Goal: Use online tool/utility: Utilize a website feature to perform a specific function

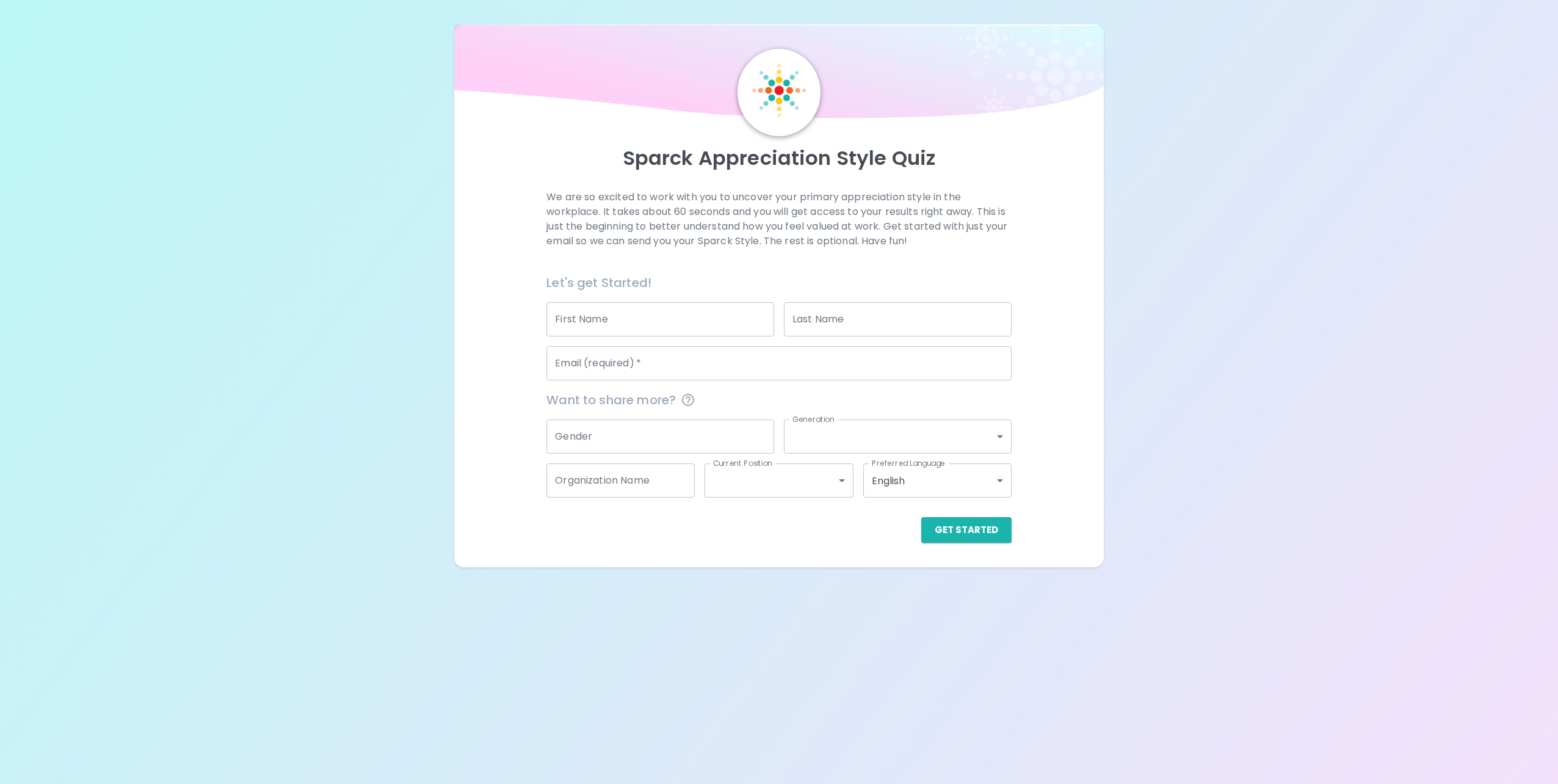
click at [677, 328] on input "First Name" at bounding box center [661, 319] width 228 height 34
click at [677, 328] on input "Mikhai" at bounding box center [661, 319] width 228 height 34
type input "[PERSON_NAME]"
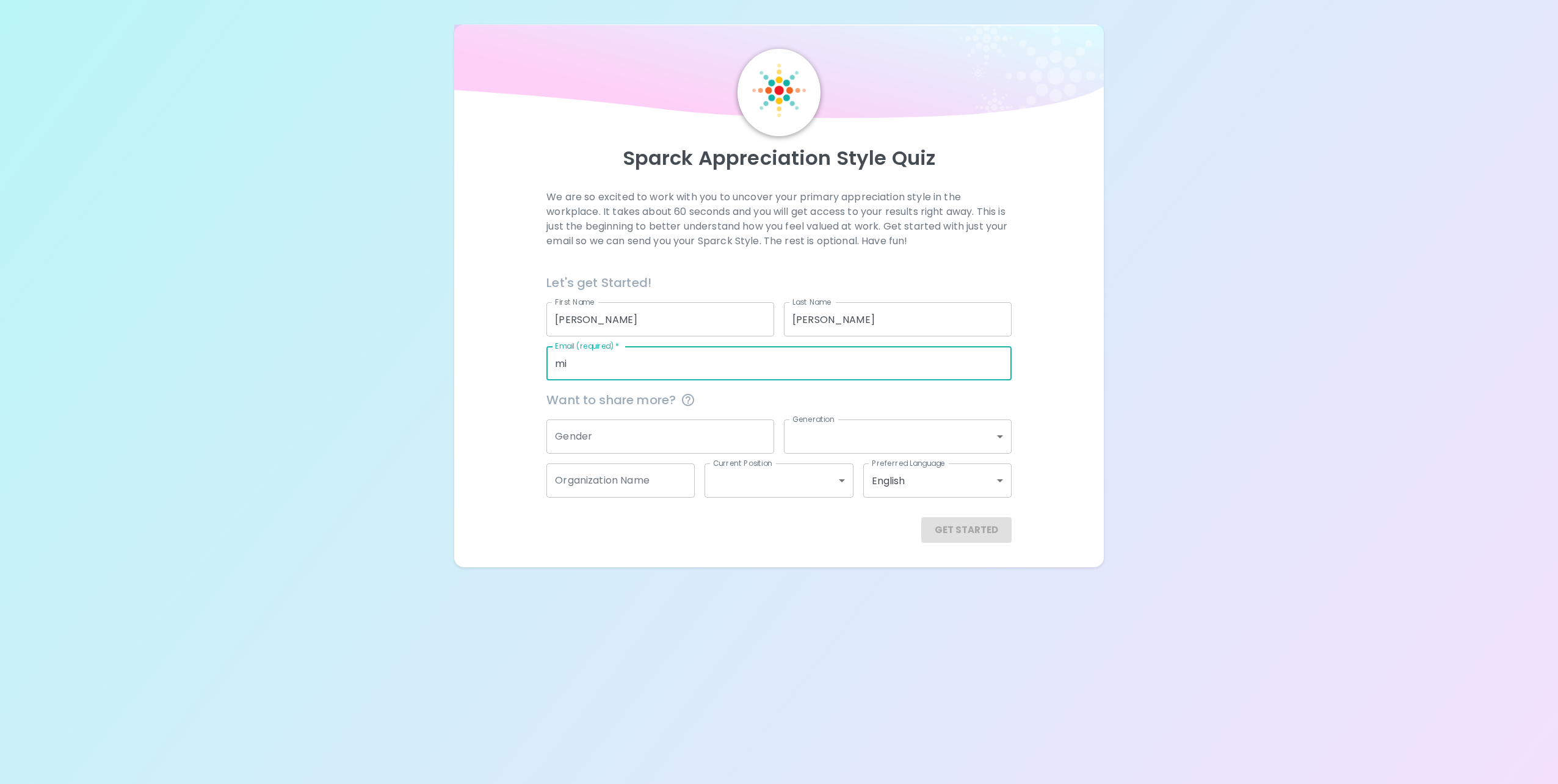
type input "[PERSON_NAME][EMAIL_ADDRESS][PERSON_NAME][DOMAIN_NAME]"
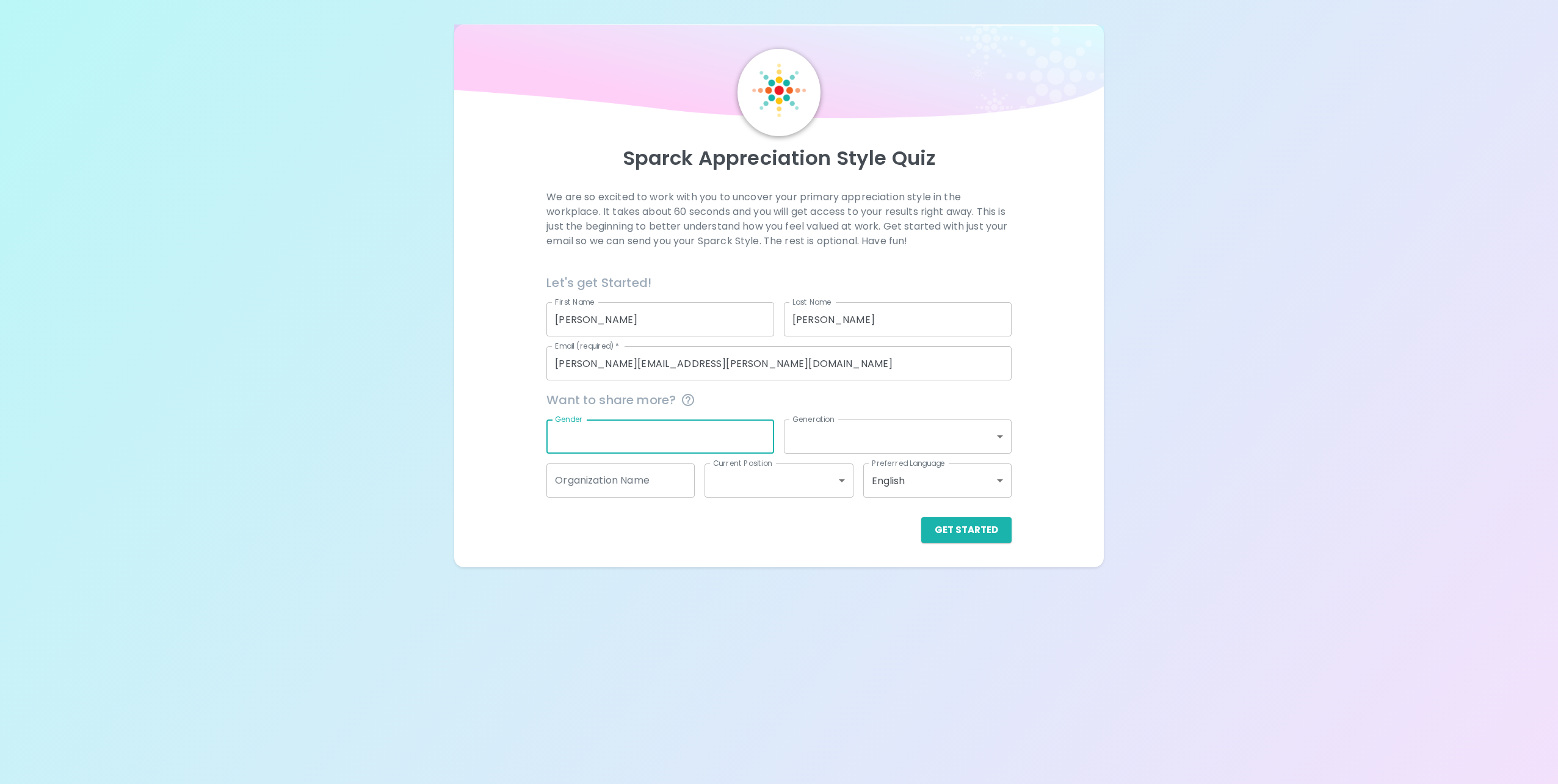
click at [642, 435] on input "Gender" at bounding box center [661, 437] width 228 height 34
type input "[DEMOGRAPHIC_DATA]"
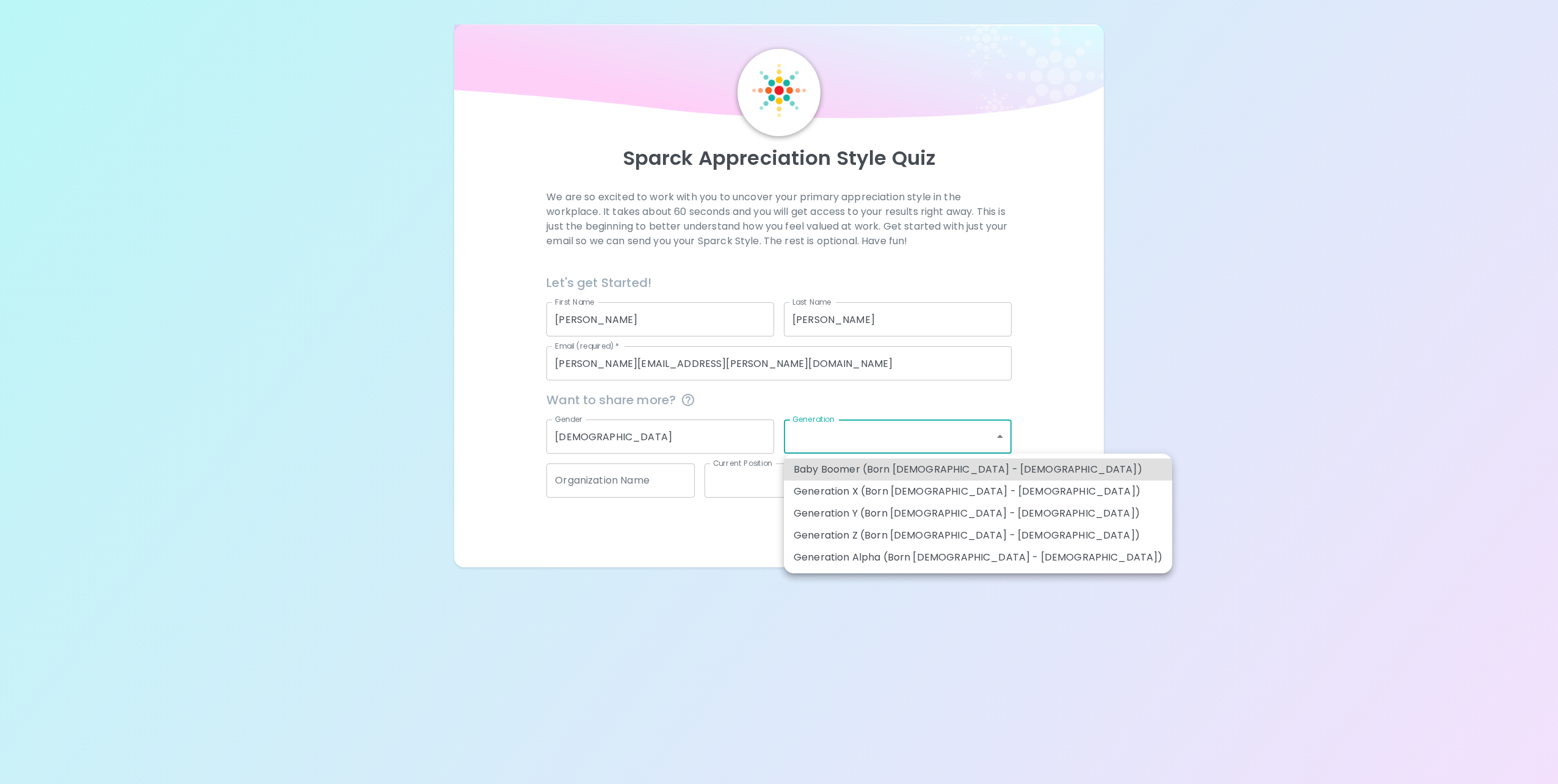
click at [980, 447] on body "Sparck Appreciation Style Quiz We are so excited to work with you to uncover yo…" at bounding box center [779, 392] width 1558 height 784
click at [943, 515] on li "Generation Y (Born [DEMOGRAPHIC_DATA] - [DEMOGRAPHIC_DATA])" at bounding box center [978, 513] width 389 height 22
type input "generation_y"
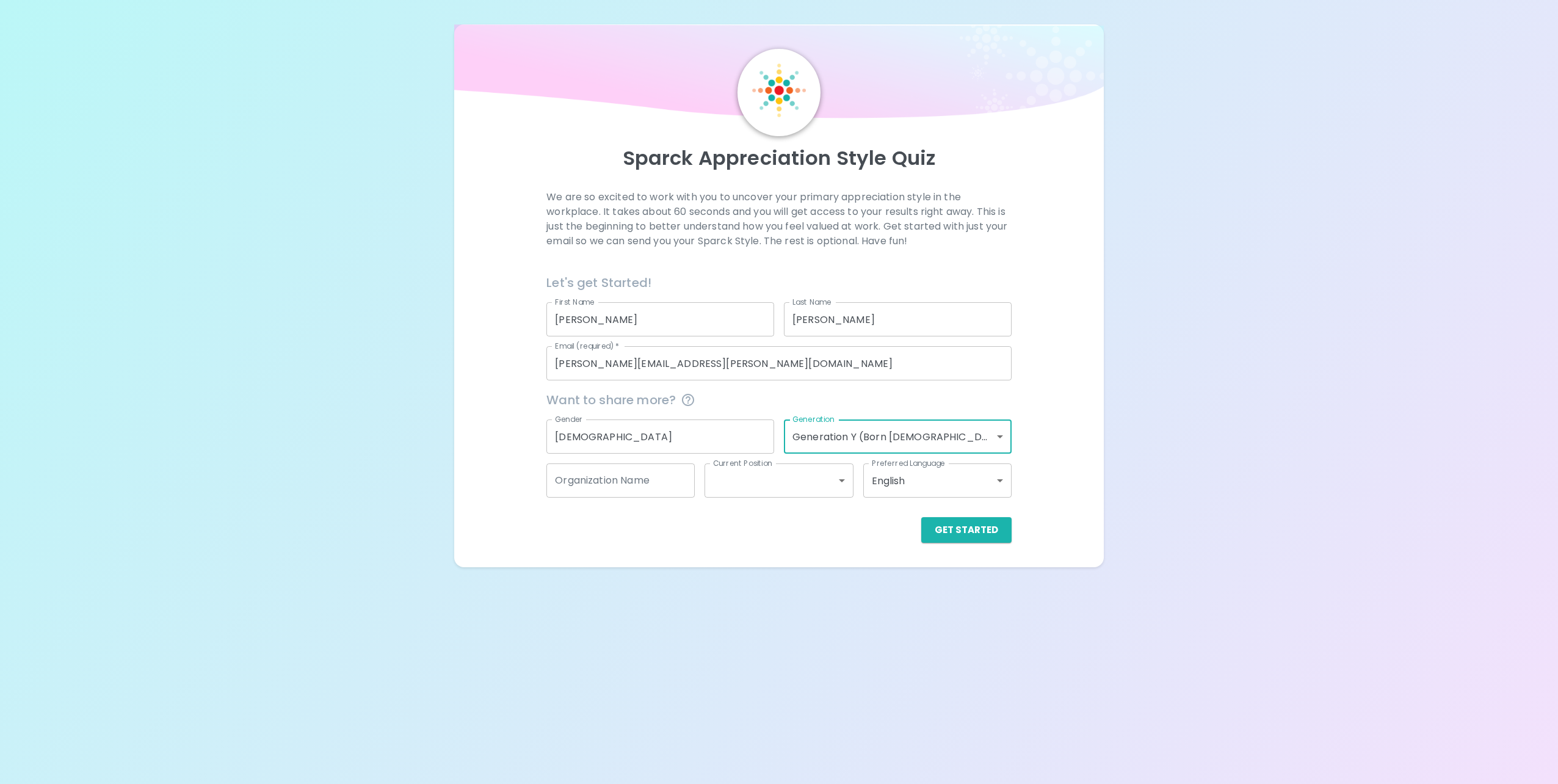
click at [617, 491] on input "Organization Name" at bounding box center [621, 480] width 148 height 34
drag, startPoint x: 632, startPoint y: 482, endPoint x: 874, endPoint y: 520, distance: 245.0
click at [874, 520] on div "Let's get Started! First Name [PERSON_NAME] First Name Last Name [PERSON_NAME] …" at bounding box center [773, 403] width 474 height 279
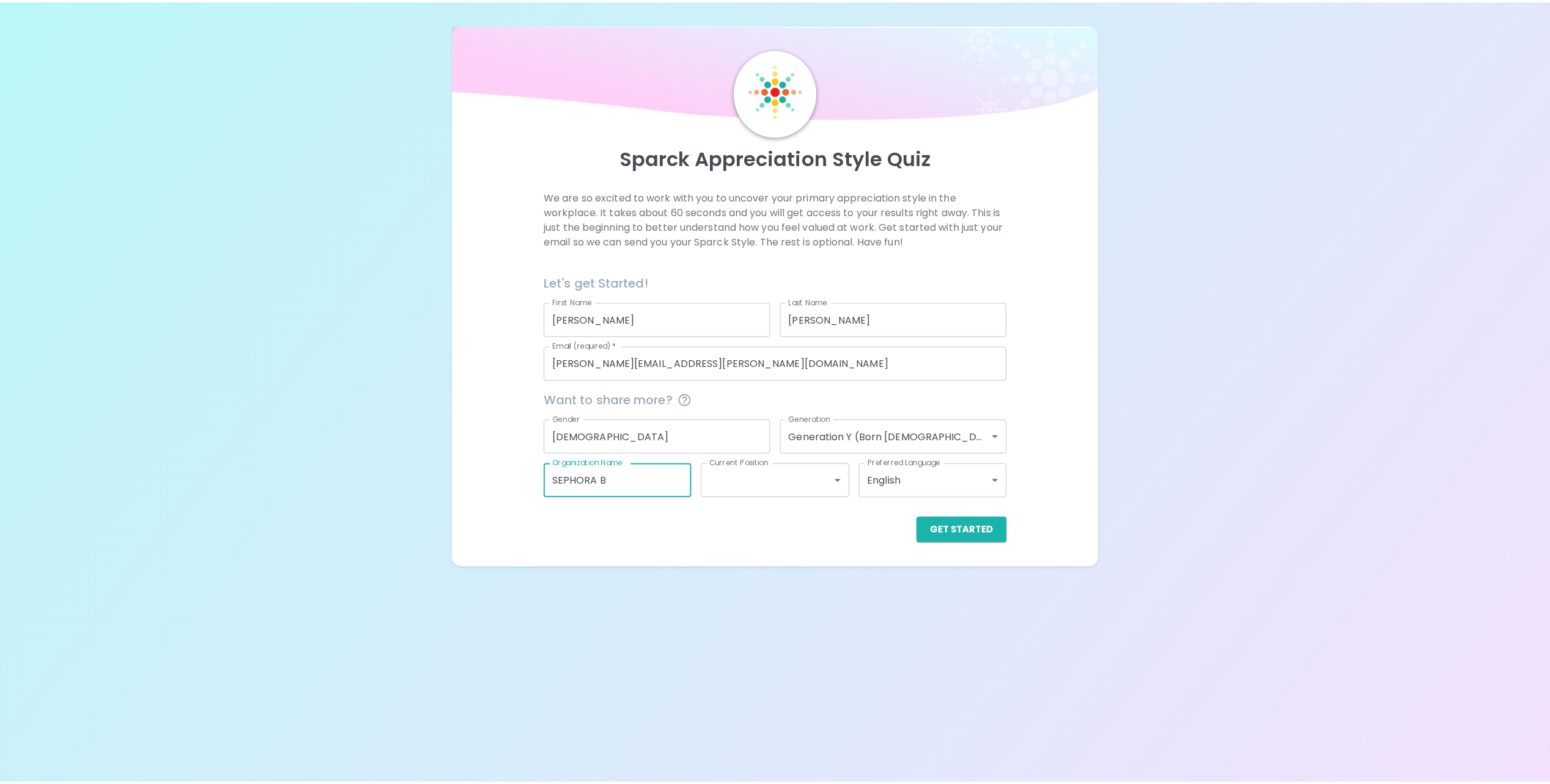
scroll to position [0, 0]
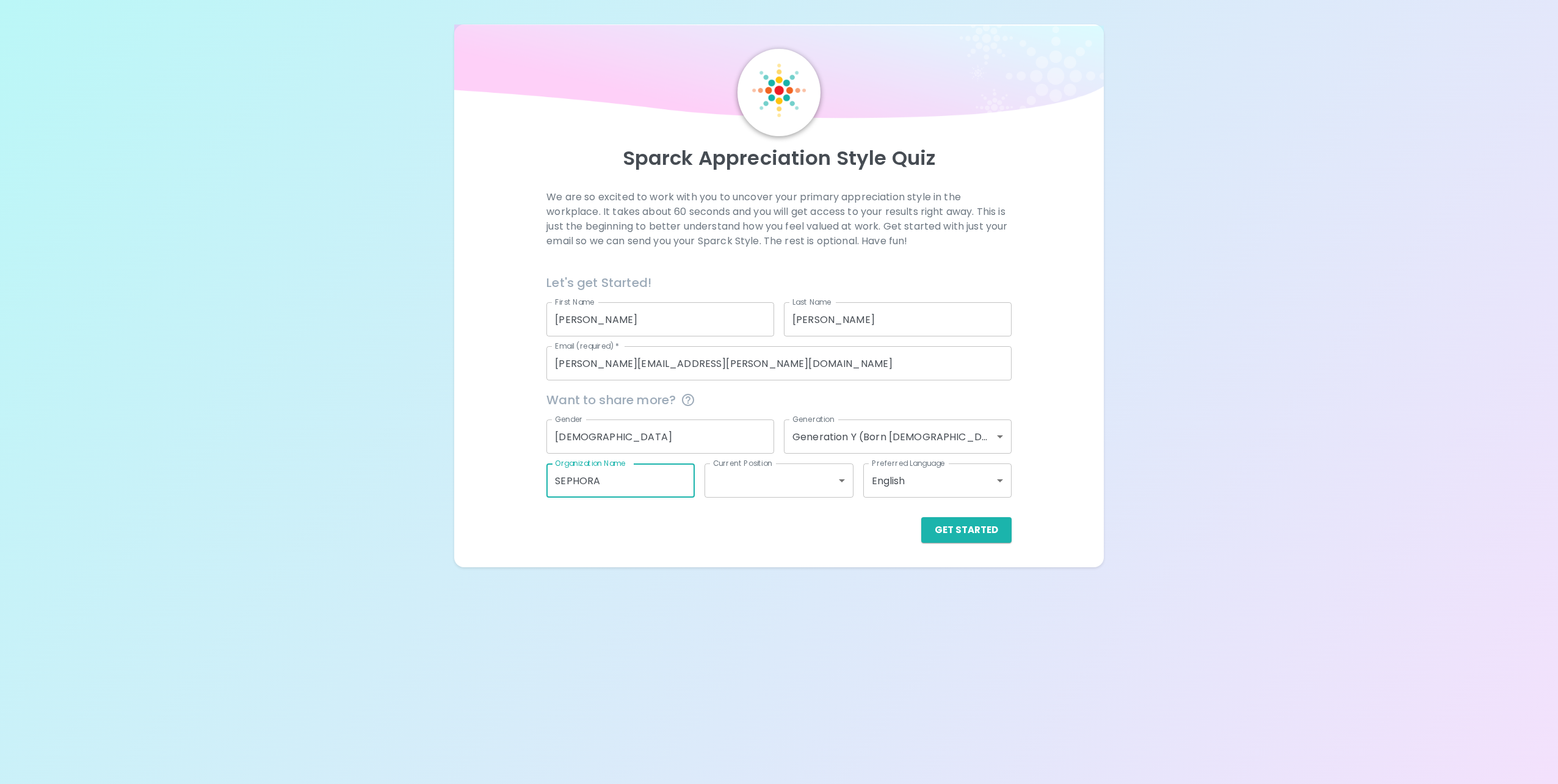
type input "SEPHORA"
click at [790, 474] on body "Sparck Appreciation Style Quiz We are so excited to work with you to uncover yo…" at bounding box center [779, 392] width 1558 height 784
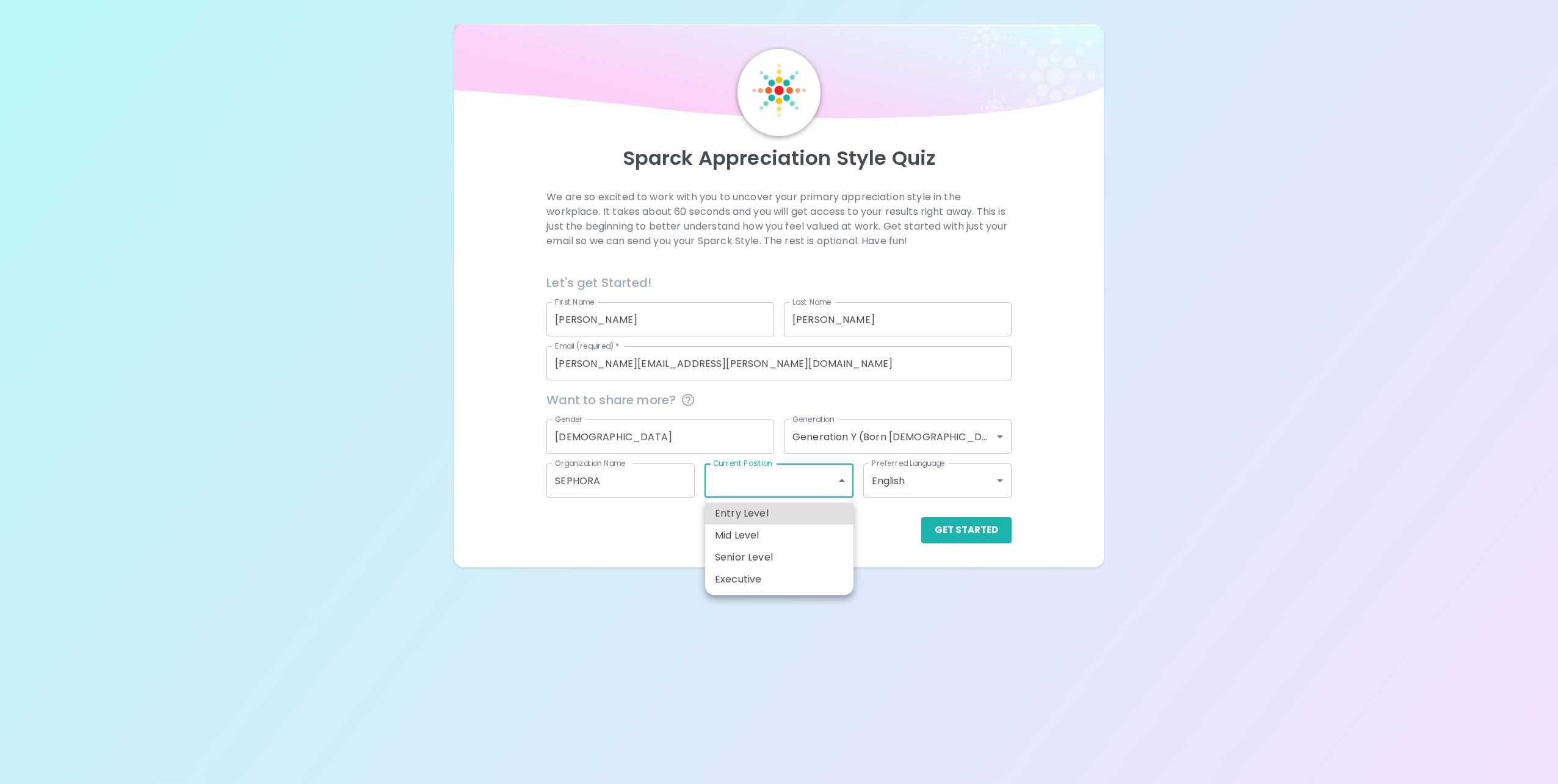
click at [684, 497] on div at bounding box center [779, 392] width 1558 height 784
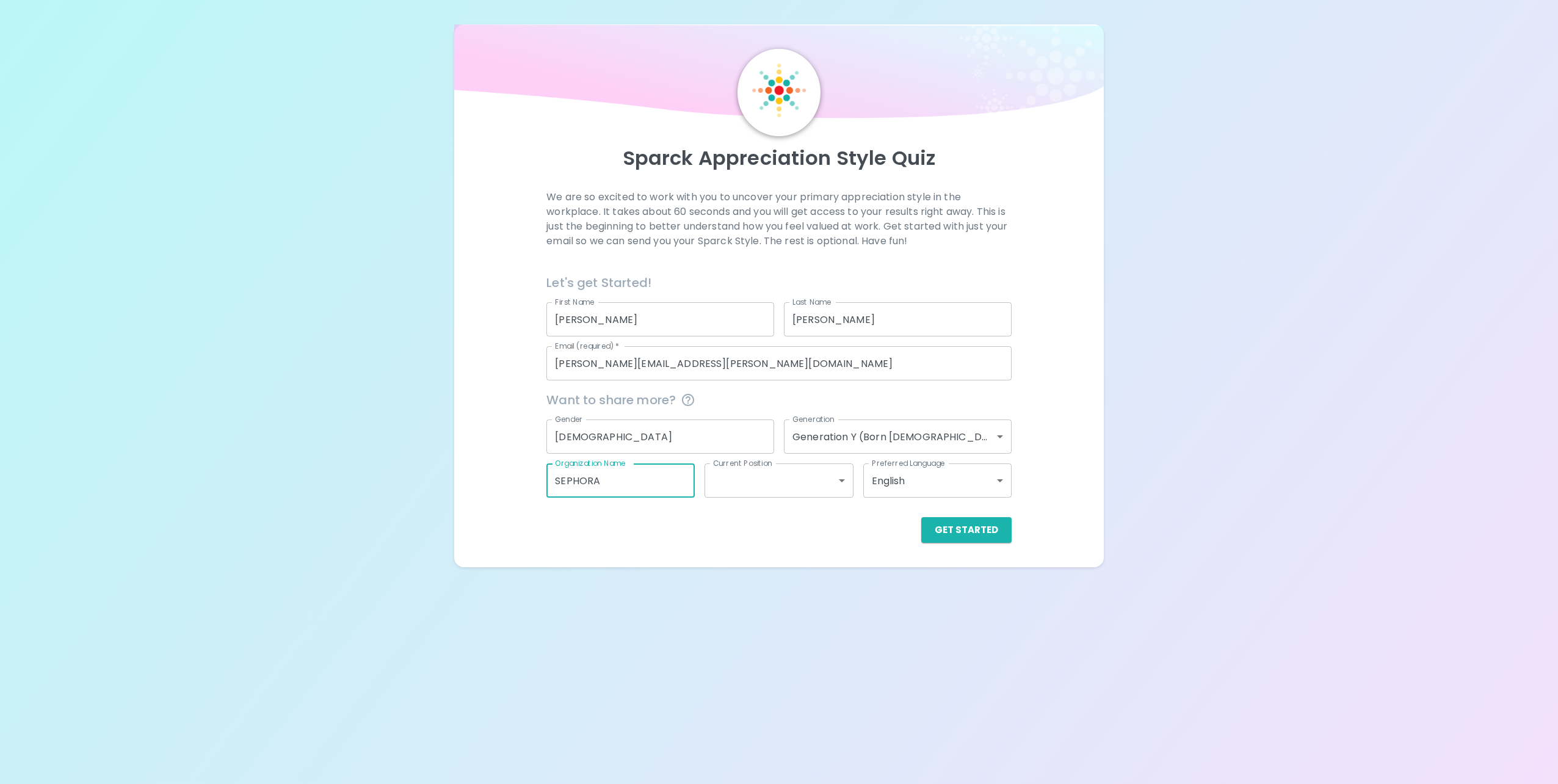
drag, startPoint x: 659, startPoint y: 485, endPoint x: 526, endPoint y: 491, distance: 133.1
click at [528, 491] on div "We are so excited to work with you to uncover your primary appreciation style i…" at bounding box center [779, 366] width 619 height 353
drag, startPoint x: 697, startPoint y: 429, endPoint x: 409, endPoint y: 431, distance: 288.0
click at [516, 446] on div "We are so excited to work with you to uncover your primary appreciation style i…" at bounding box center [779, 366] width 619 height 353
click at [1059, 455] on div "We are so excited to work with you to uncover your primary appreciation style i…" at bounding box center [779, 366] width 619 height 353
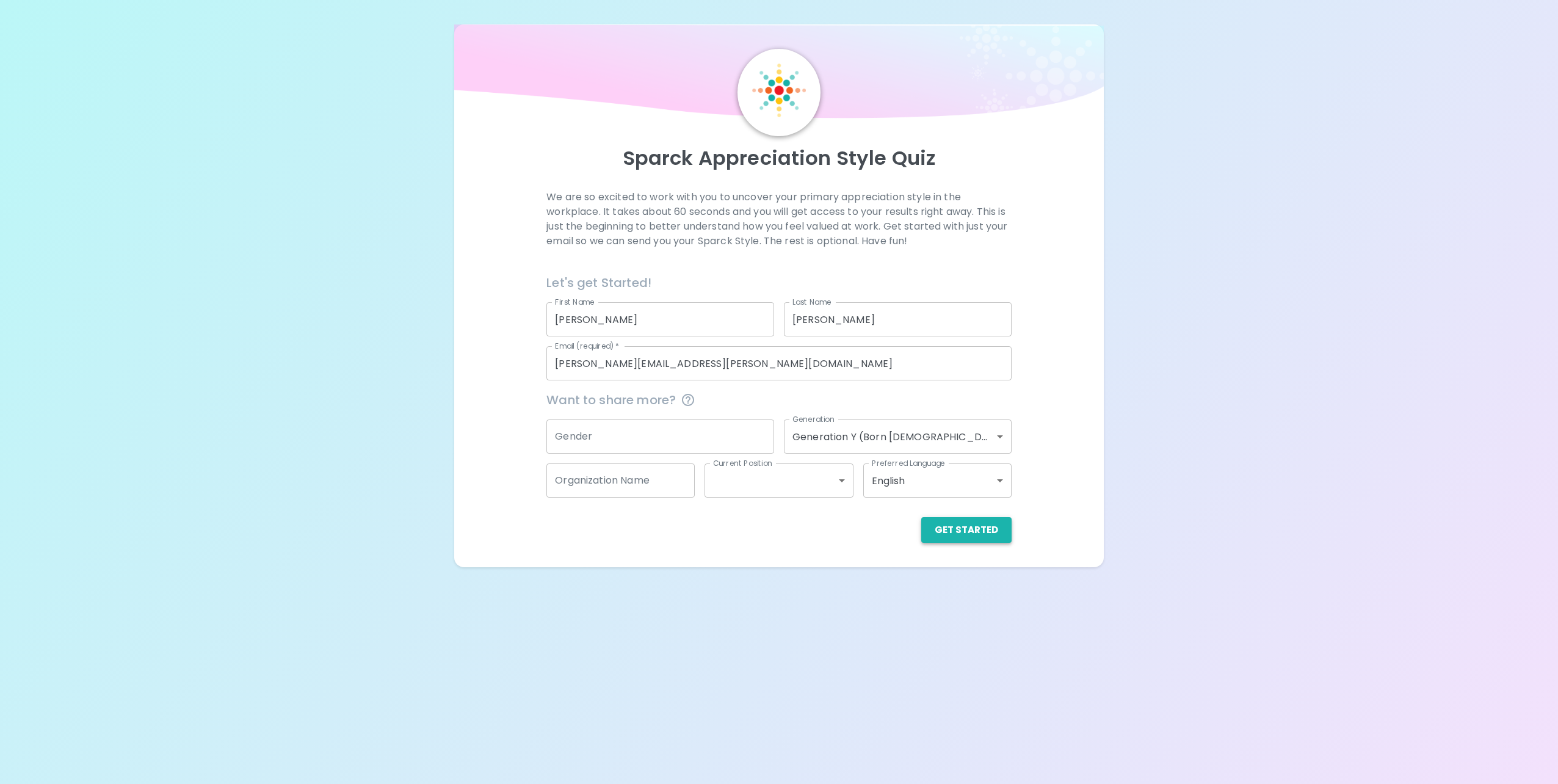
click at [993, 529] on button "Get Started" at bounding box center [966, 530] width 90 height 26
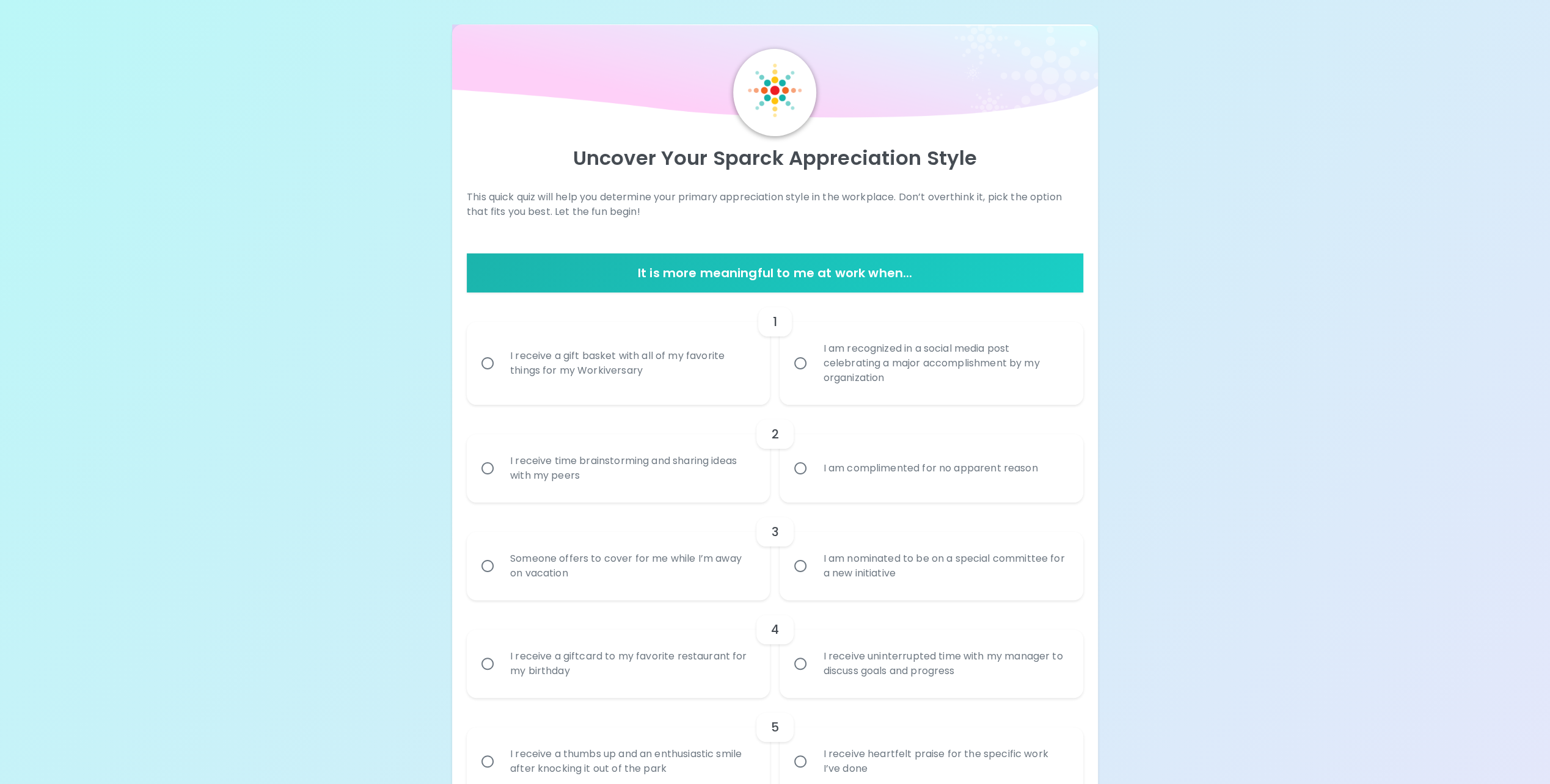
click at [591, 372] on div "I receive a gift basket with all of my favorite things for my Workiversary" at bounding box center [632, 363] width 263 height 59
click at [500, 372] on input "I receive a gift basket with all of my favorite things for my Workiversary" at bounding box center [487, 363] width 26 height 26
radio input "true"
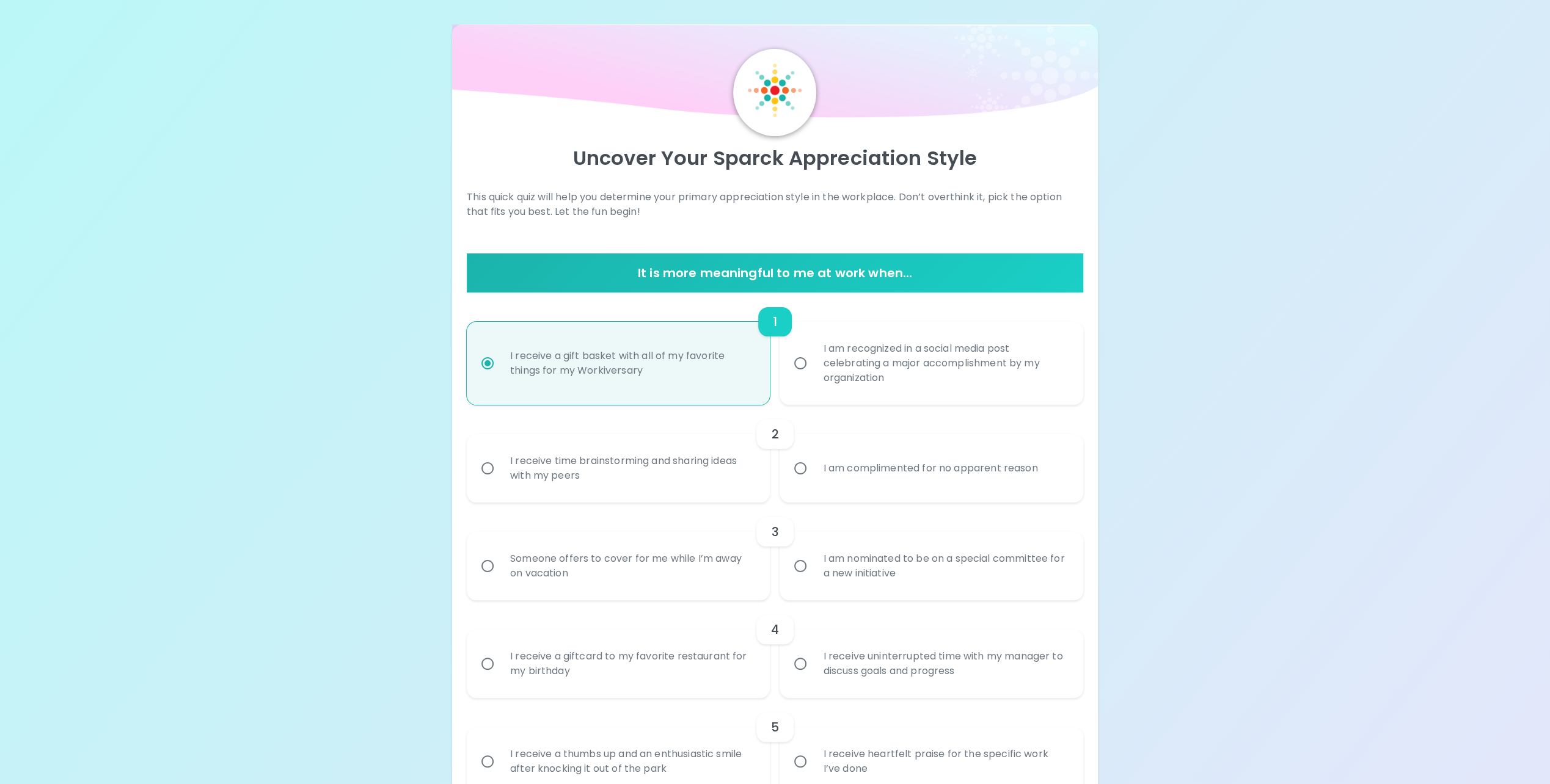
scroll to position [98, 0]
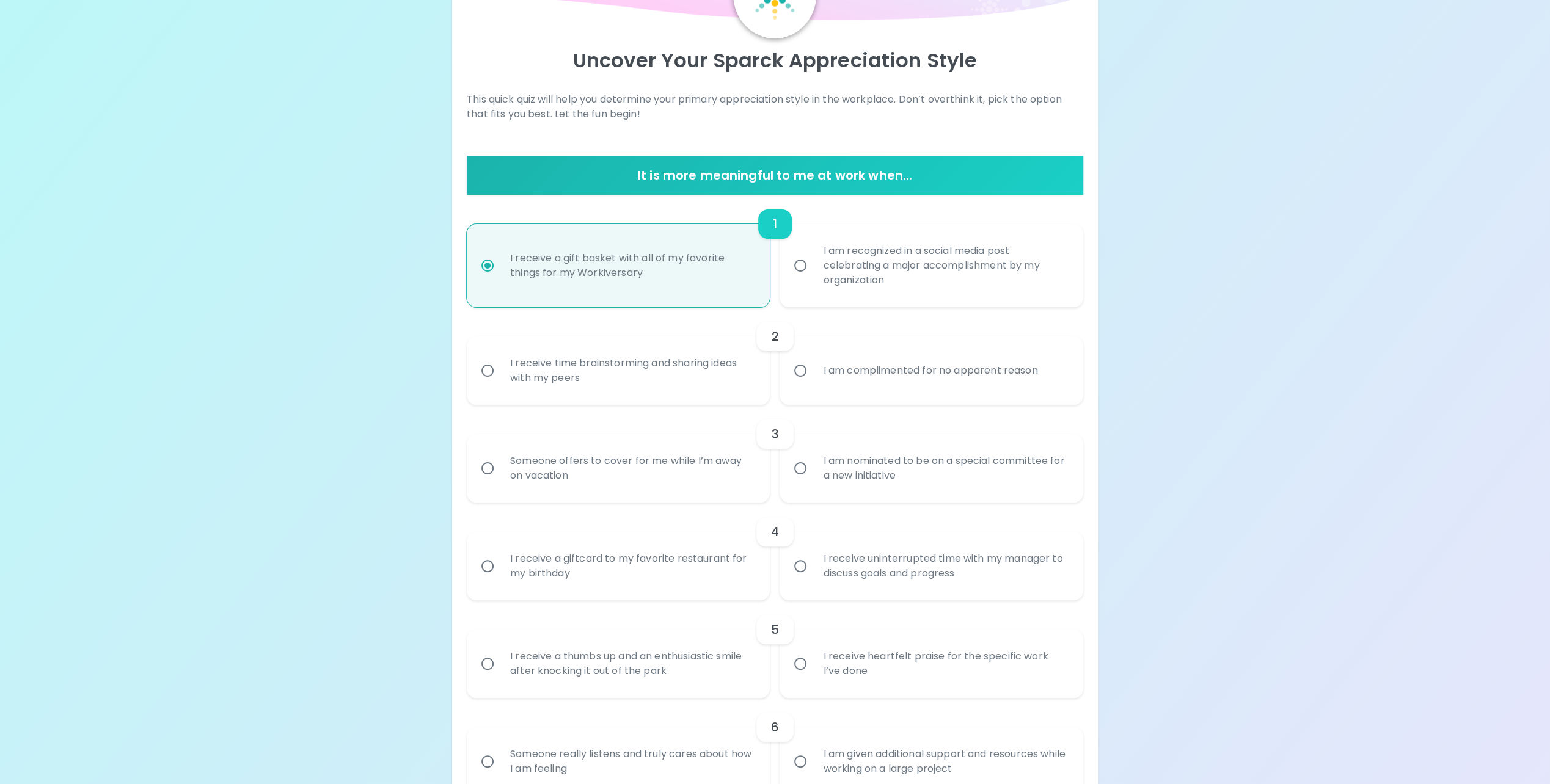
click at [1004, 381] on div "I am complimented for no apparent reason" at bounding box center [930, 370] width 234 height 44
click at [813, 381] on input "I am complimented for no apparent reason" at bounding box center [800, 370] width 26 height 26
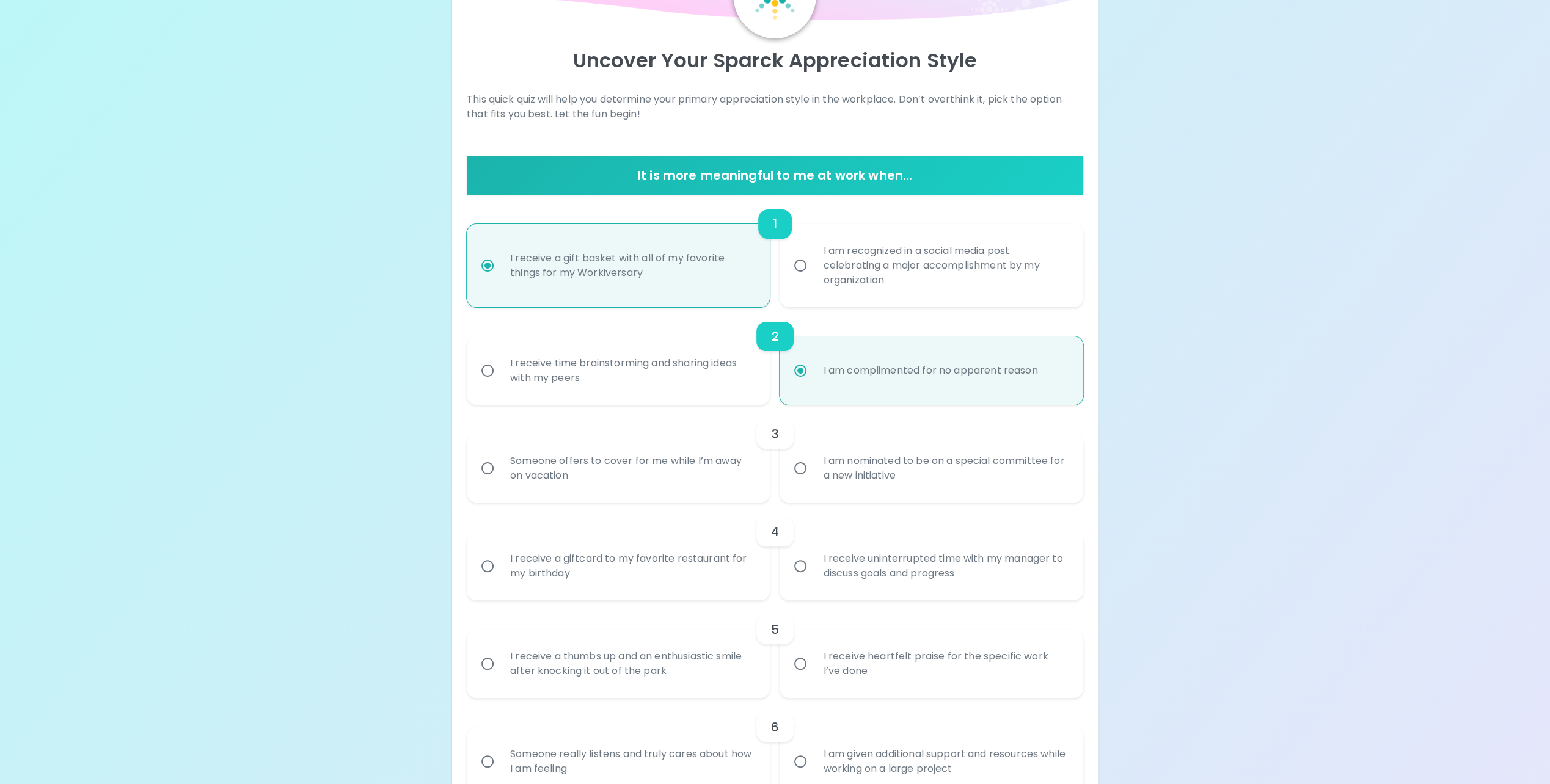
scroll to position [196, 0]
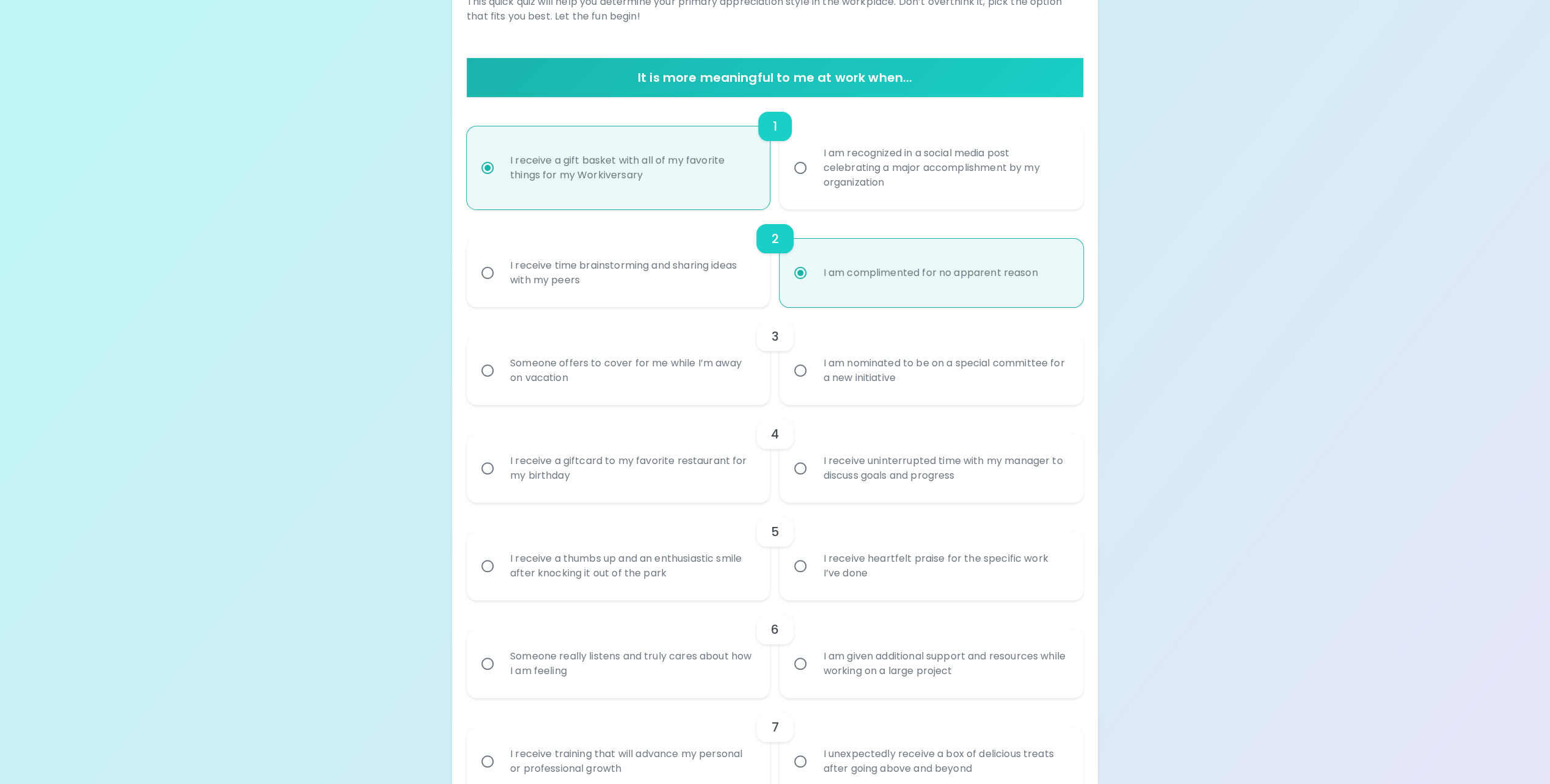
radio input "true"
click at [660, 381] on div "Someone offers to cover for me while I’m away on vacation" at bounding box center [632, 370] width 263 height 59
click at [500, 381] on input "Someone offers to cover for me while I’m away on vacation" at bounding box center [487, 370] width 26 height 26
radio input "false"
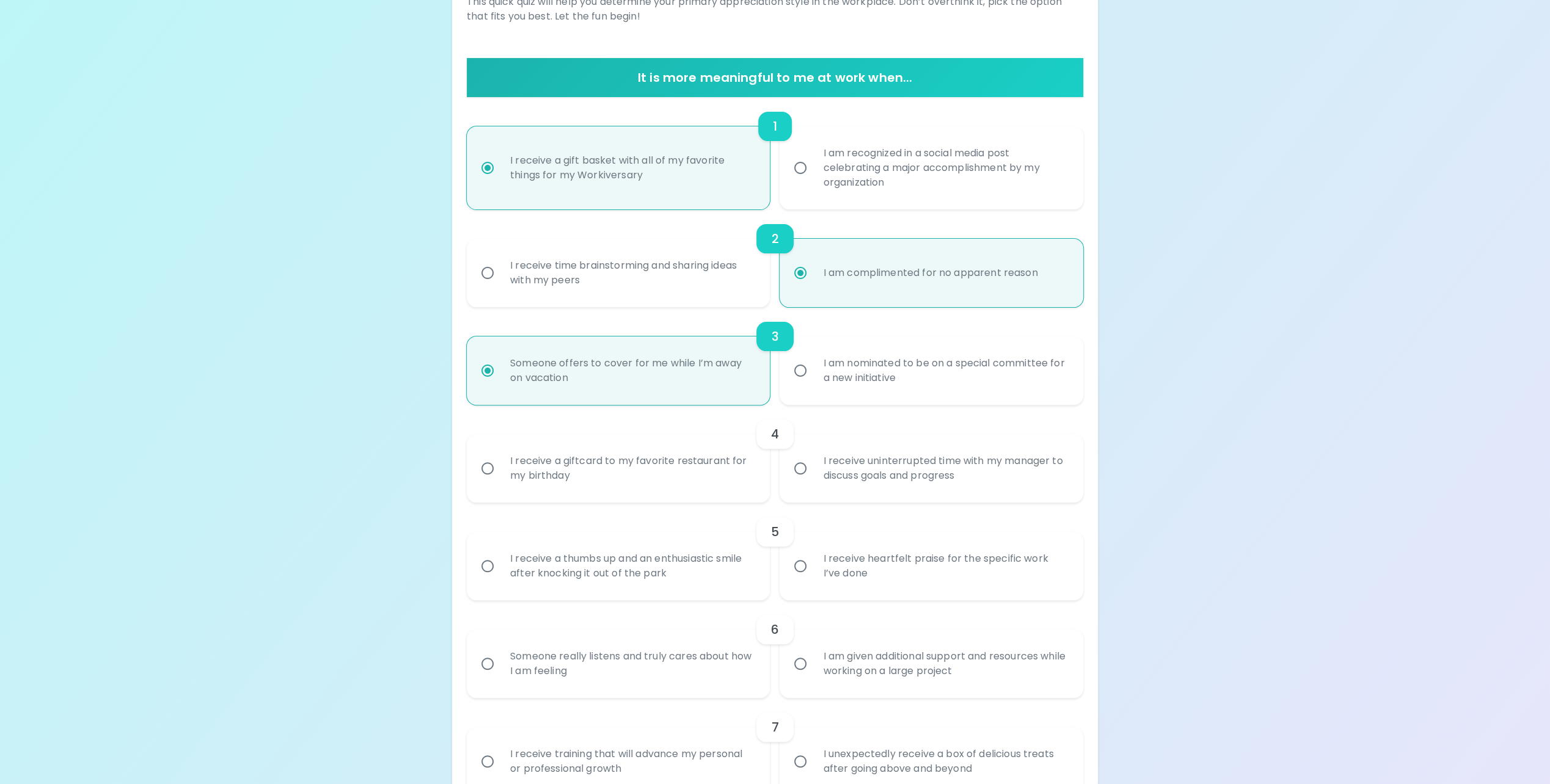
scroll to position [293, 0]
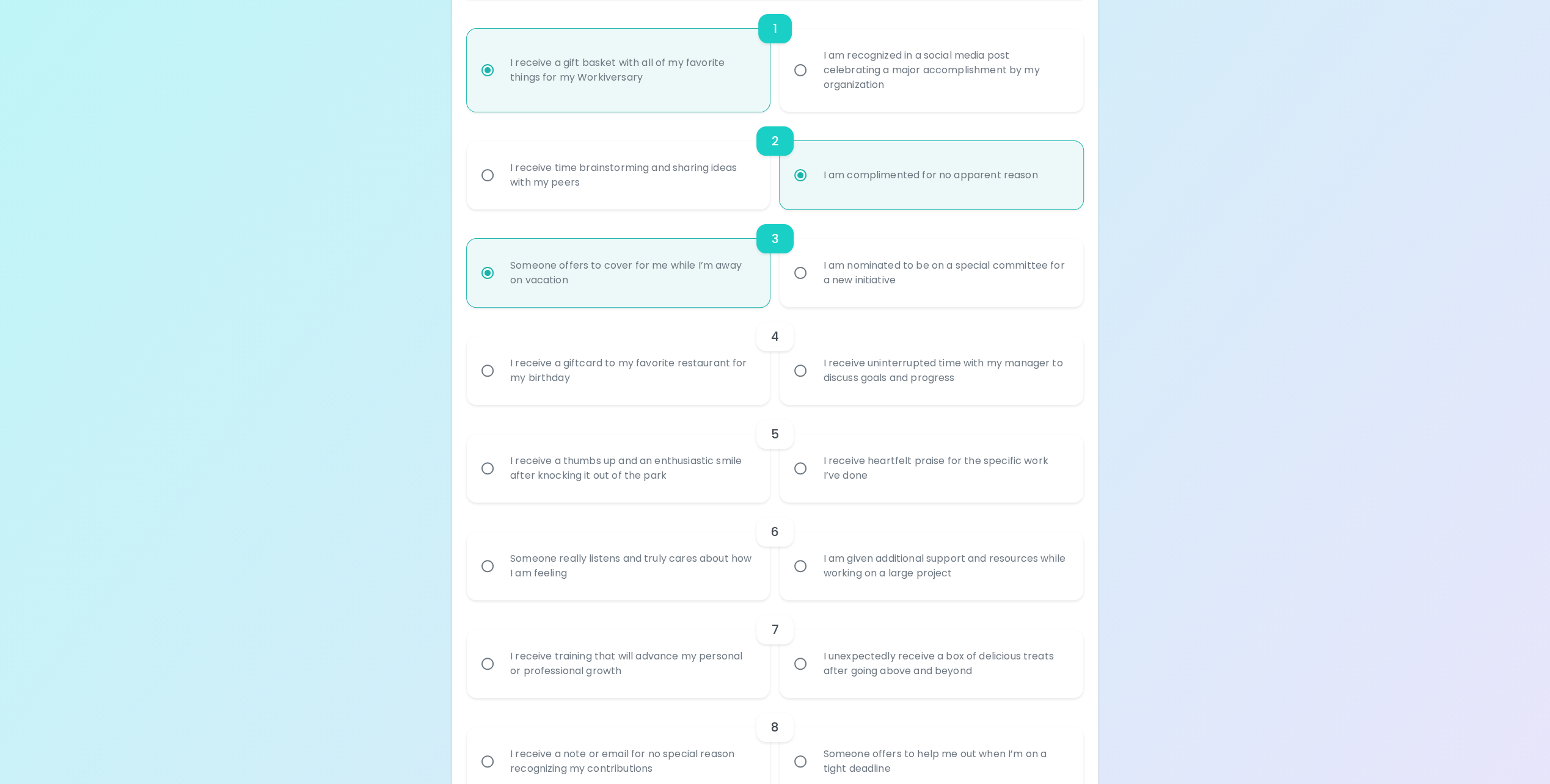
radio input "true"
click at [656, 395] on div "I receive a giftcard to my favorite restaurant for my birthday" at bounding box center [632, 370] width 263 height 59
click at [500, 383] on input "I receive a giftcard to my favorite restaurant for my birthday" at bounding box center [487, 370] width 26 height 26
radio input "false"
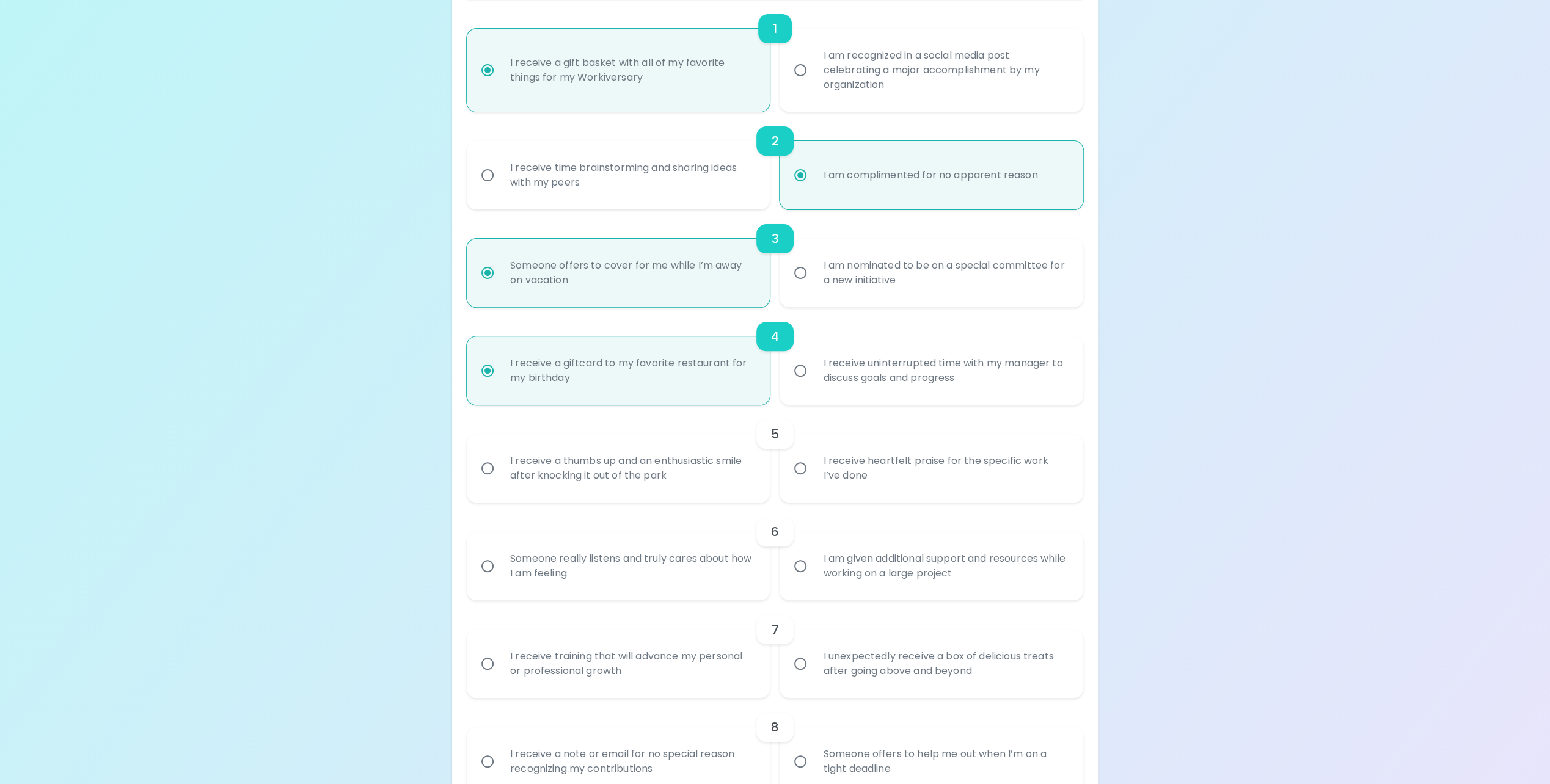
scroll to position [391, 0]
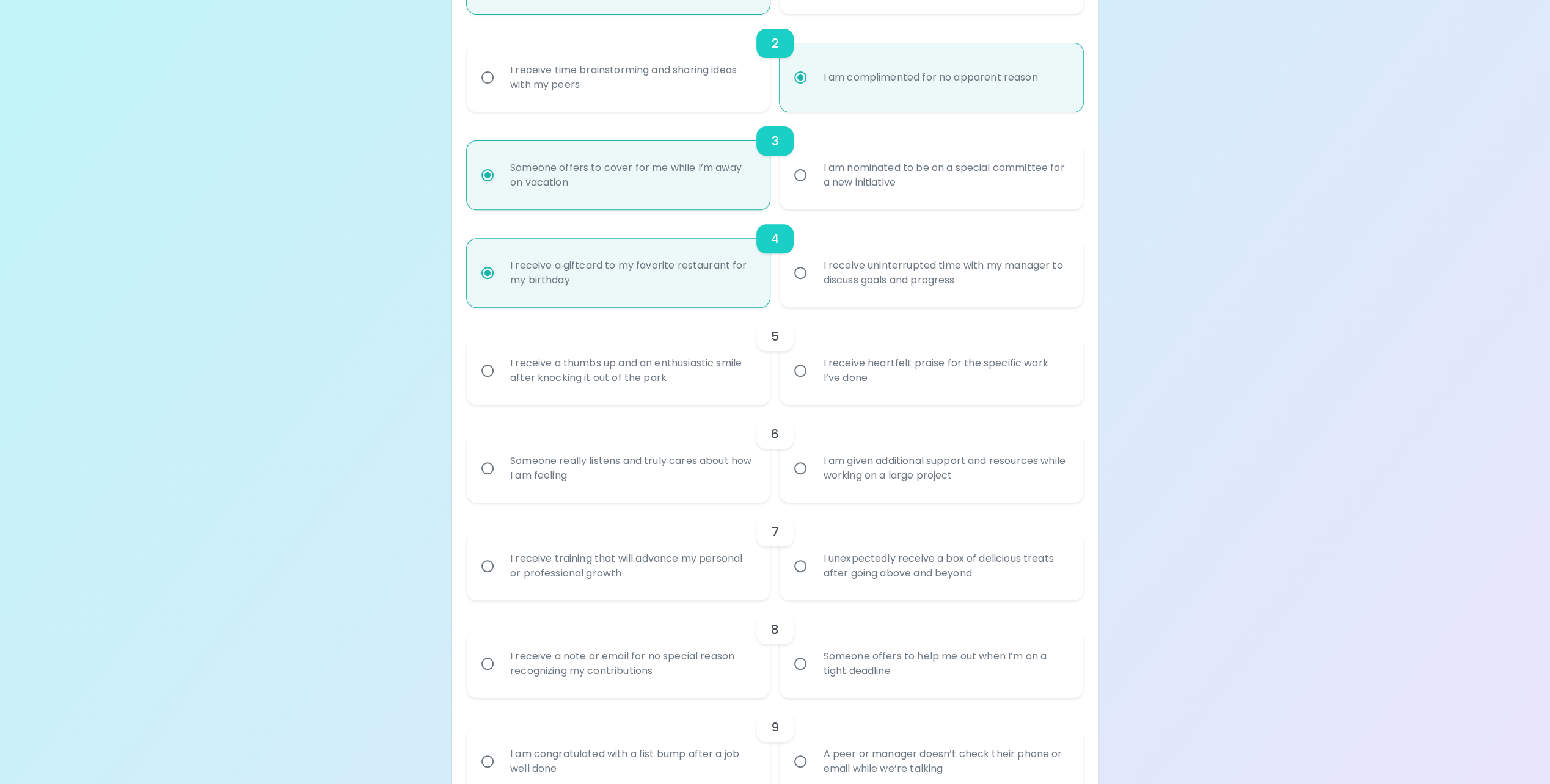
radio input "true"
click at [890, 380] on div "I receive heartfelt praise for the specific work I’ve done" at bounding box center [944, 370] width 263 height 59
click at [813, 380] on input "I receive heartfelt praise for the specific work I’ve done" at bounding box center [800, 370] width 26 height 26
radio input "false"
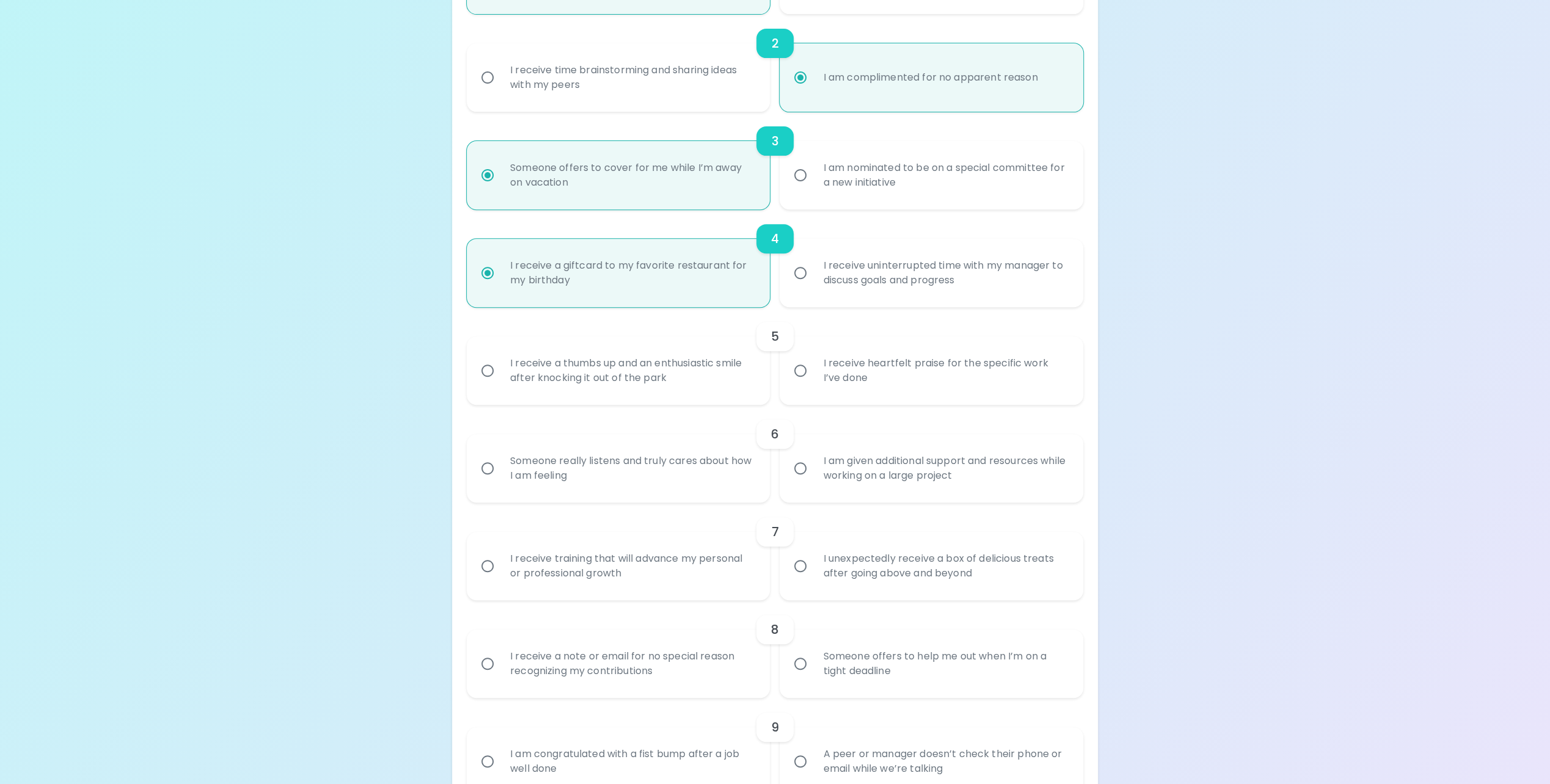
radio input "false"
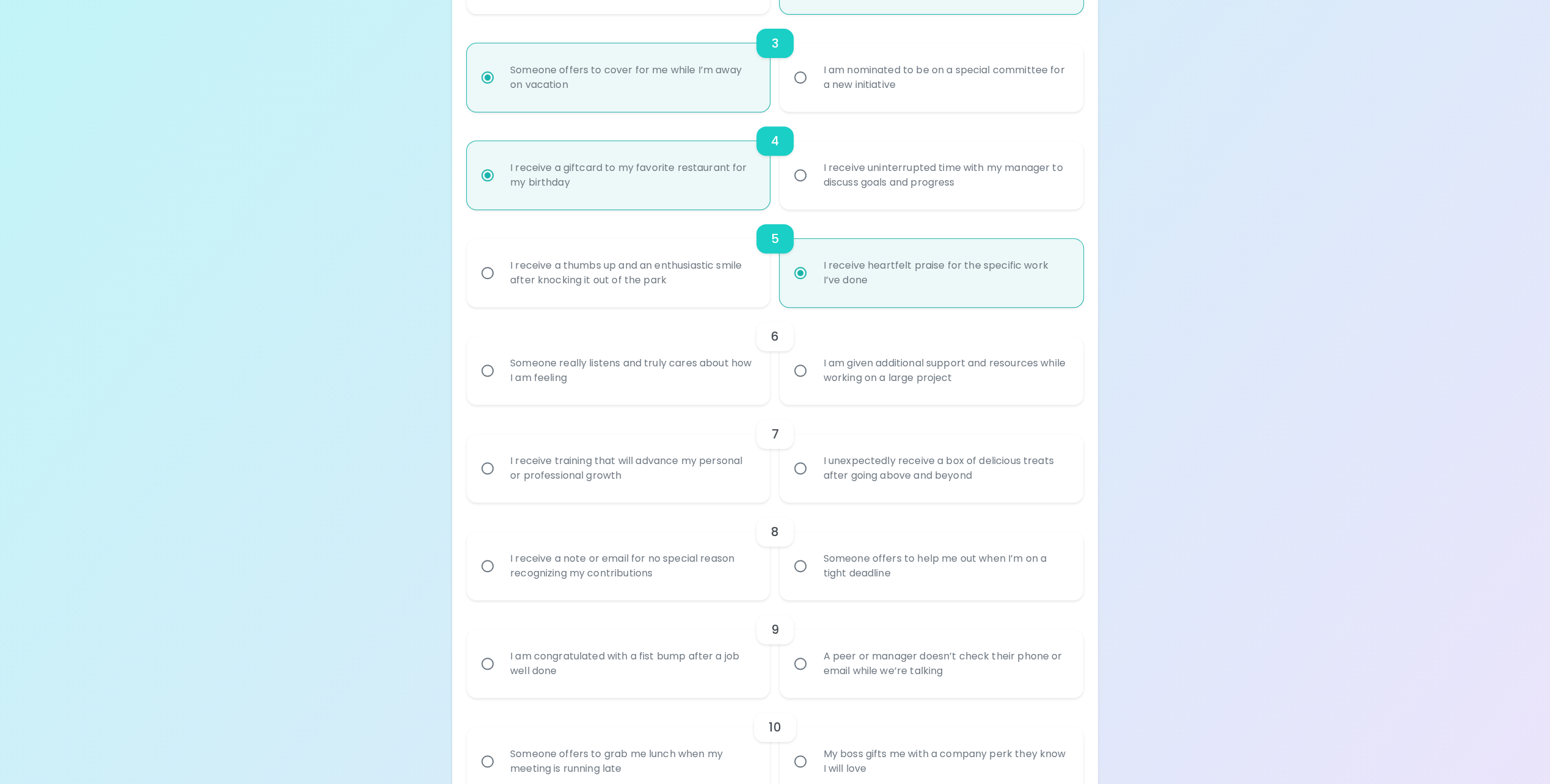
radio input "true"
click at [903, 380] on div "I am given additional support and resources while working on a large project" at bounding box center [944, 370] width 263 height 59
click at [813, 380] on input "I am given additional support and resources while working on a large project" at bounding box center [800, 370] width 26 height 26
radio input "false"
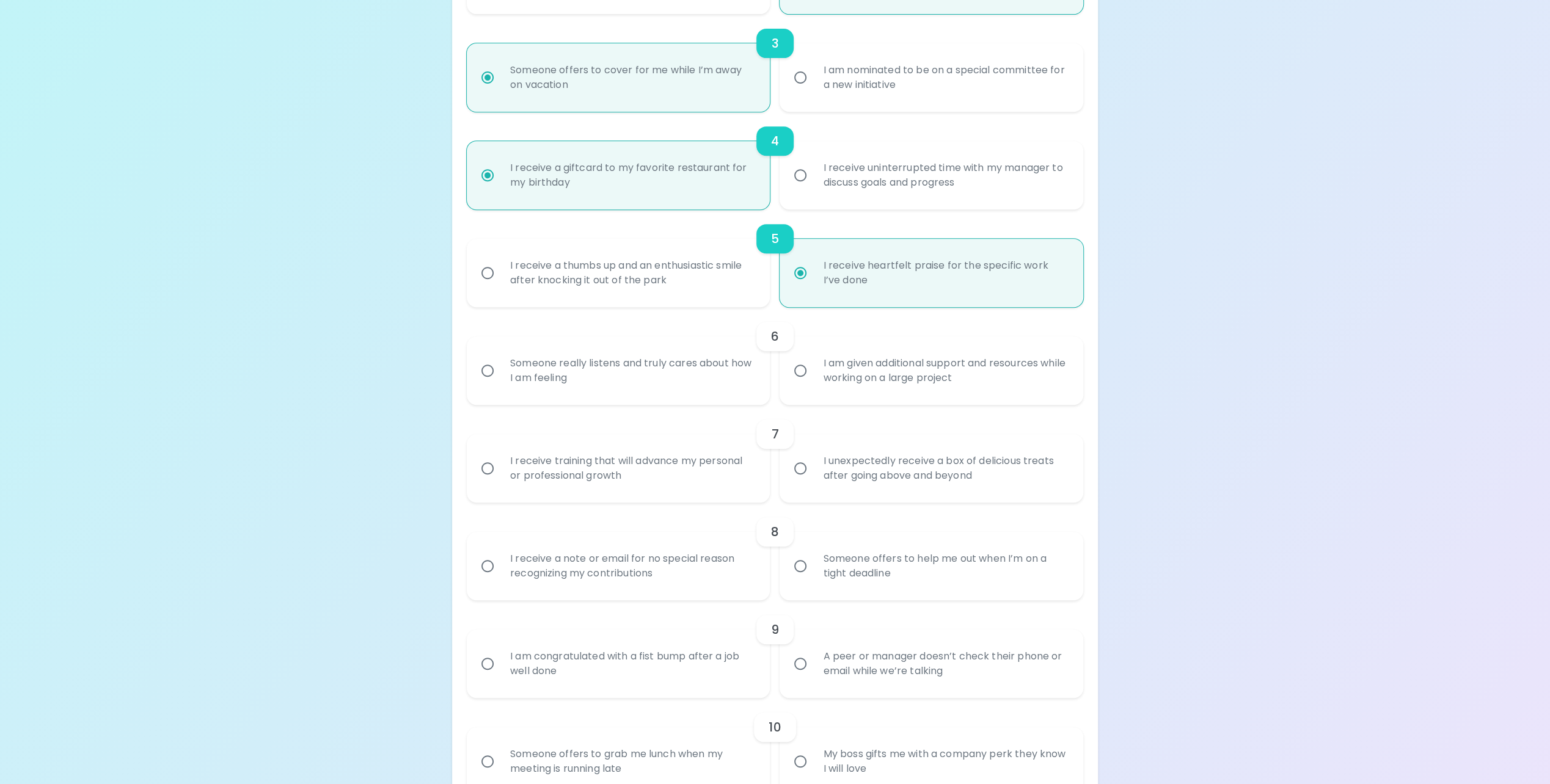
radio input "false"
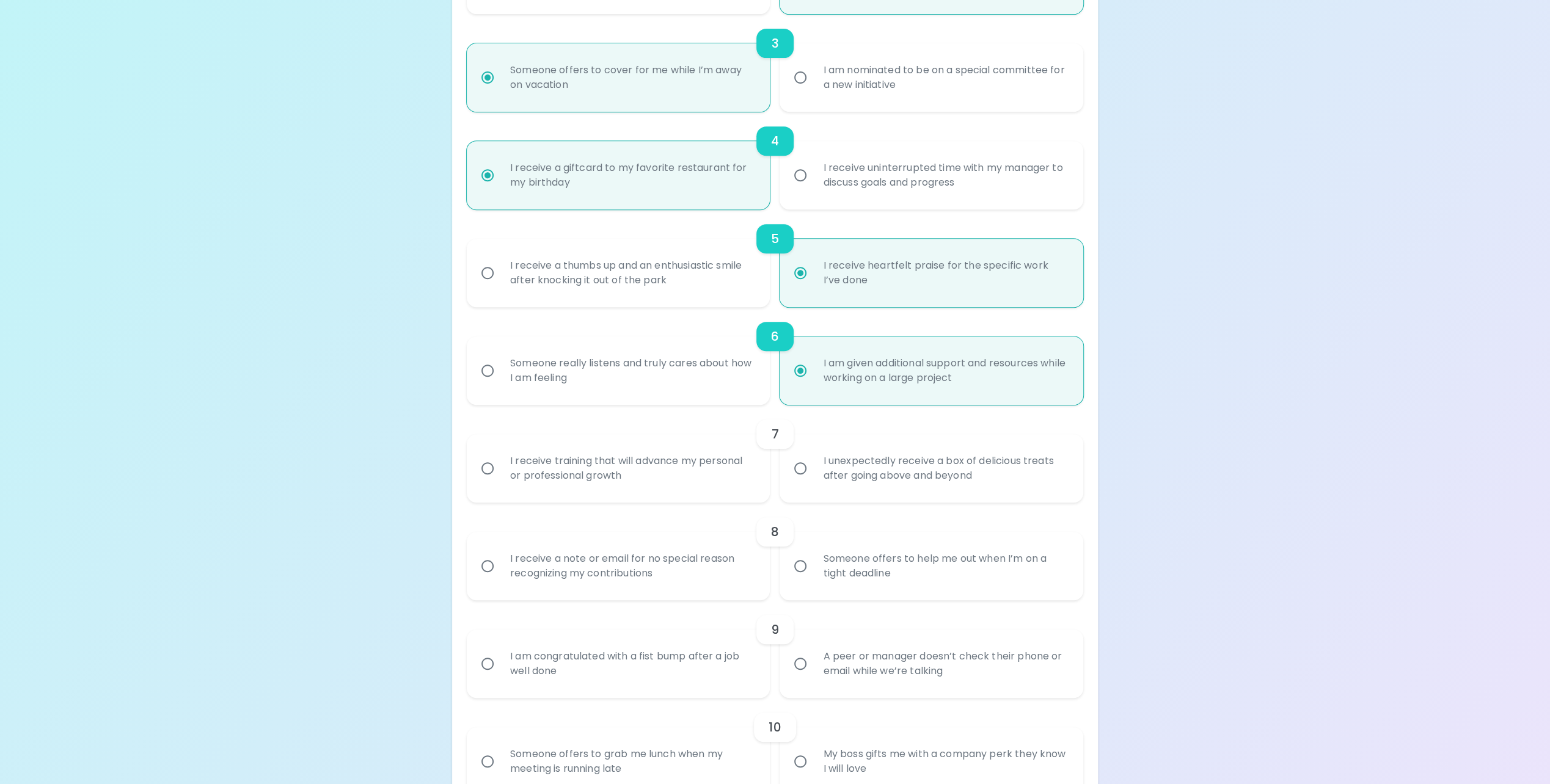
scroll to position [586, 0]
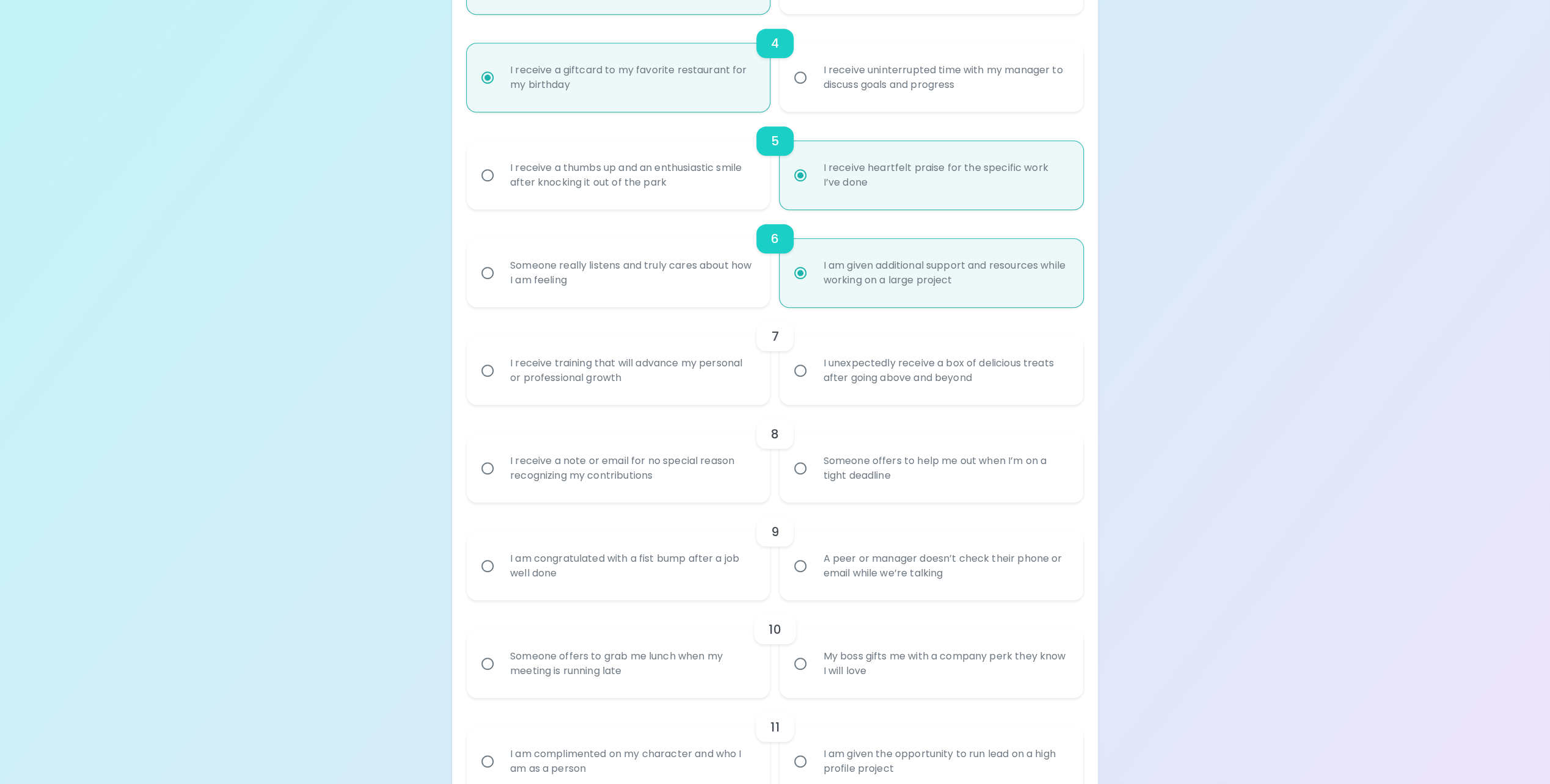
radio input "true"
click at [722, 368] on div "I receive training that will advance my personal or professional growth" at bounding box center [632, 370] width 263 height 59
click at [500, 368] on input "I receive training that will advance my personal or professional growth" at bounding box center [487, 370] width 26 height 26
radio input "false"
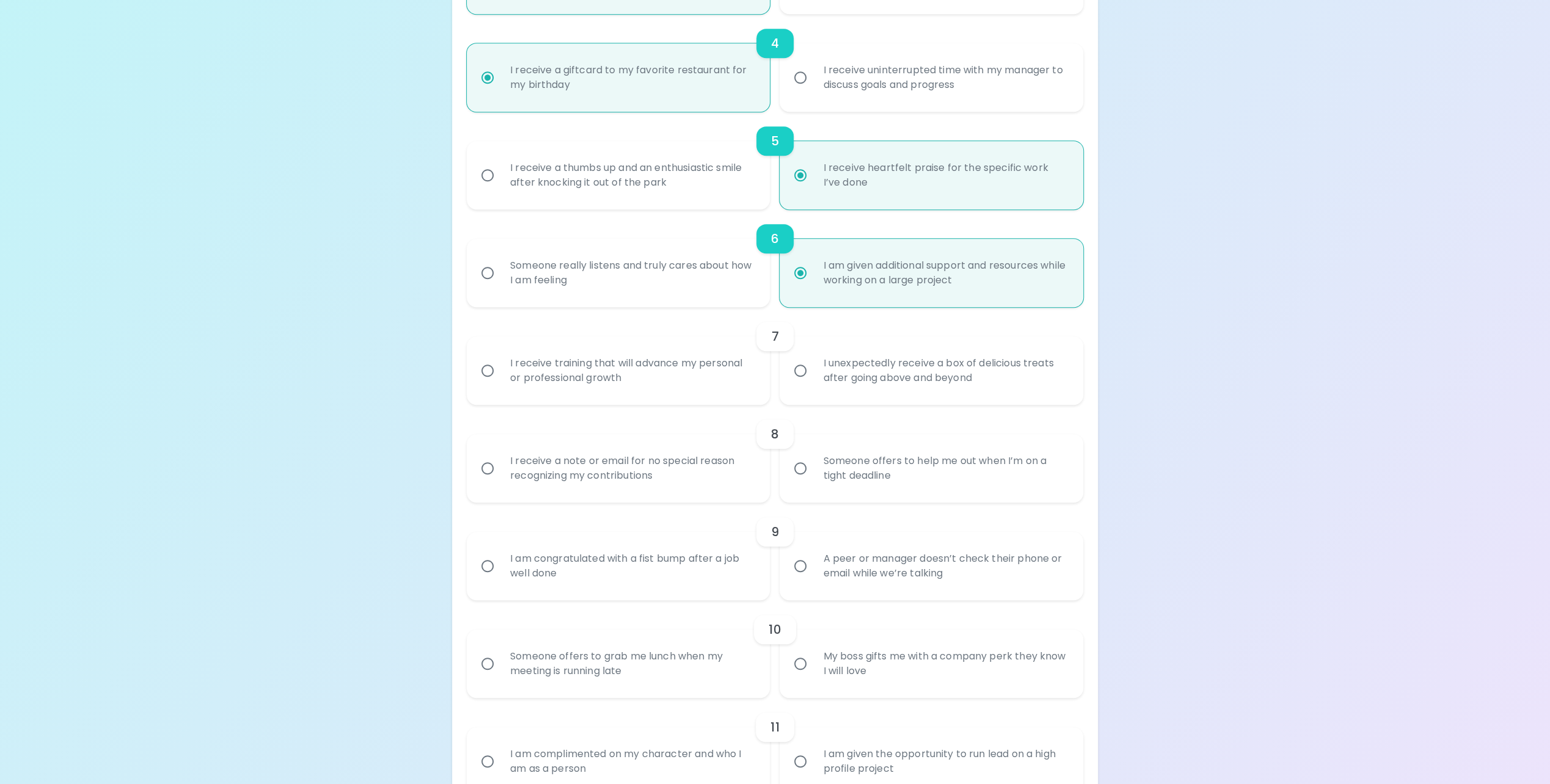
radio input "false"
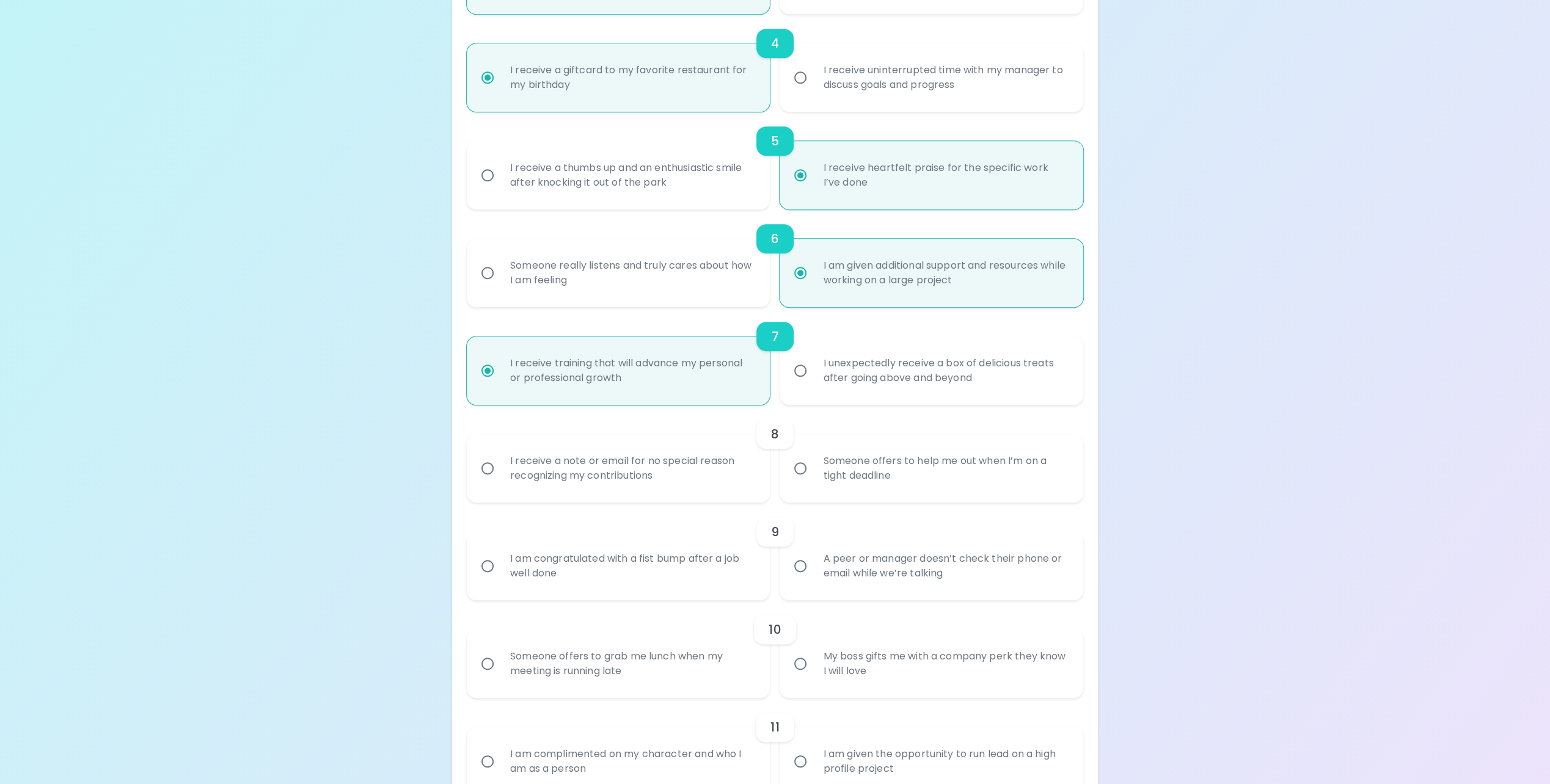
scroll to position [683, 0]
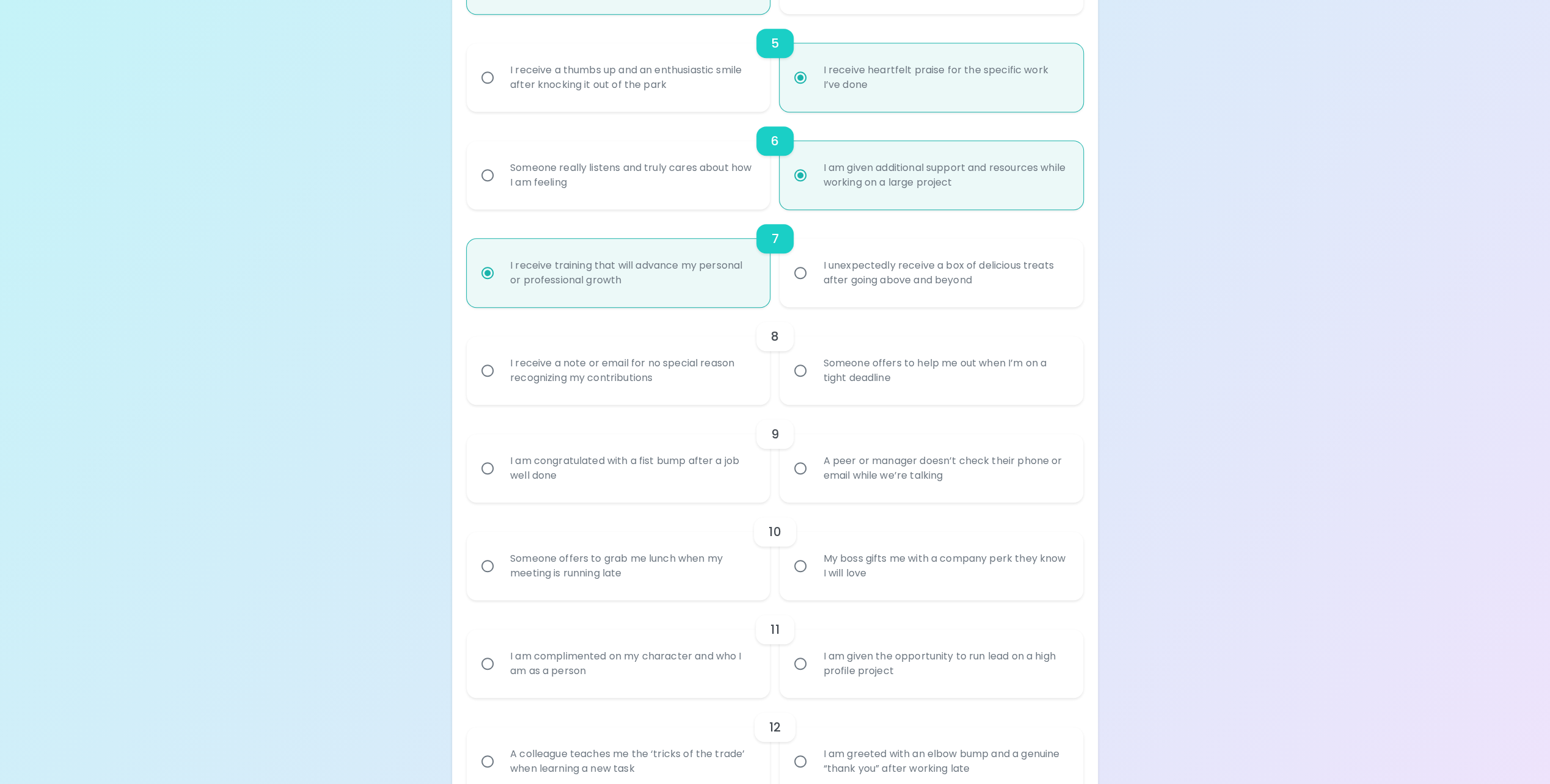
radio input "true"
click at [683, 379] on div "I receive a note or email for no special reason recognizing my contributions" at bounding box center [632, 370] width 263 height 59
click at [500, 379] on input "I receive a note or email for no special reason recognizing my contributions" at bounding box center [487, 370] width 26 height 26
radio input "false"
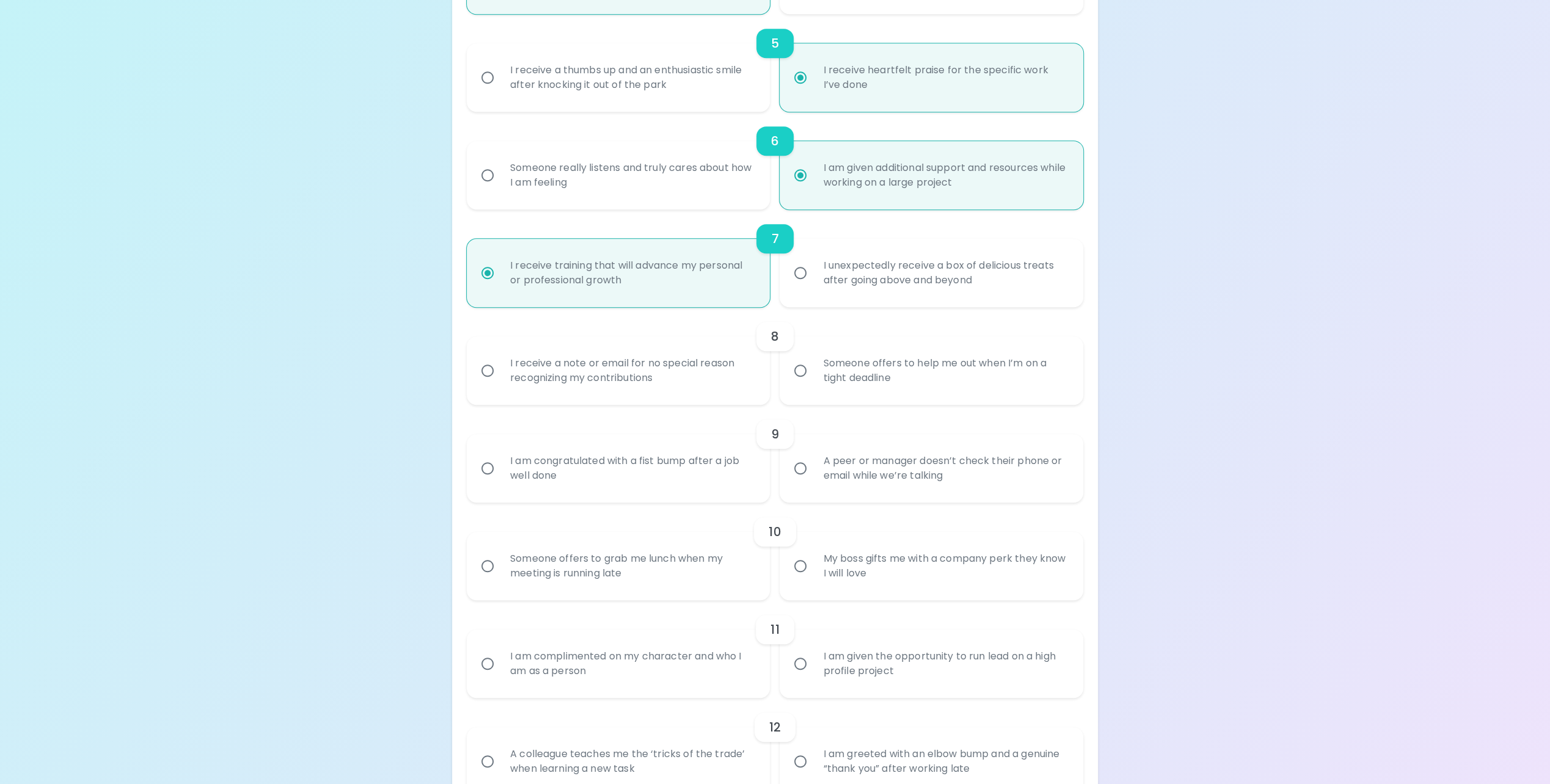
radio input "false"
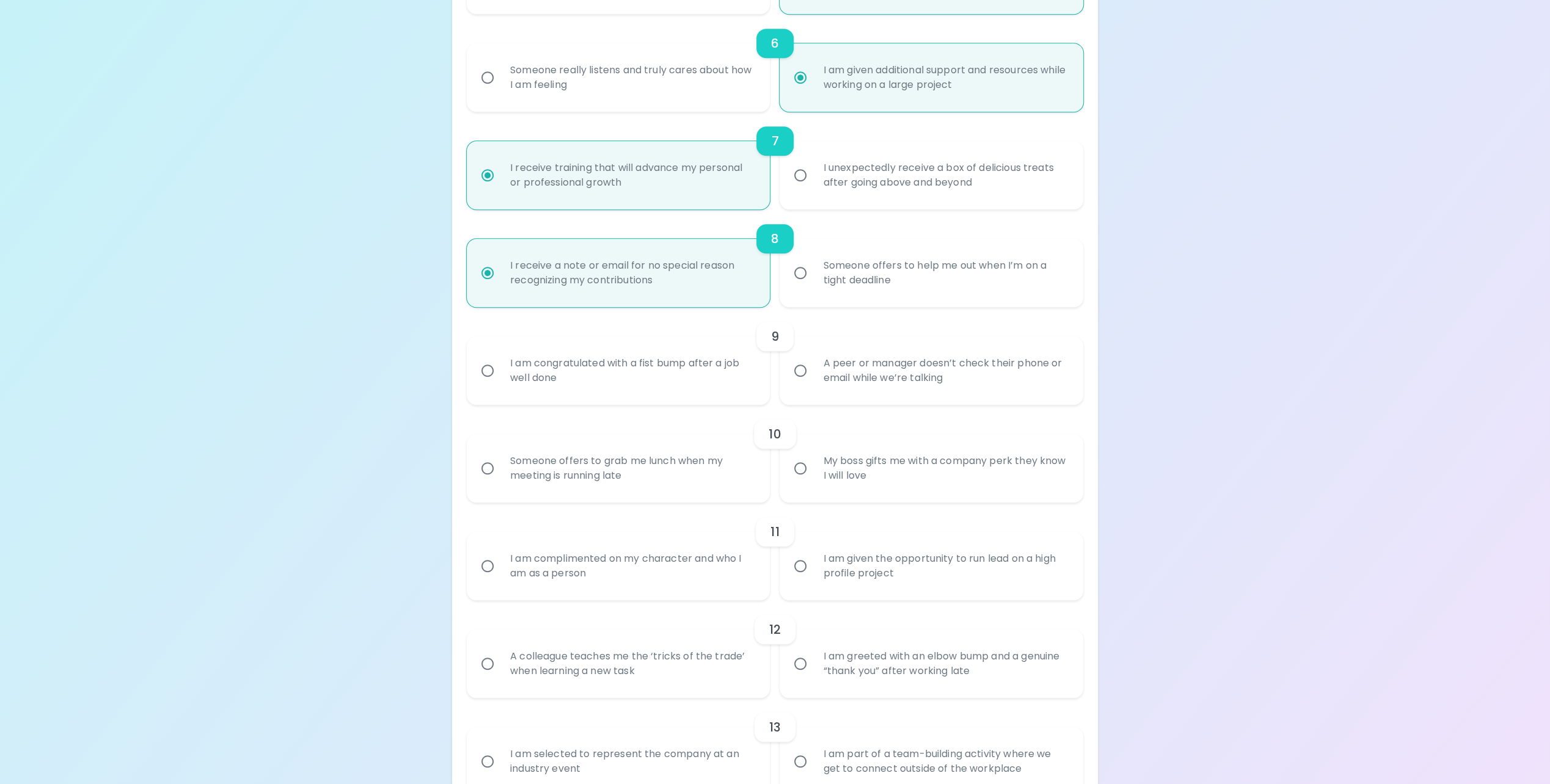
radio input "true"
click at [717, 364] on div "I am congratulated with a fist bump after a job well done" at bounding box center [632, 370] width 263 height 59
click at [500, 364] on input "I am congratulated with a fist bump after a job well done" at bounding box center [487, 370] width 26 height 26
radio input "false"
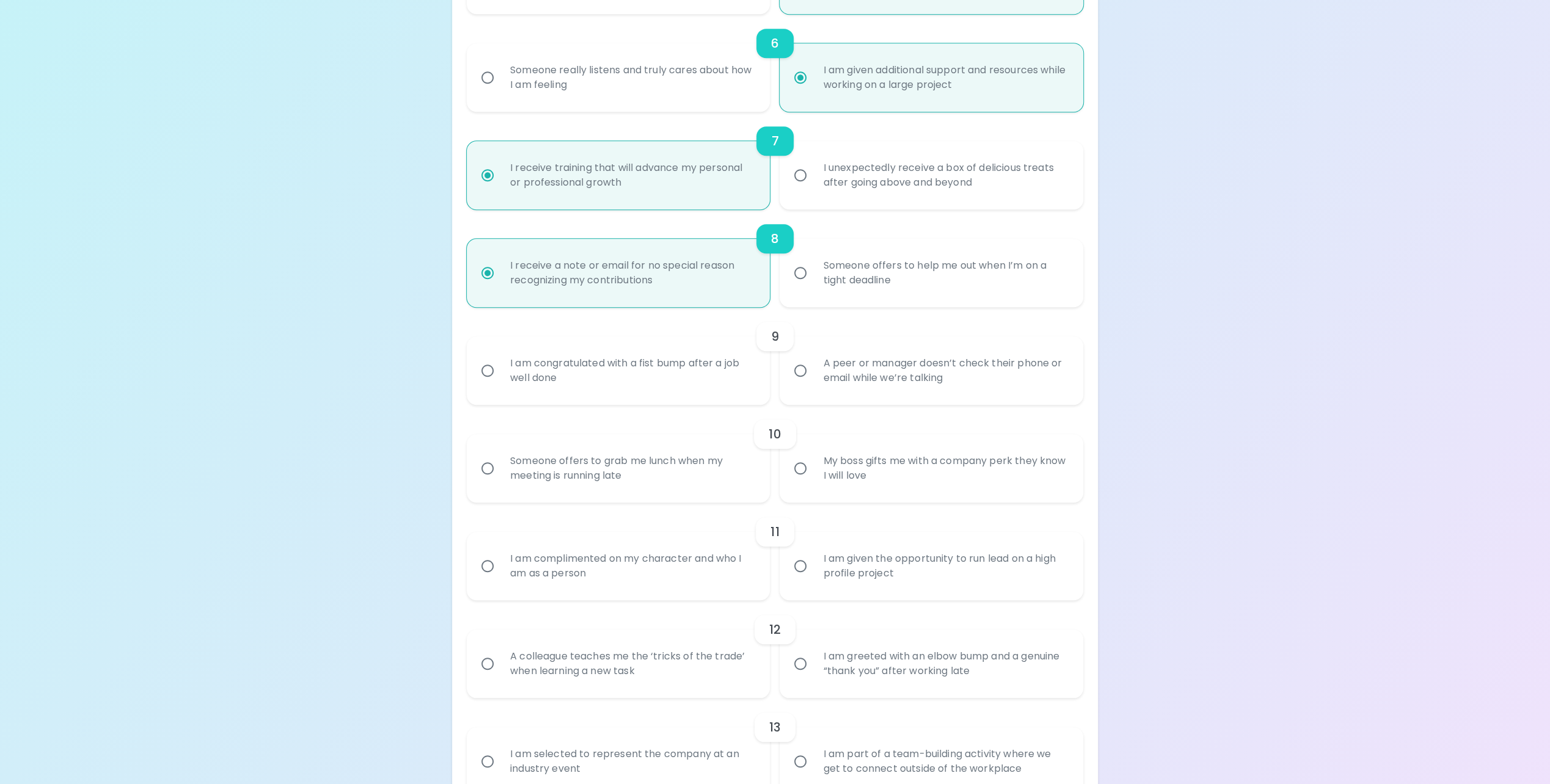
radio input "false"
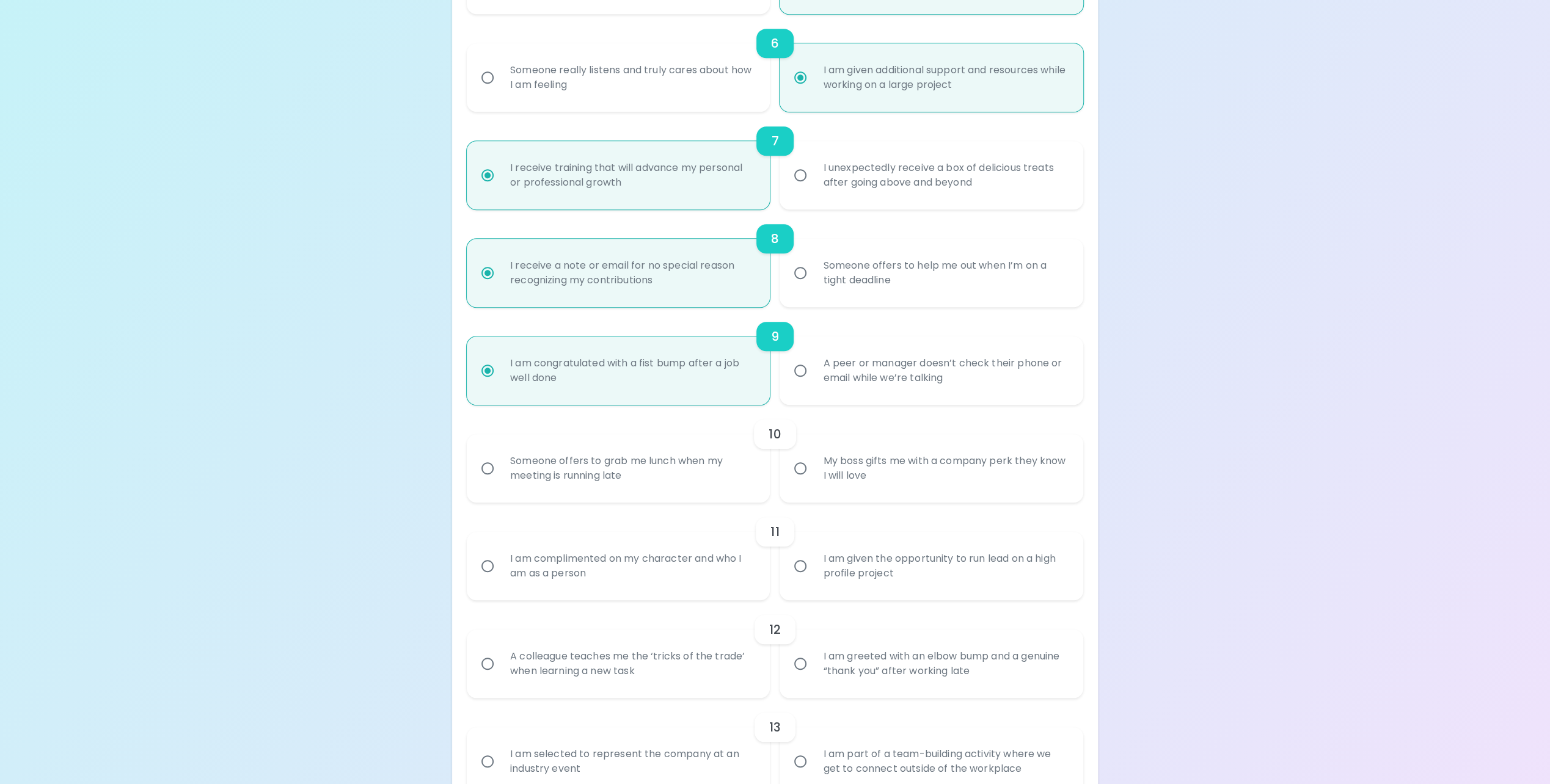
scroll to position [879, 0]
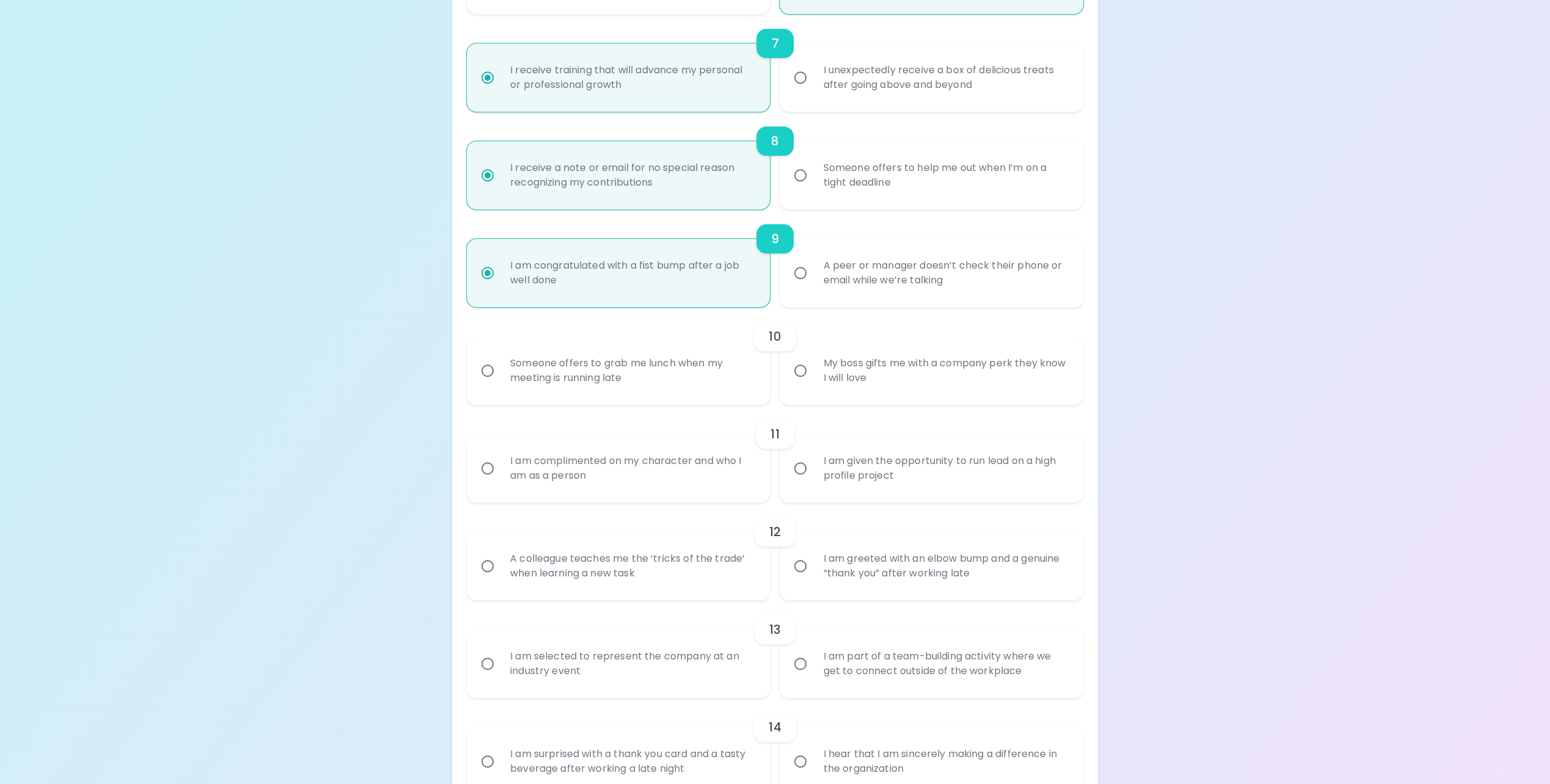
radio input "true"
click at [813, 381] on div "My boss gifts me with a company perk they know I will love" at bounding box center [944, 370] width 263 height 59
click at [813, 381] on input "My boss gifts me with a company perk they know I will love" at bounding box center [800, 370] width 26 height 26
radio input "false"
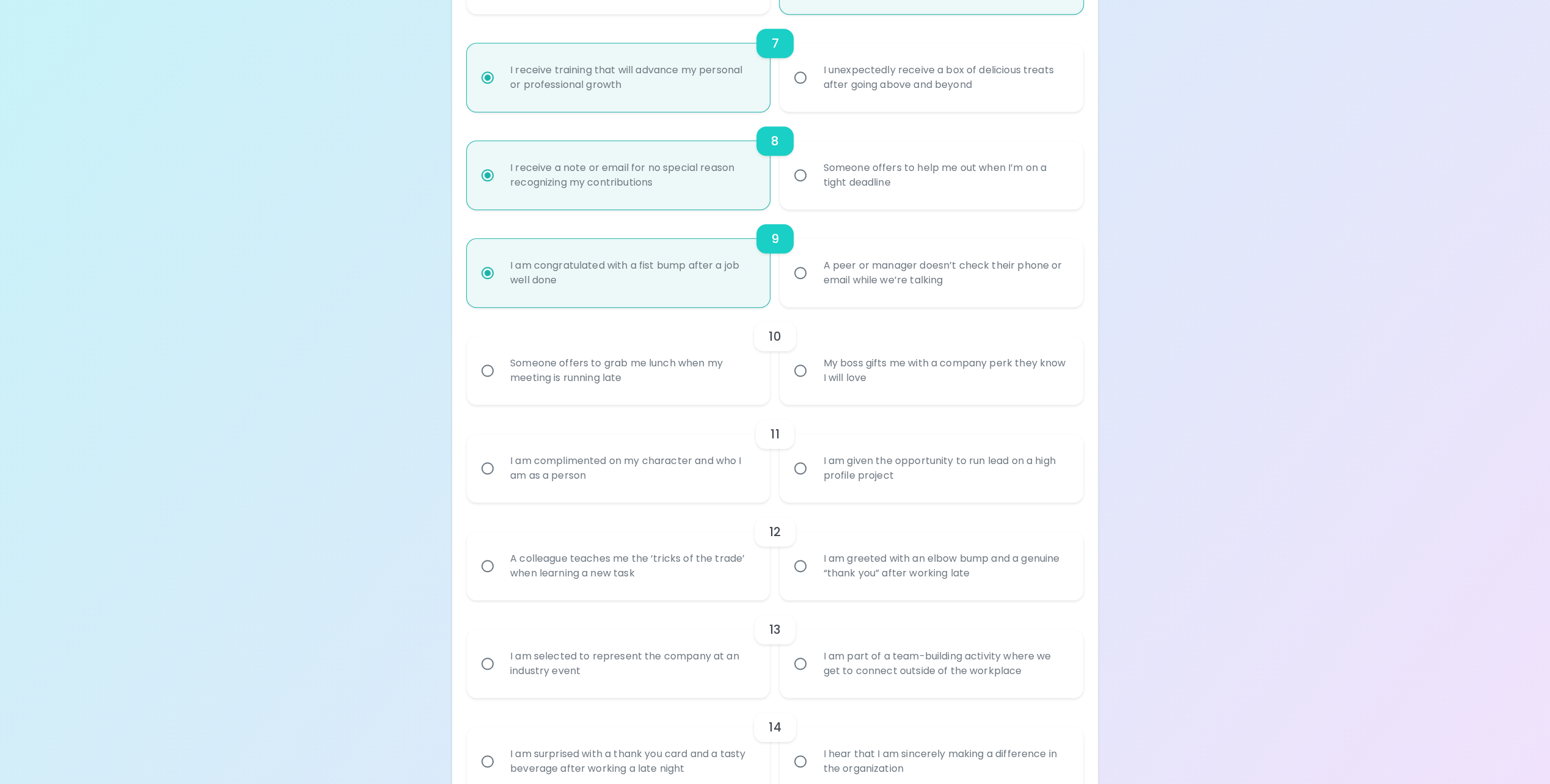
radio input "false"
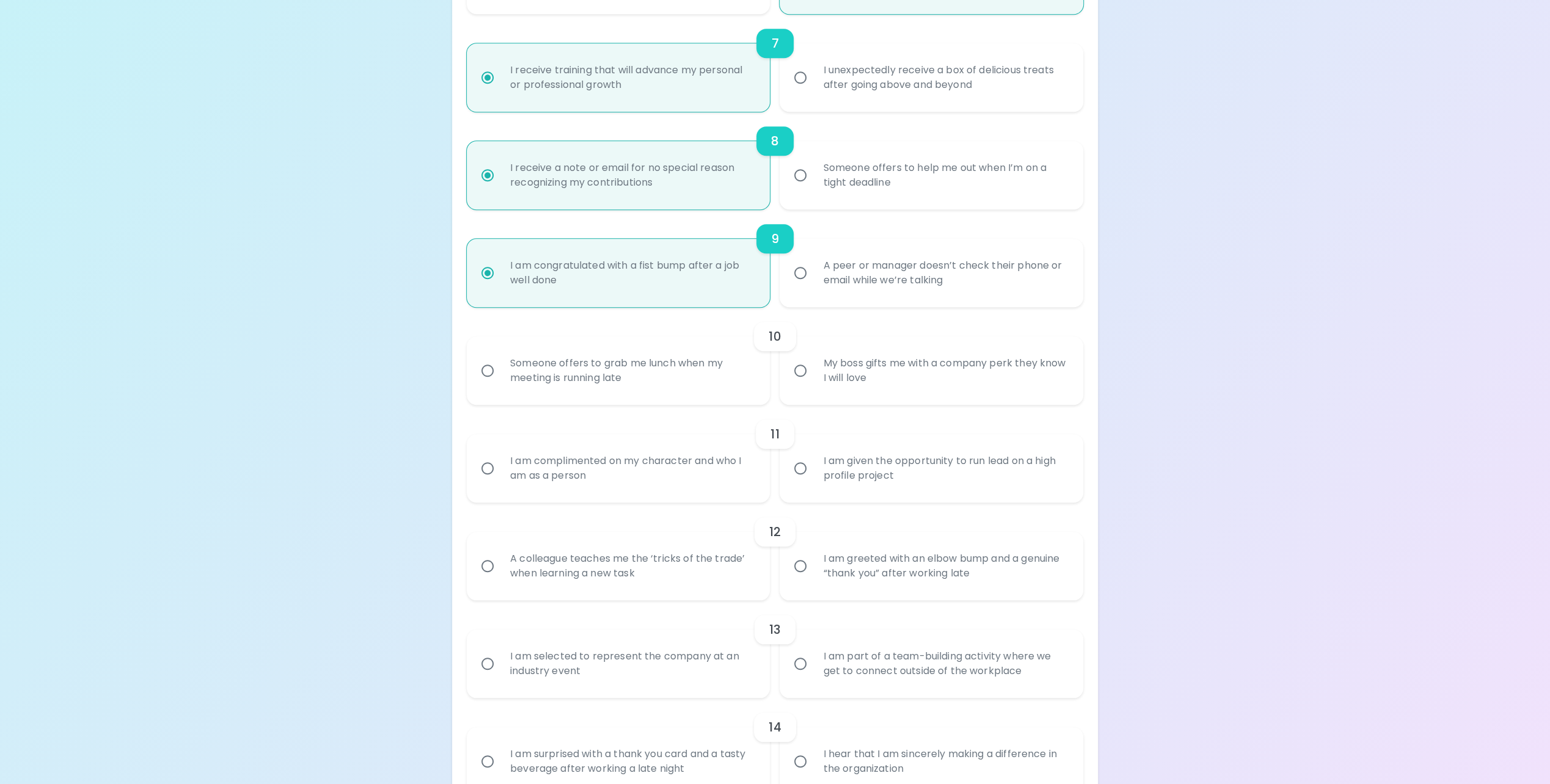
radio input "false"
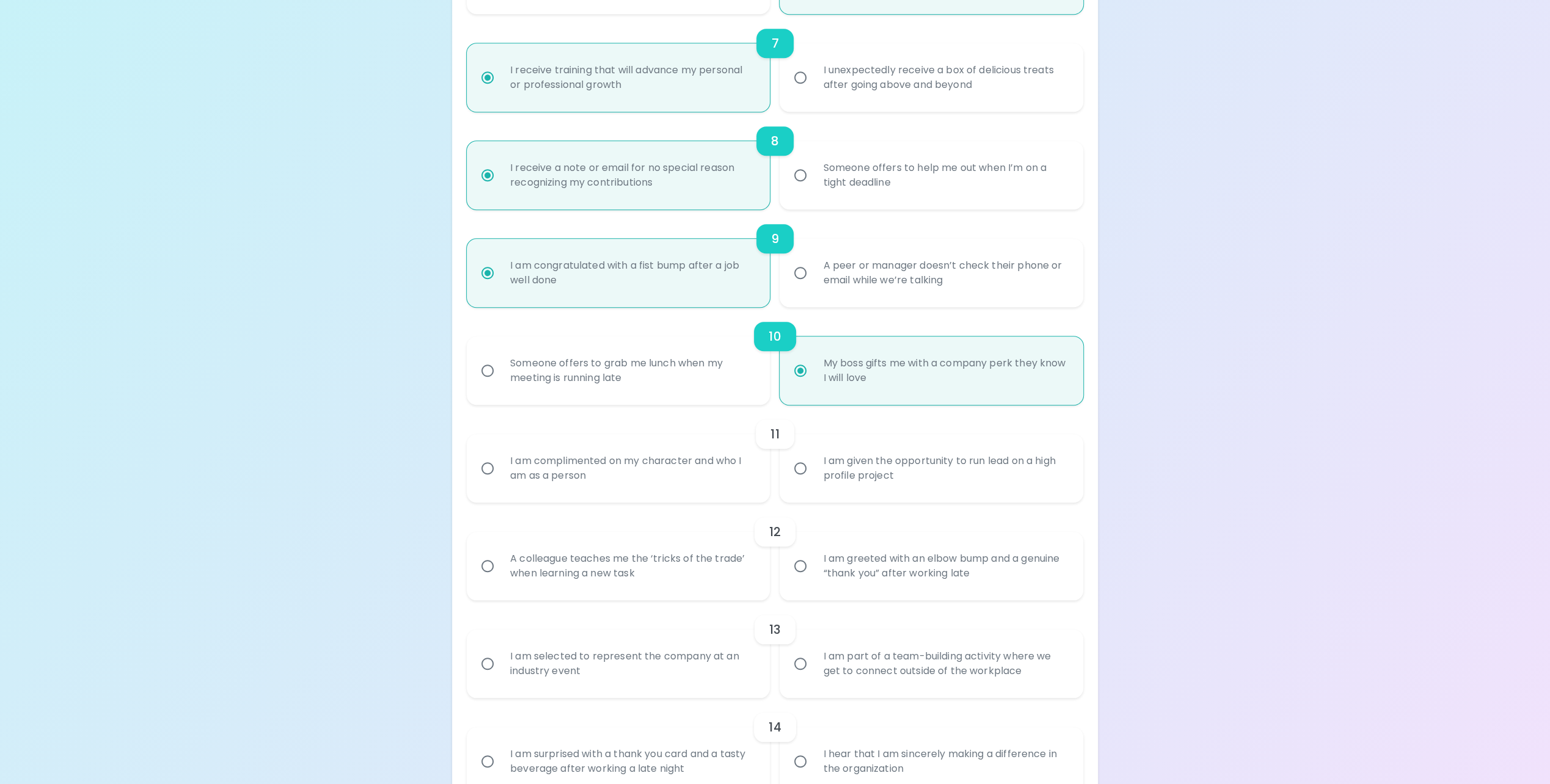
scroll to position [977, 0]
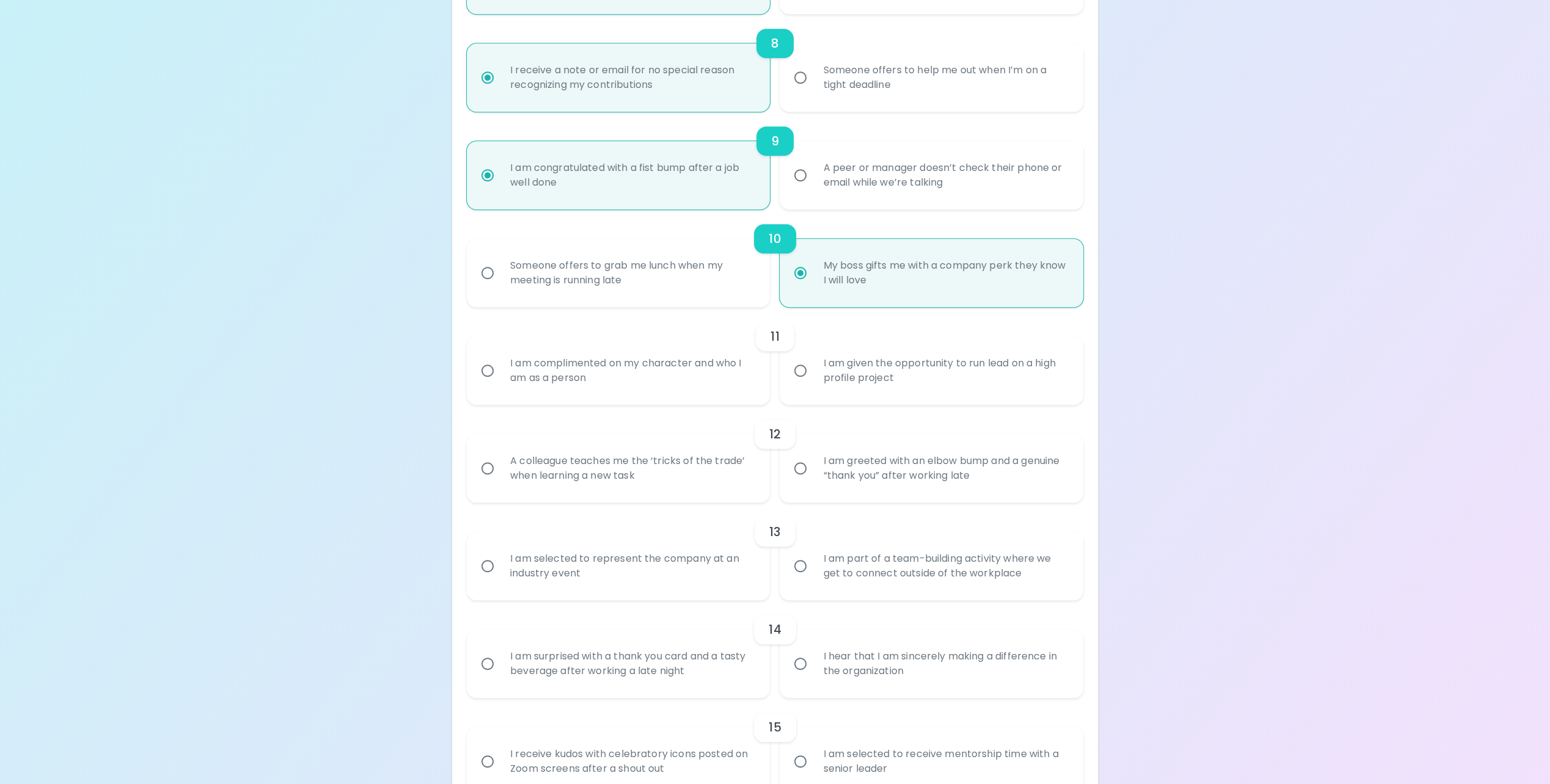
radio input "true"
click at [671, 384] on div "I am complimented on my character and who I am as a person" at bounding box center [632, 370] width 263 height 59
click at [500, 383] on input "I am complimented on my character and who I am as a person" at bounding box center [487, 370] width 26 height 26
radio input "false"
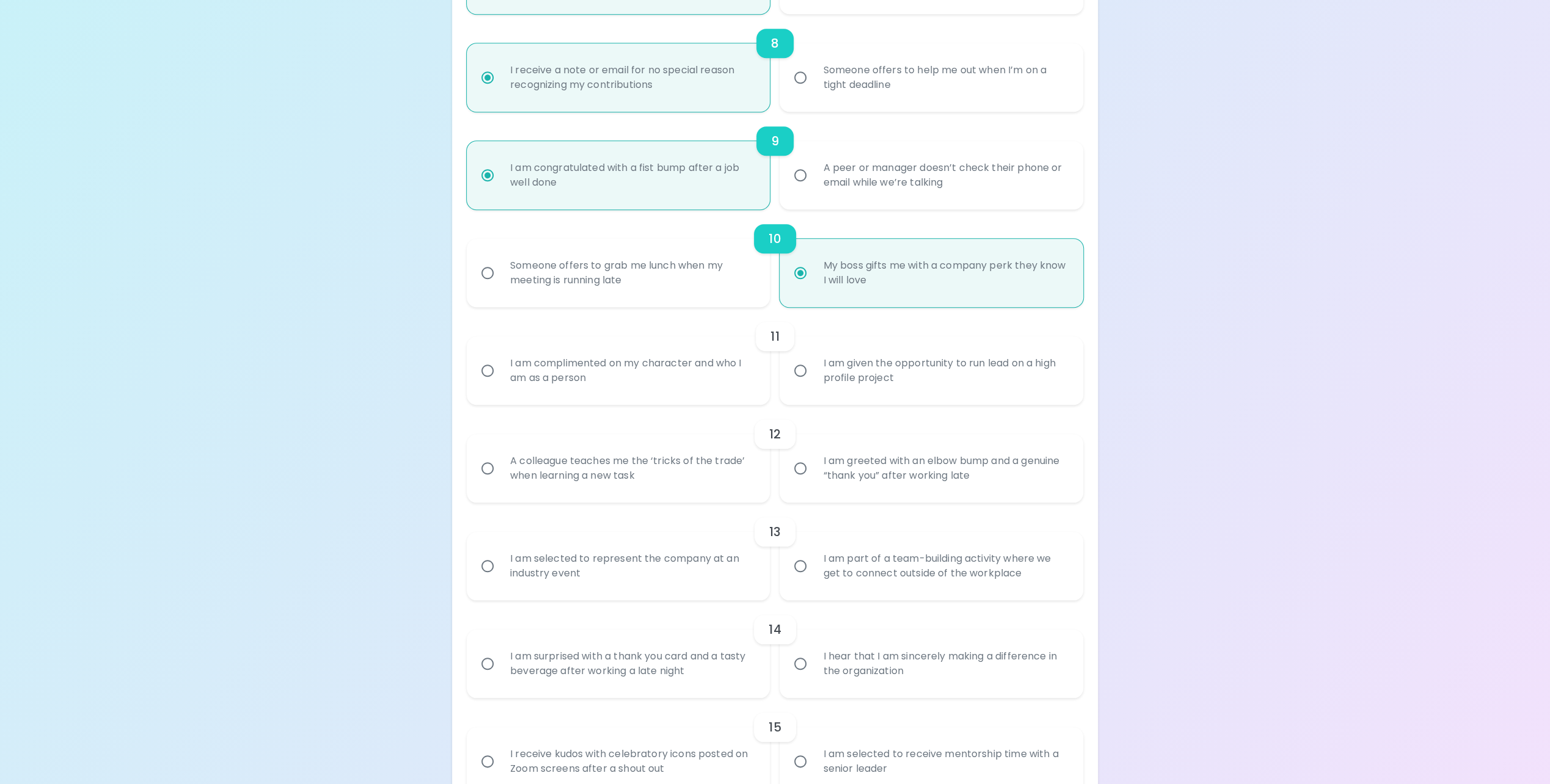
radio input "false"
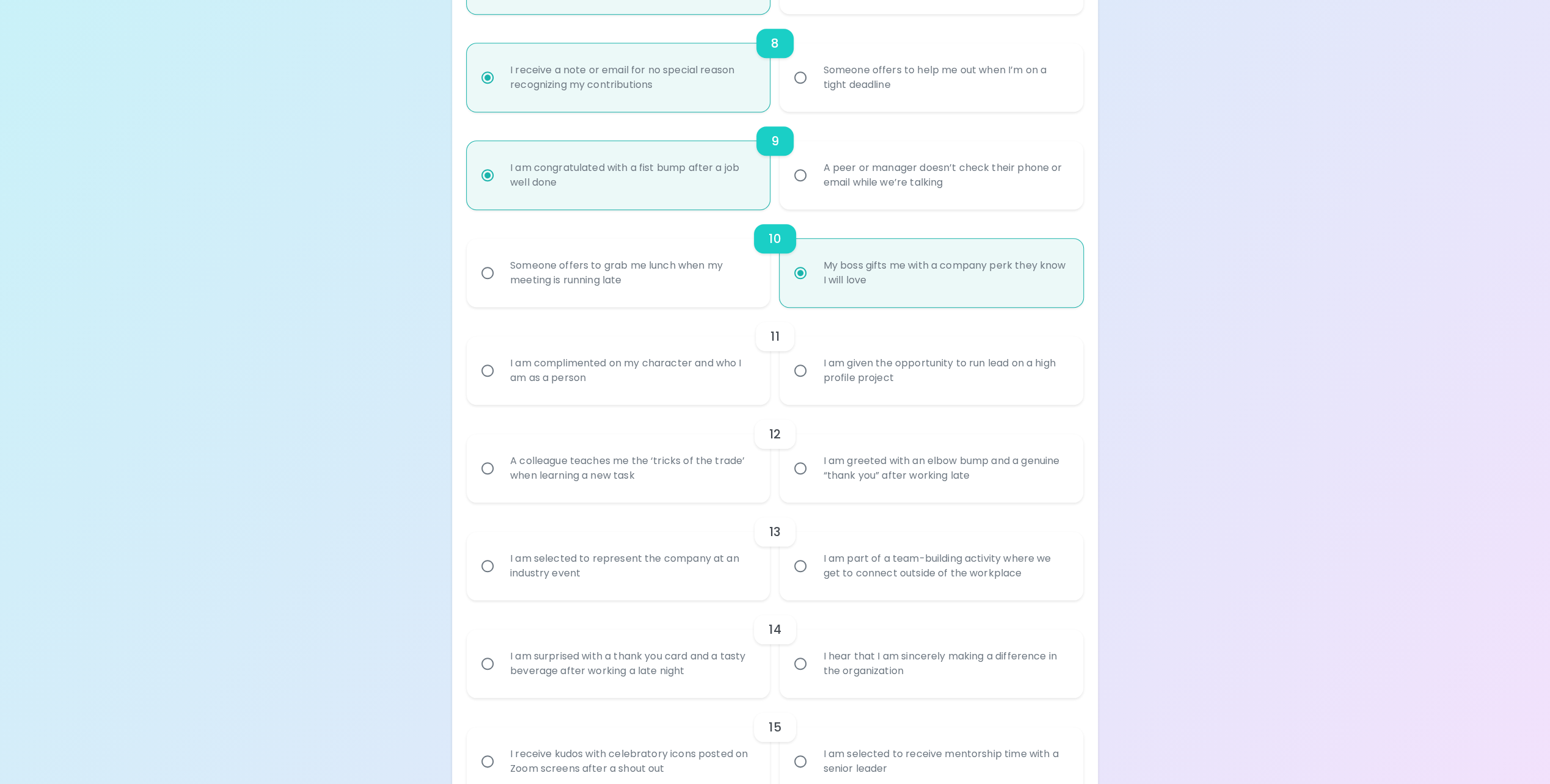
radio input "false"
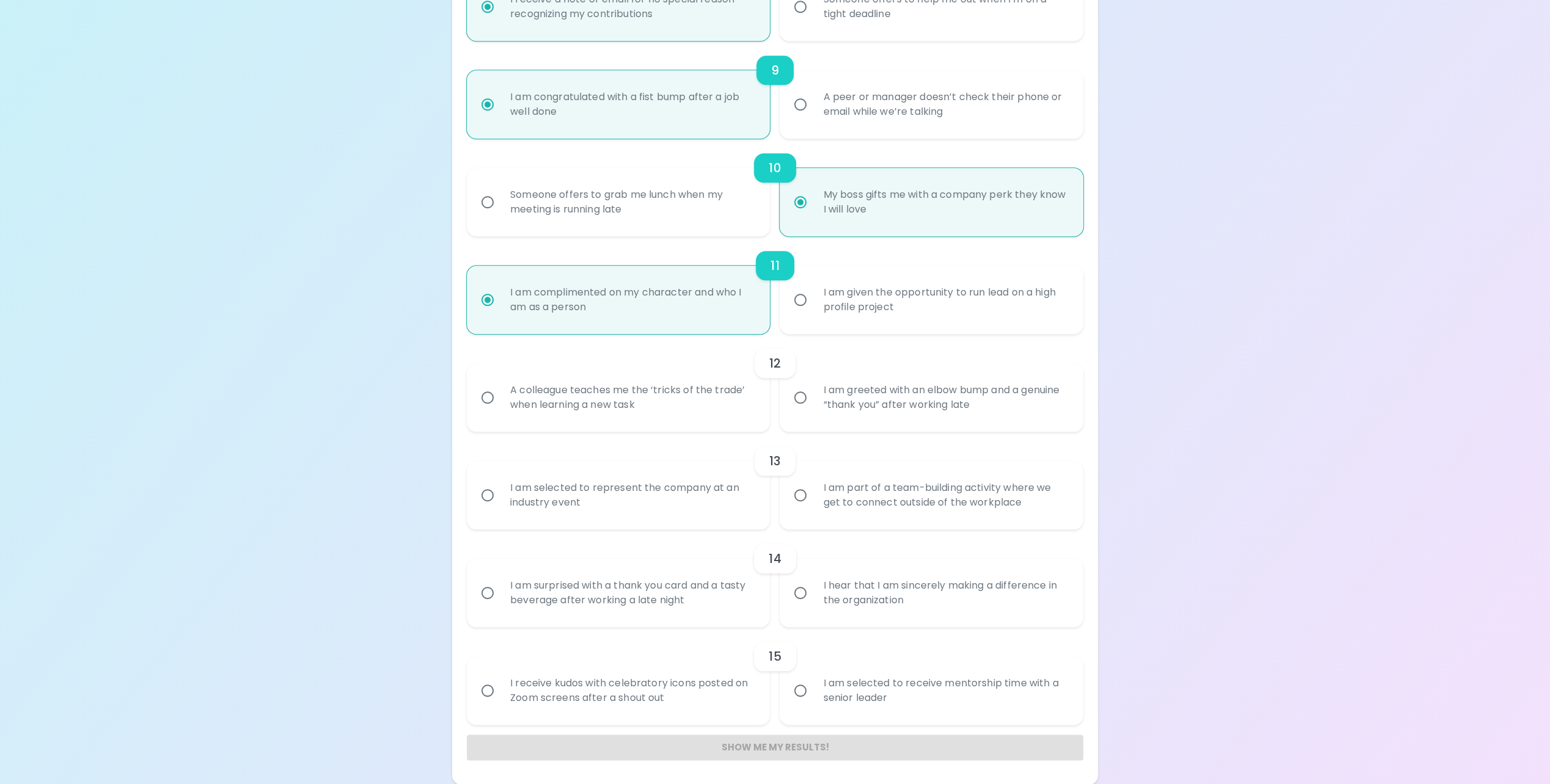
radio input "true"
click at [682, 401] on div "A colleague teaches me the ‘tricks of the trade’ when learning a new task" at bounding box center [632, 397] width 263 height 59
click at [500, 401] on input "A colleague teaches me the ‘tricks of the trade’ when learning a new task" at bounding box center [487, 397] width 26 height 26
radio input "false"
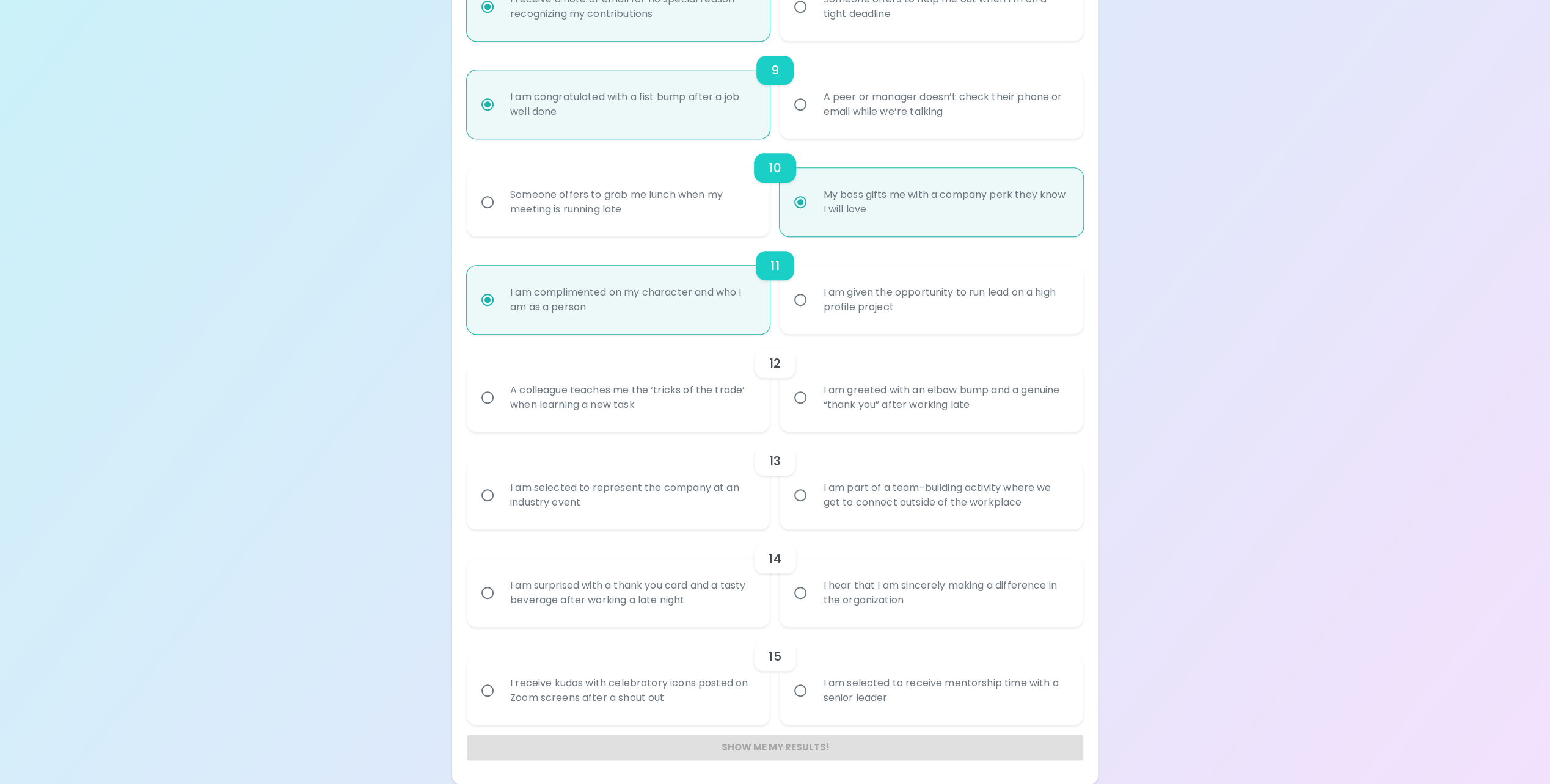
radio input "false"
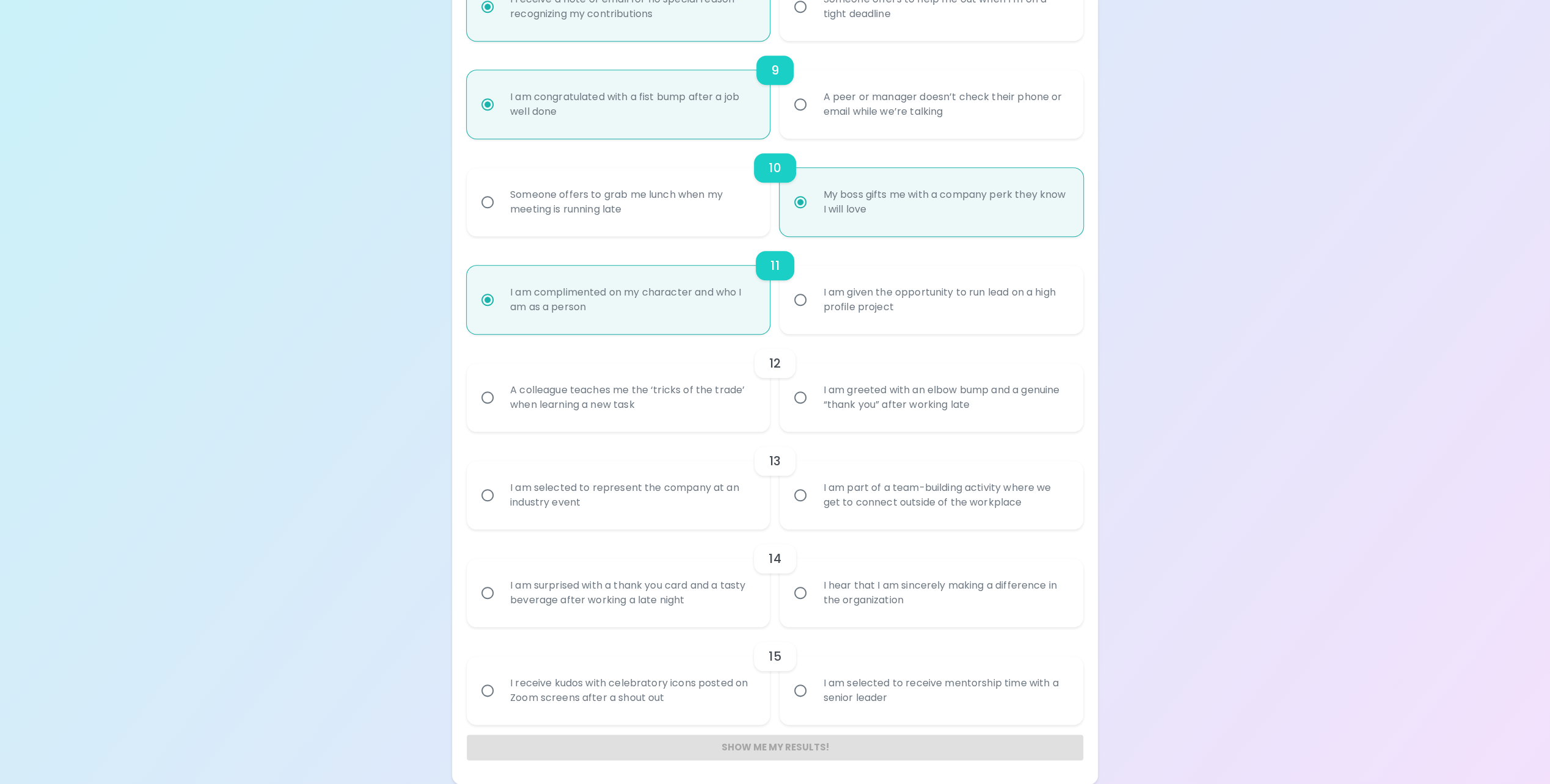
radio input "false"
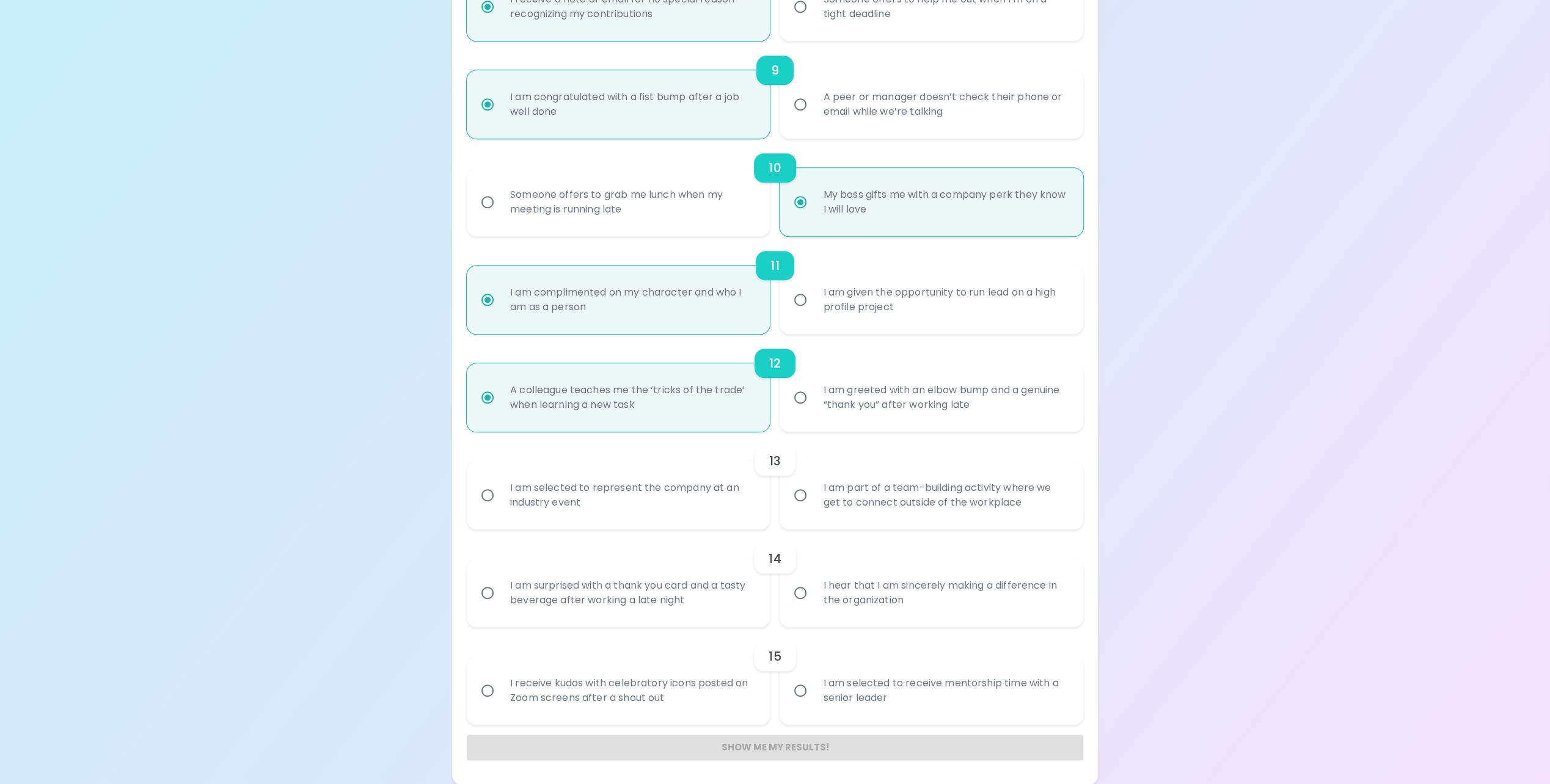
radio input "true"
click at [697, 506] on div "I am selected to represent the company at an industry event" at bounding box center [632, 495] width 263 height 59
click at [500, 506] on input "I am selected to represent the company at an industry event" at bounding box center [487, 495] width 26 height 26
radio input "false"
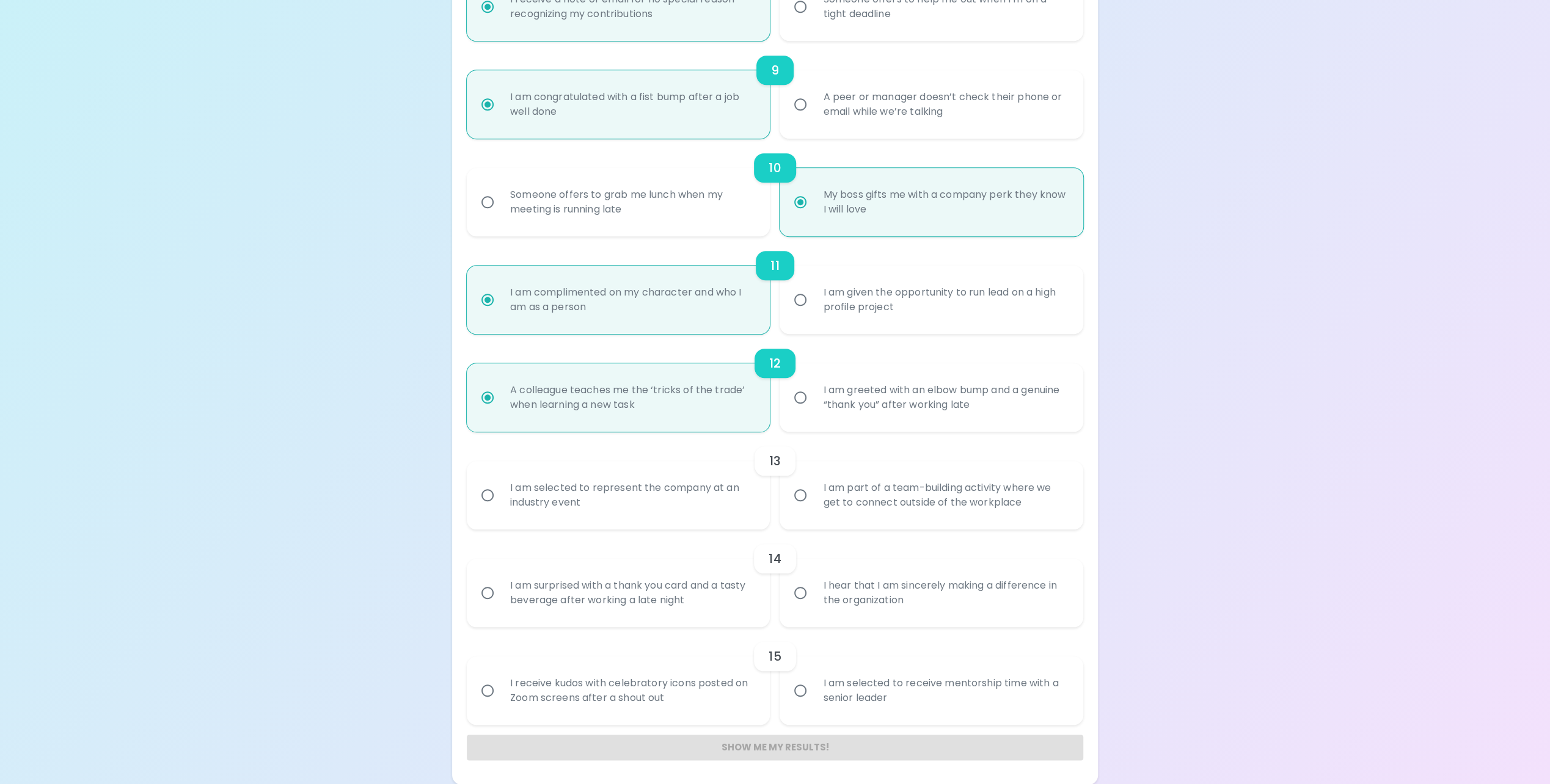
radio input "false"
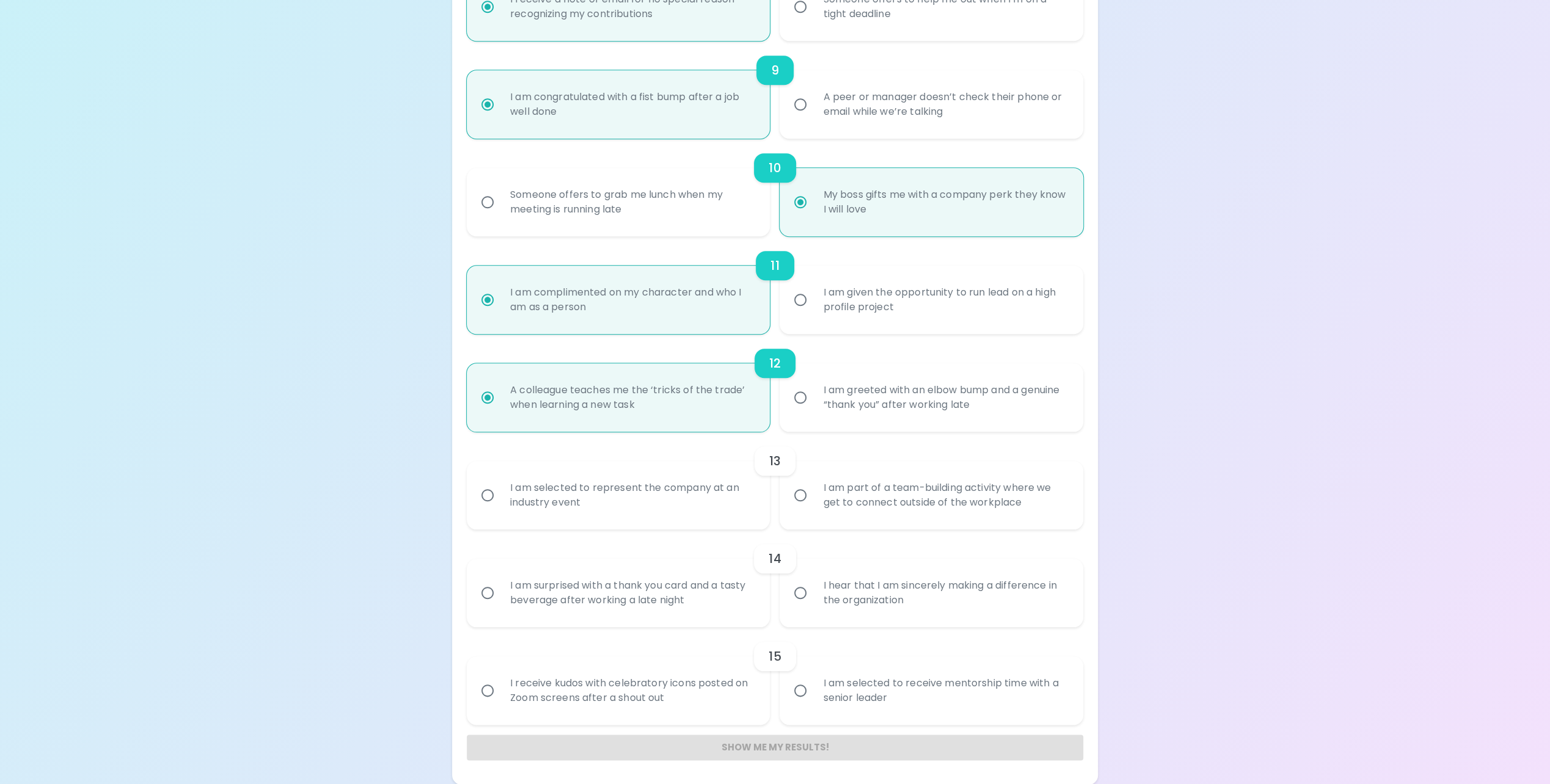
radio input "false"
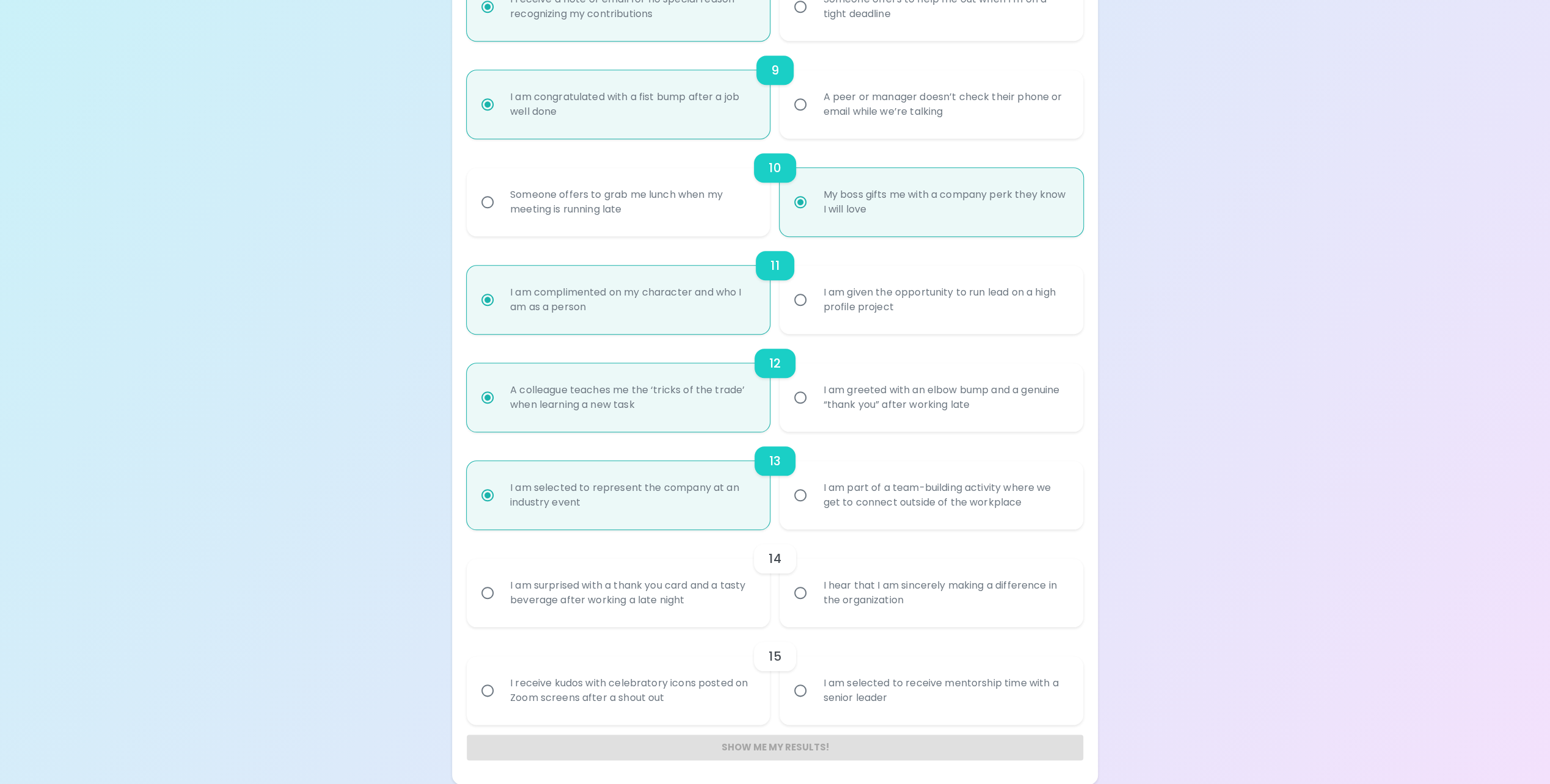
radio input "true"
click at [607, 587] on div "I am surprised with a thank you card and a tasty beverage after working a late …" at bounding box center [632, 592] width 263 height 59
click at [500, 587] on input "I am surprised with a thank you card and a tasty beverage after working a late …" at bounding box center [487, 593] width 26 height 26
radio input "false"
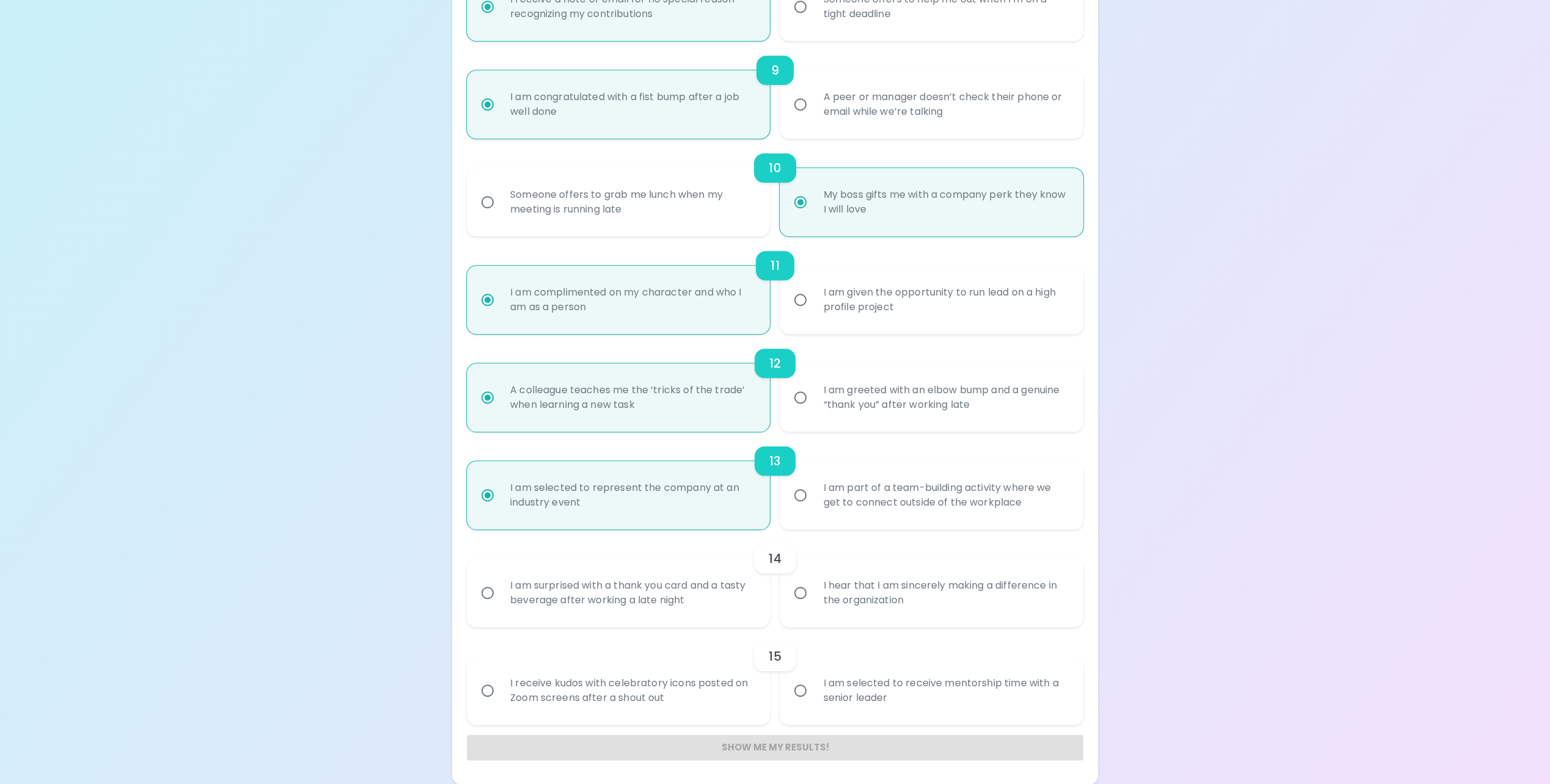
radio input "false"
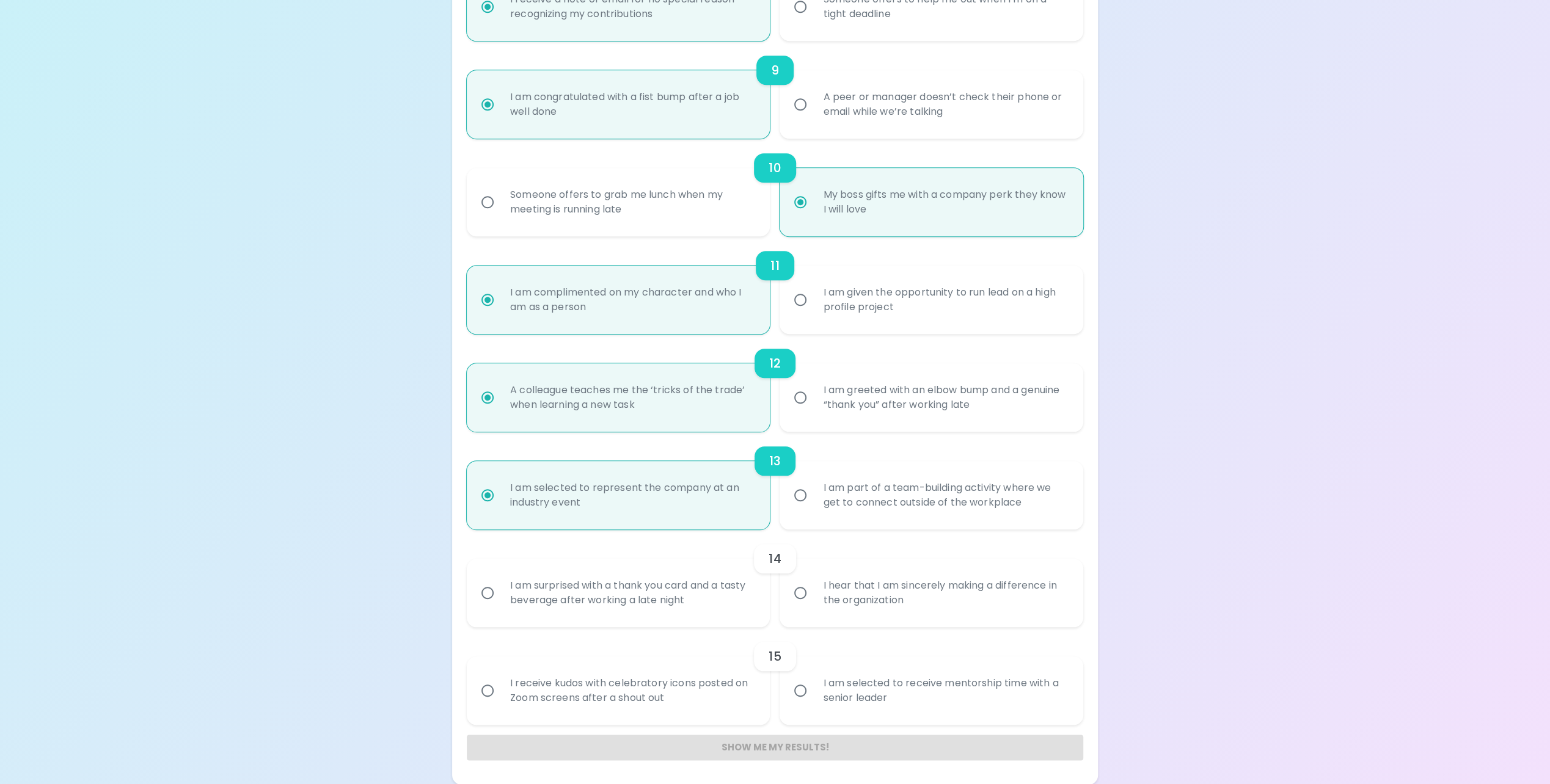
radio input "false"
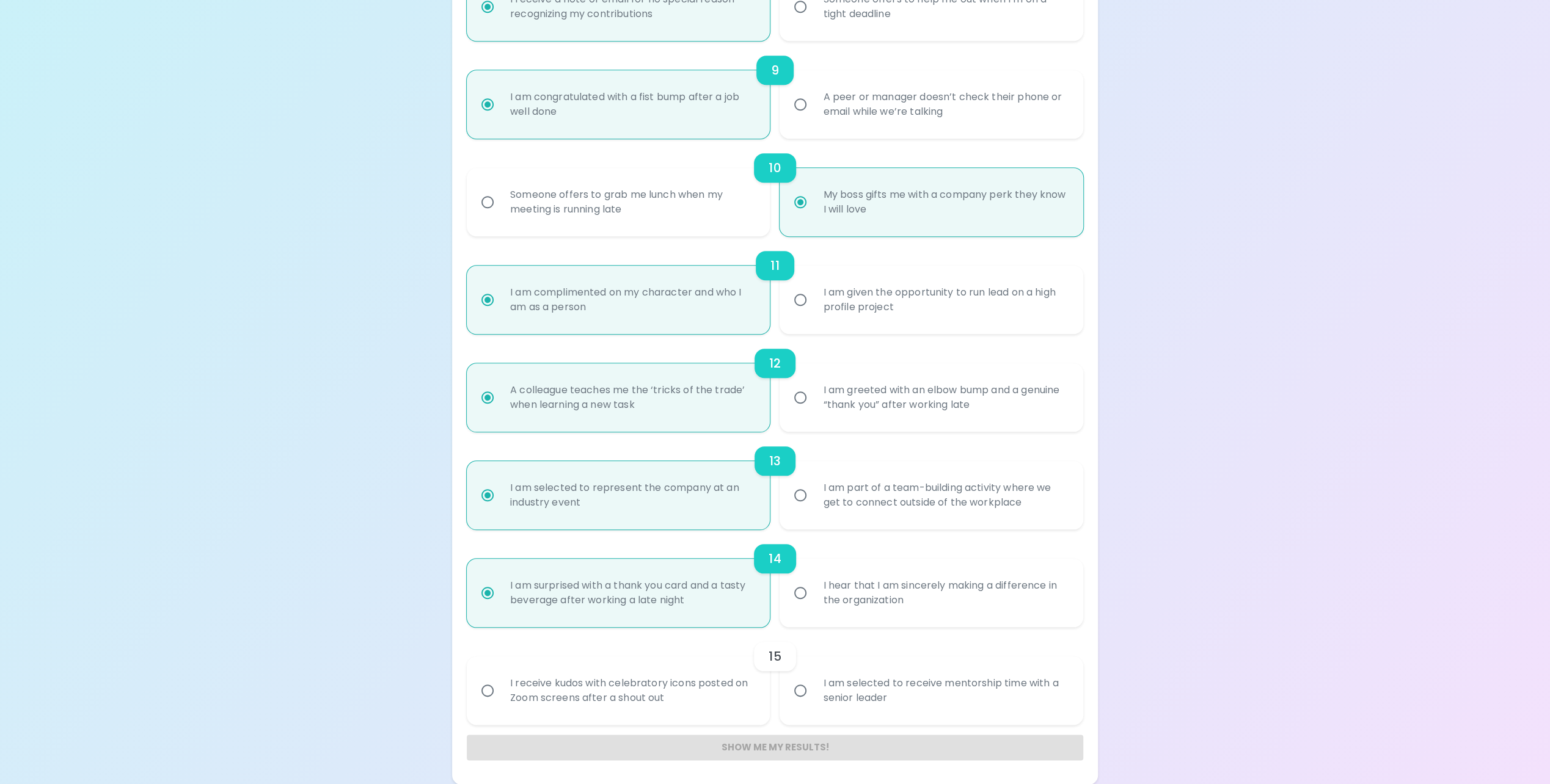
radio input "true"
click at [848, 600] on div "I hear that I am sincerely making a difference in the organization" at bounding box center [944, 592] width 263 height 59
click at [813, 600] on input "I hear that I am sincerely making a difference in the organization" at bounding box center [800, 593] width 26 height 26
radio input "false"
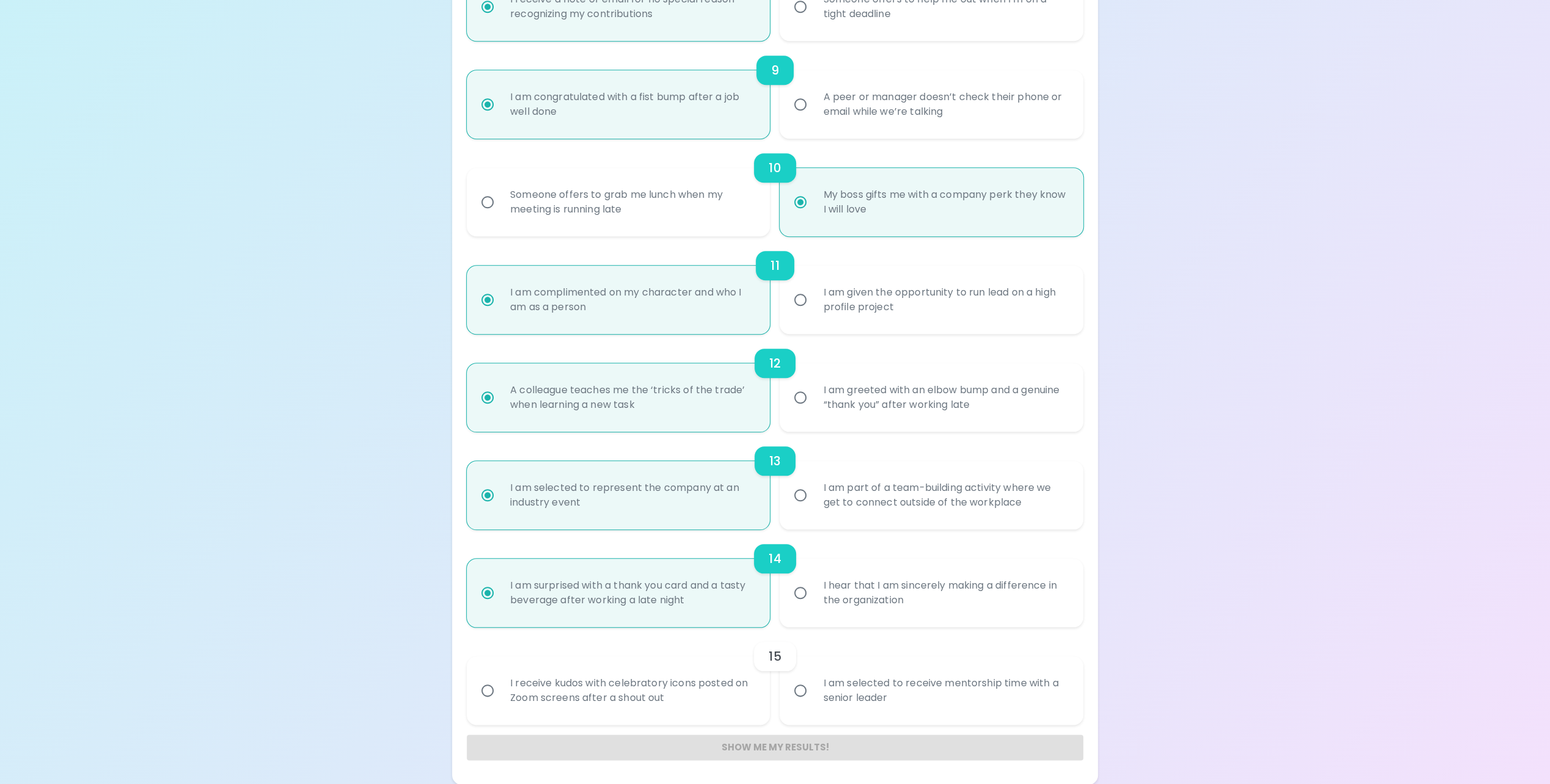
radio input "false"
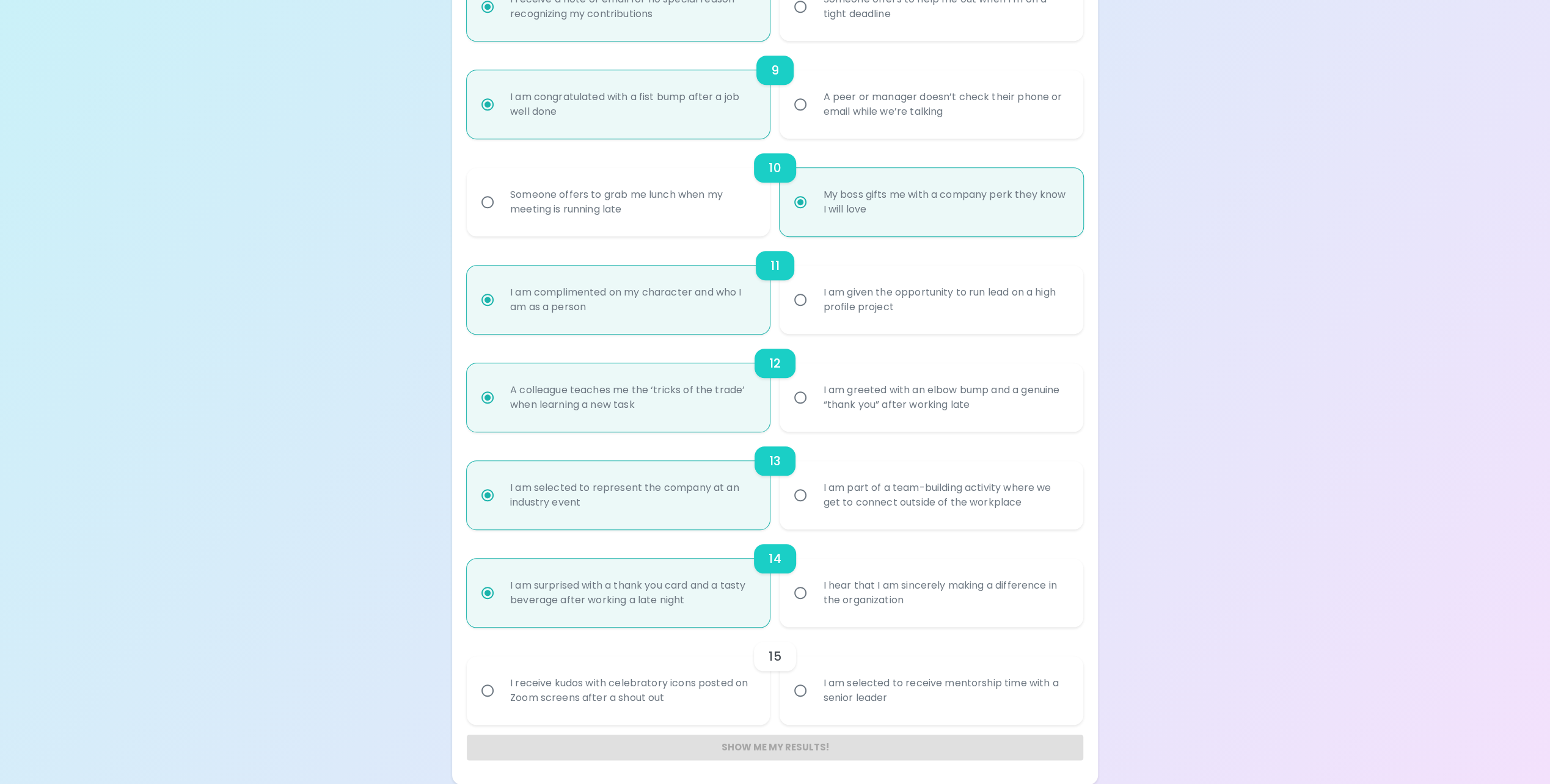
radio input "false"
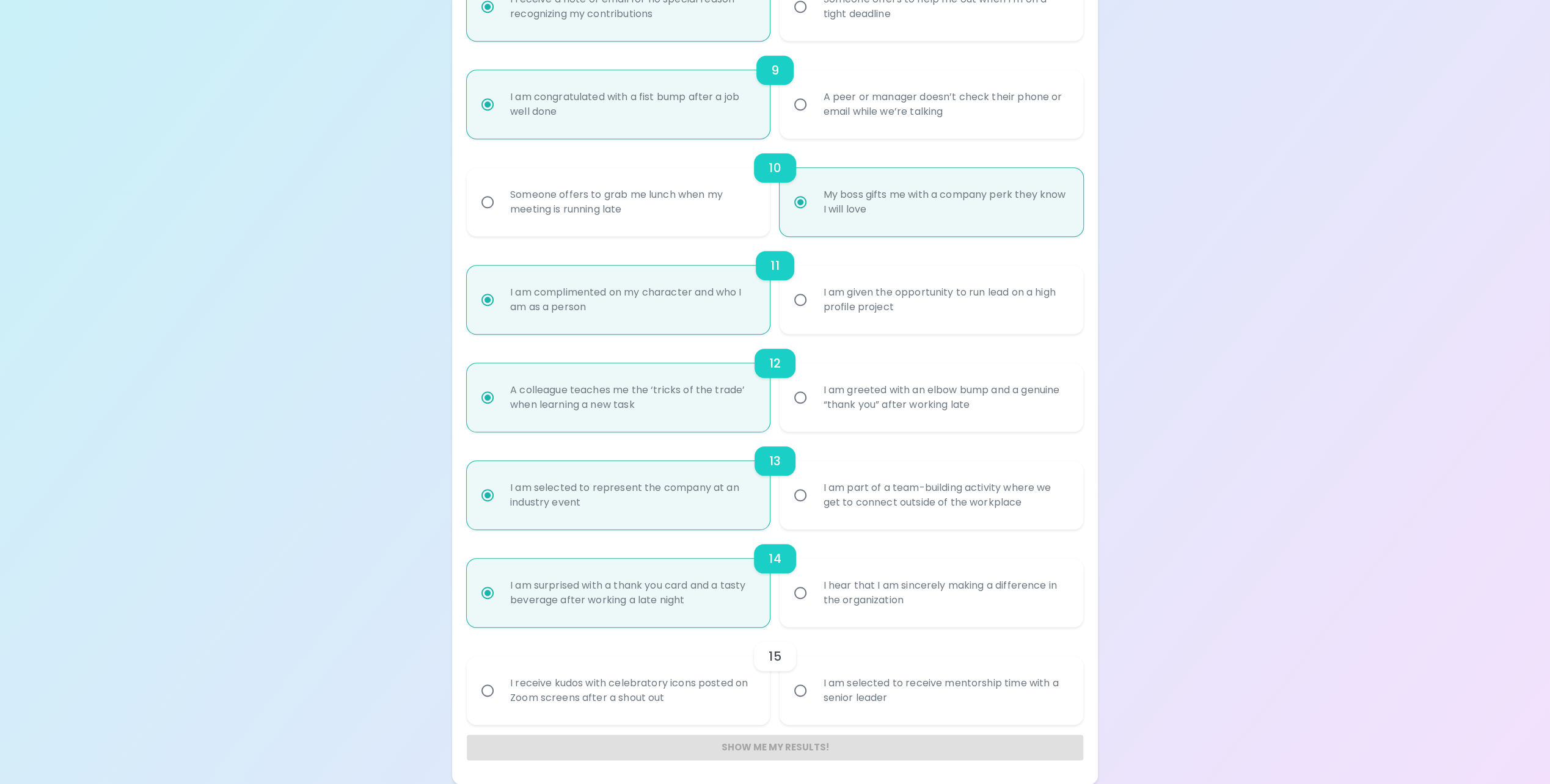
radio input "true"
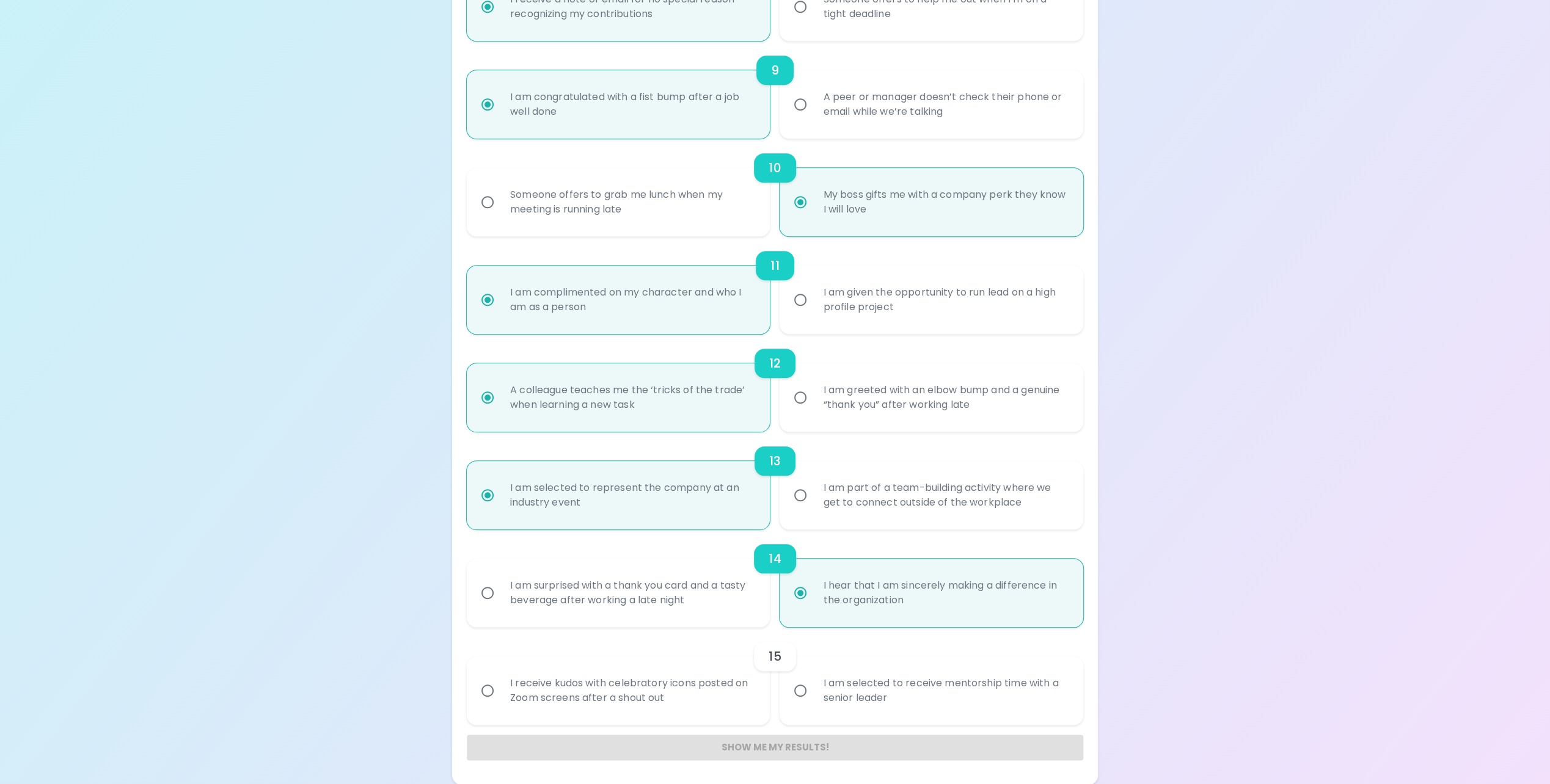
radio input "true"
click at [832, 704] on div "I am selected to receive mentorship time with a senior leader" at bounding box center [944, 690] width 263 height 59
click at [813, 703] on input "I am selected to receive mentorship time with a senior leader" at bounding box center [800, 690] width 26 height 26
radio input "false"
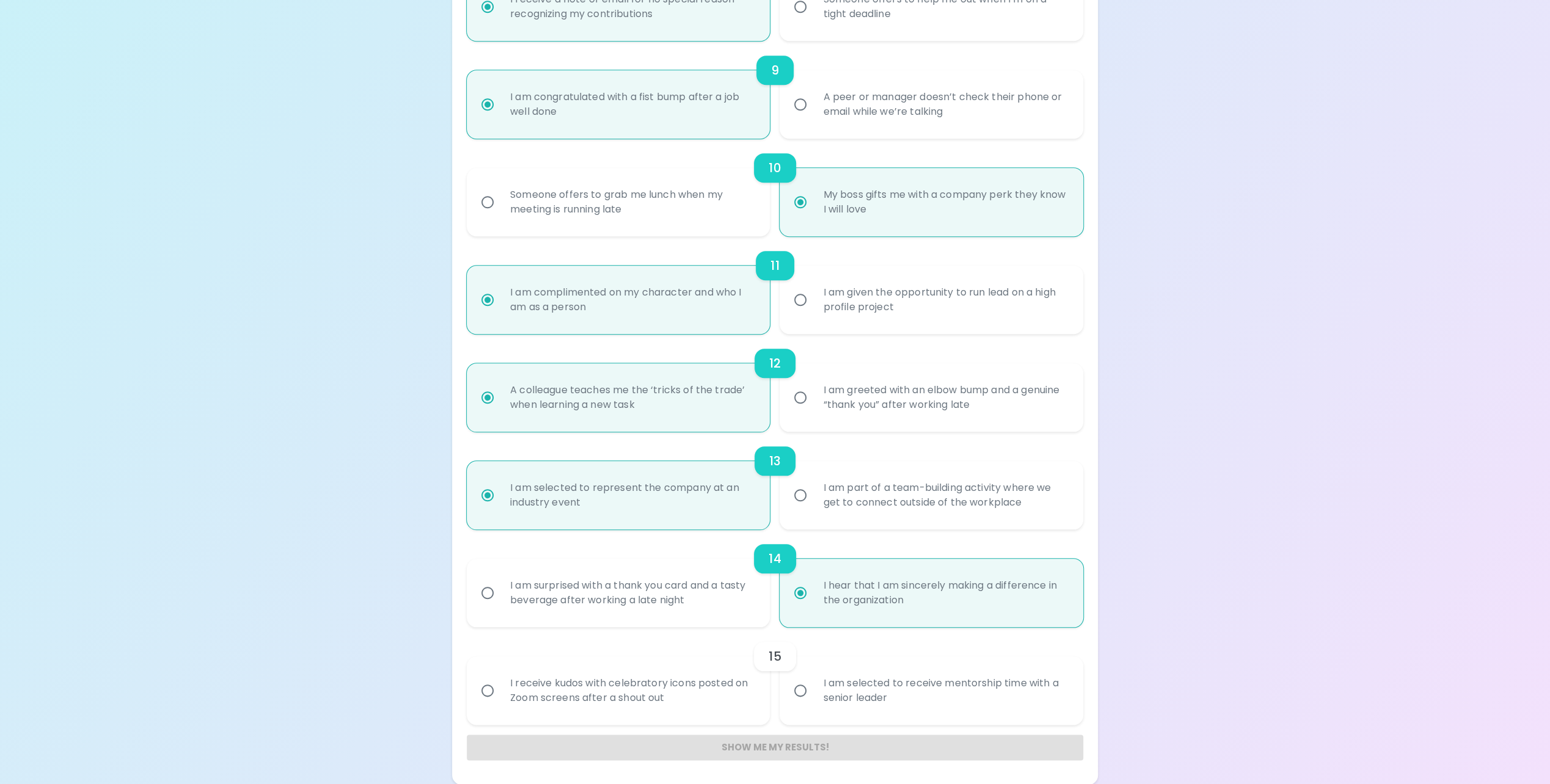
radio input "false"
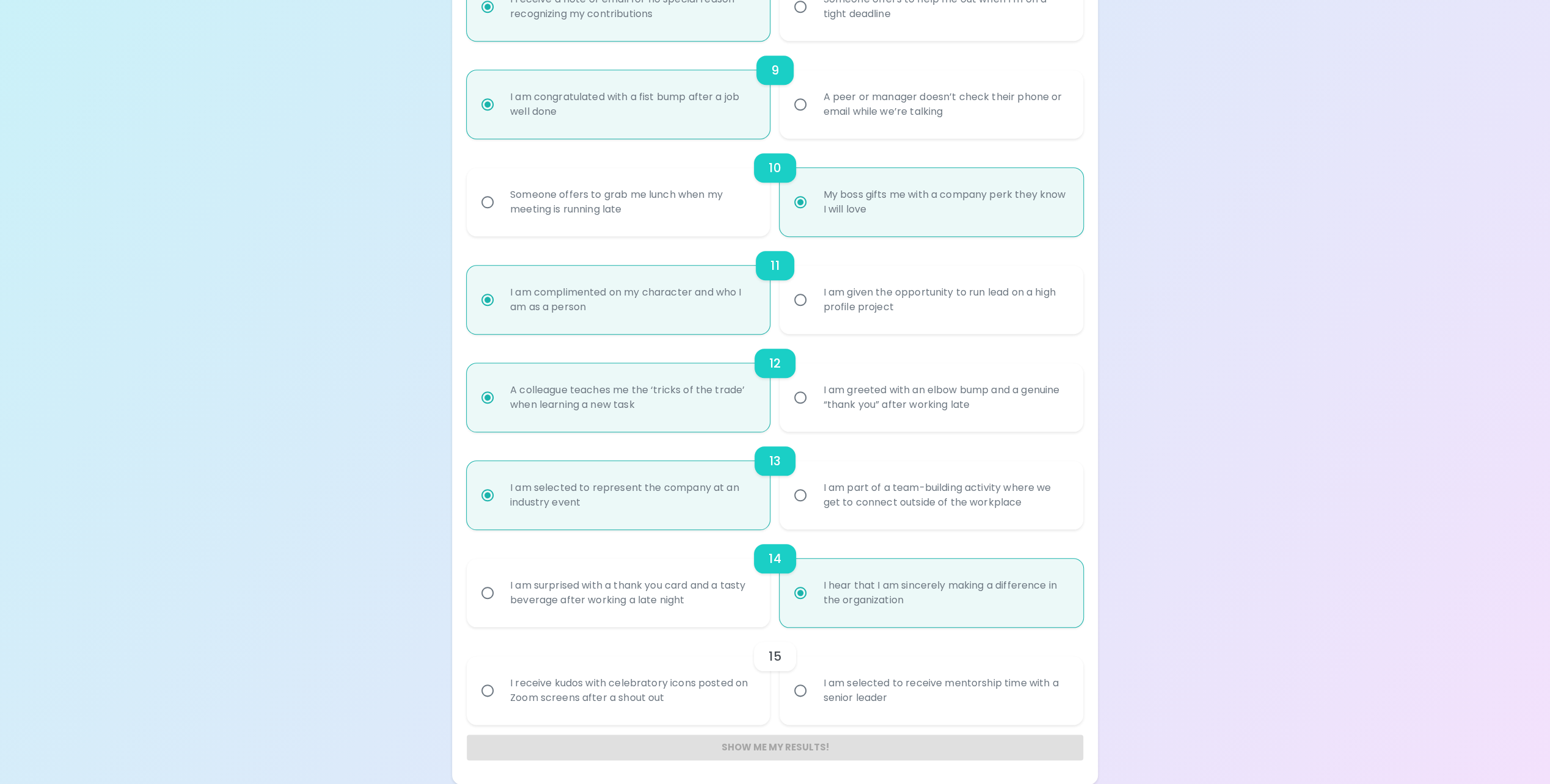
radio input "false"
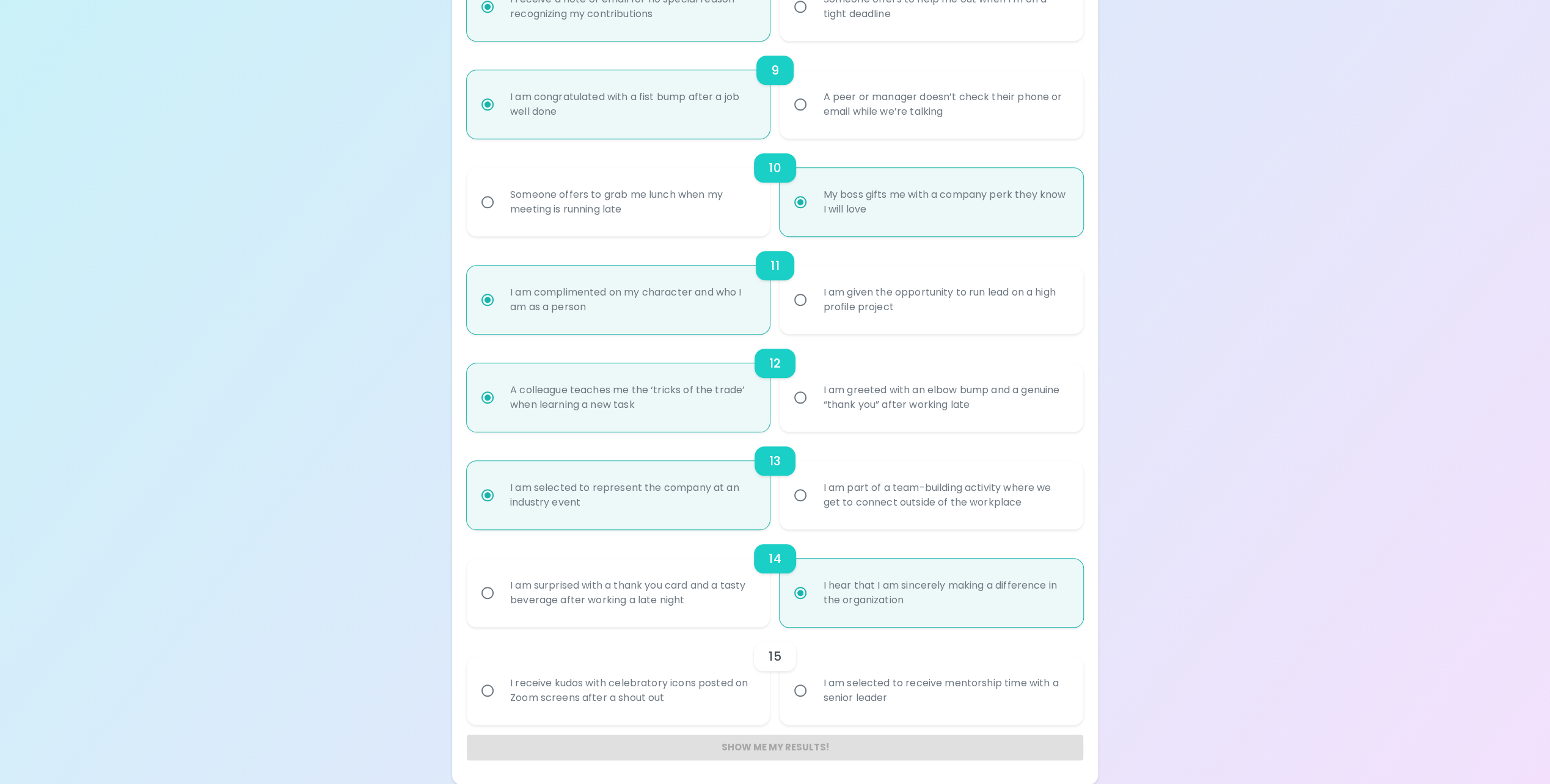
radio input "false"
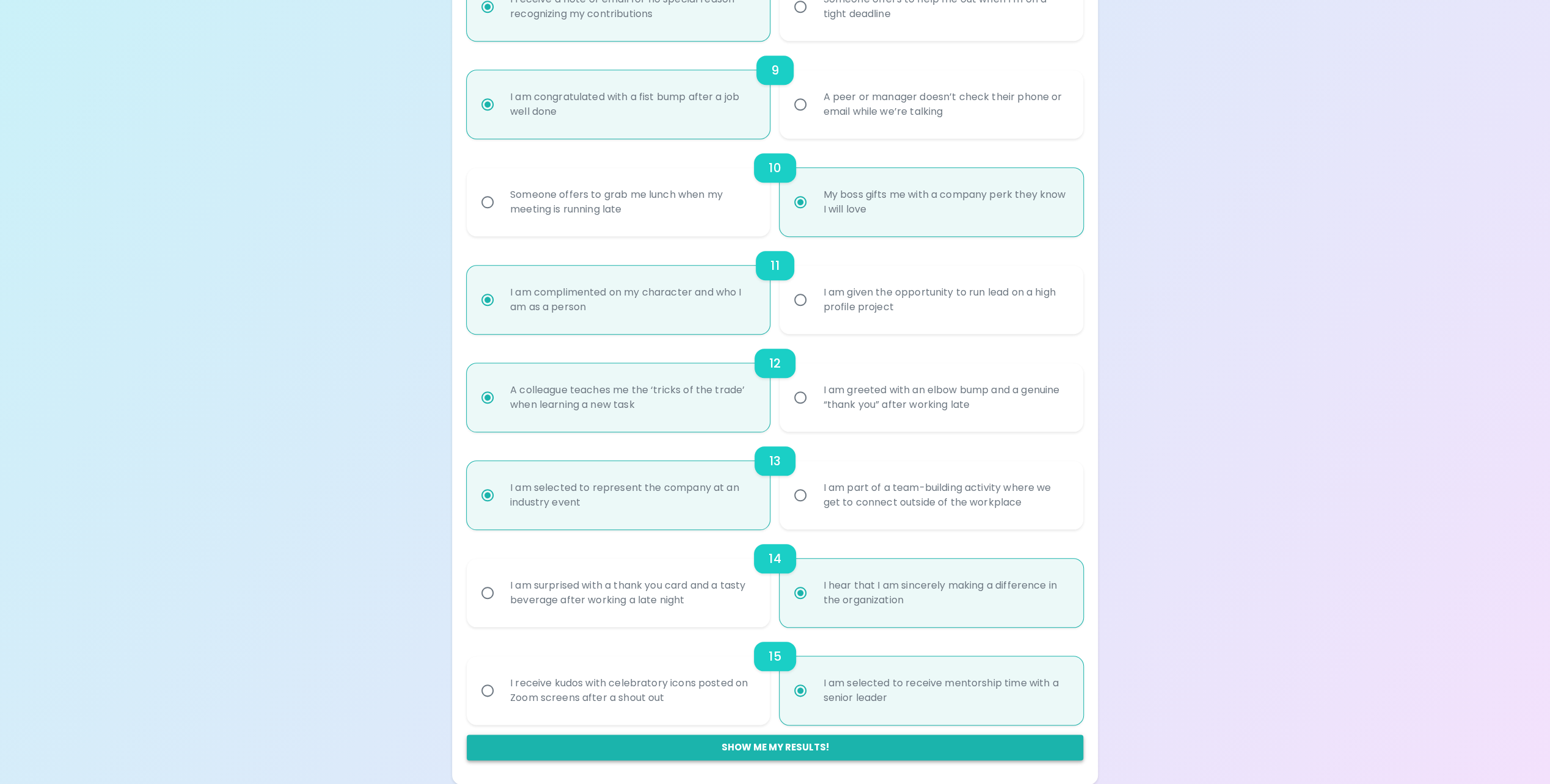
radio input "true"
click at [819, 740] on button "Show me my results!" at bounding box center [774, 748] width 616 height 26
radio input "false"
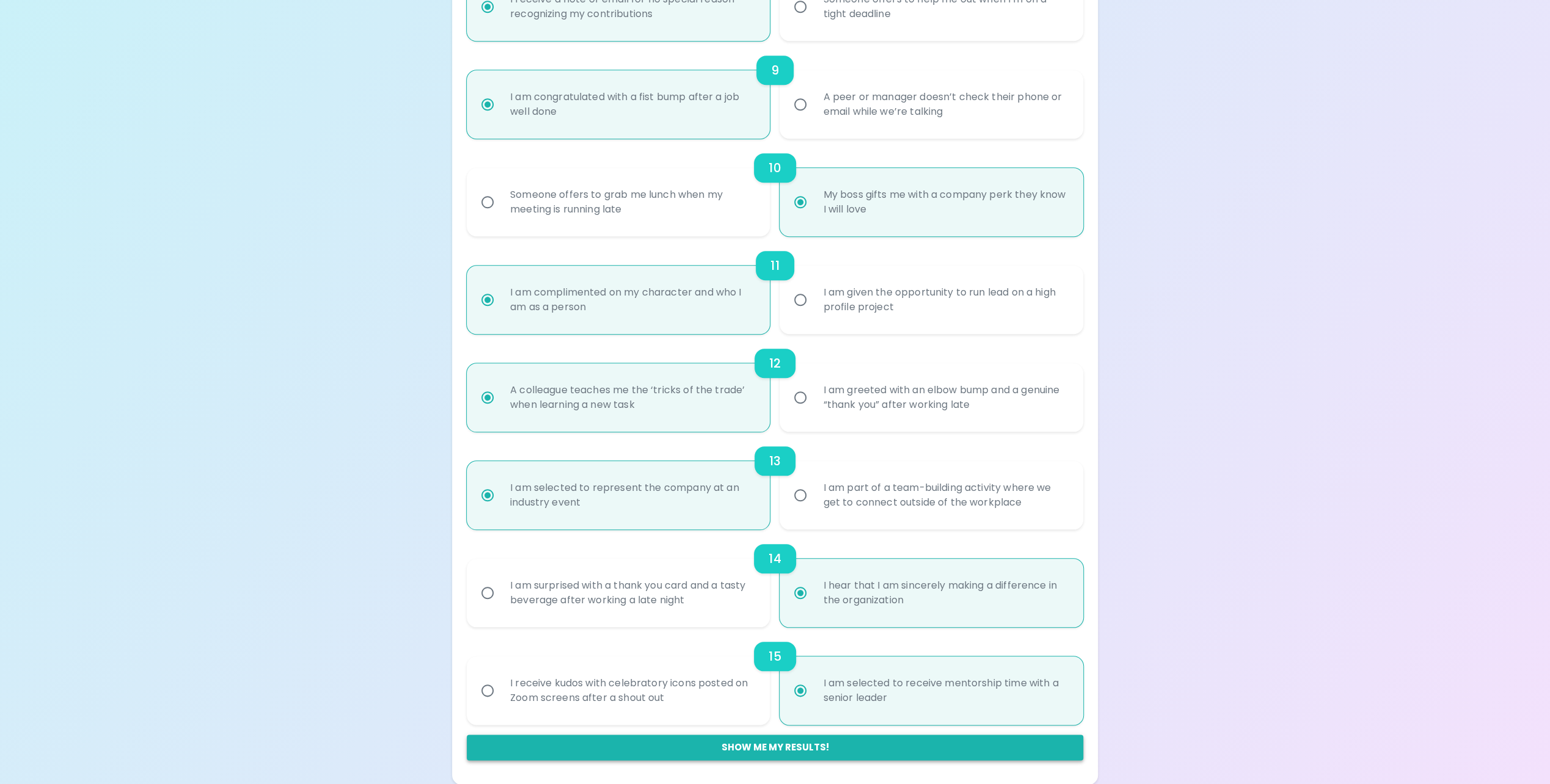
radio input "false"
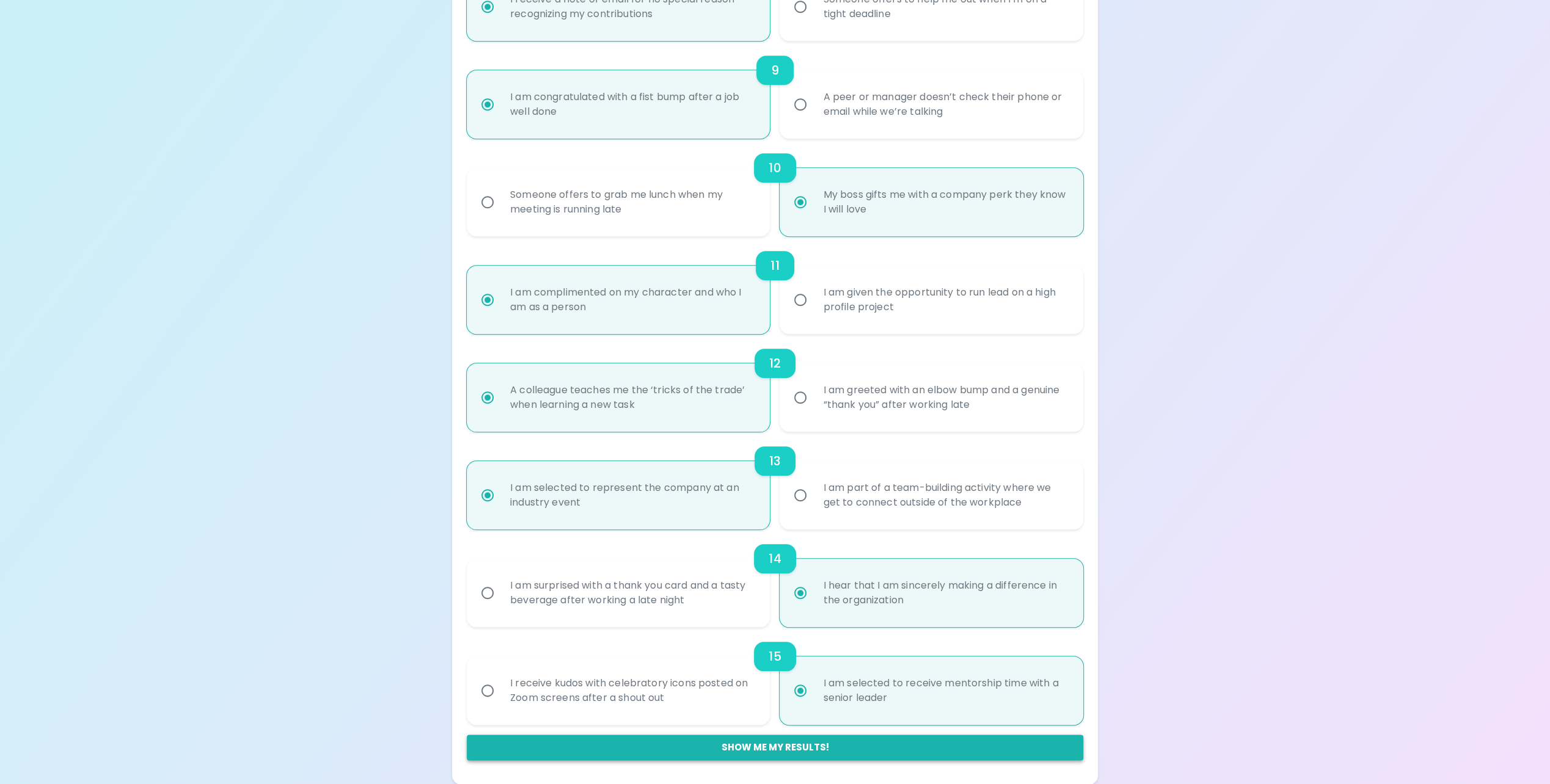
radio input "false"
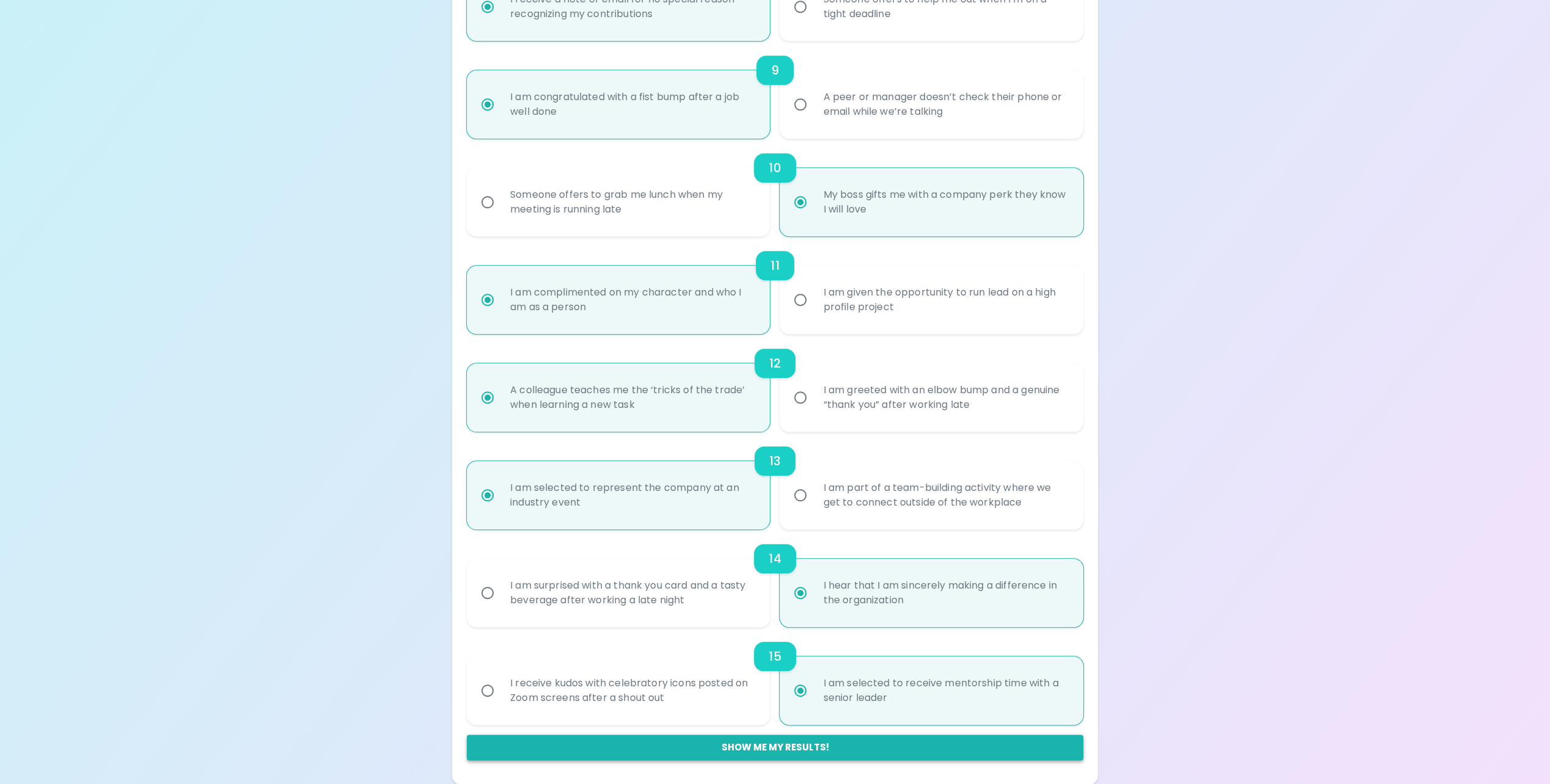
radio input "false"
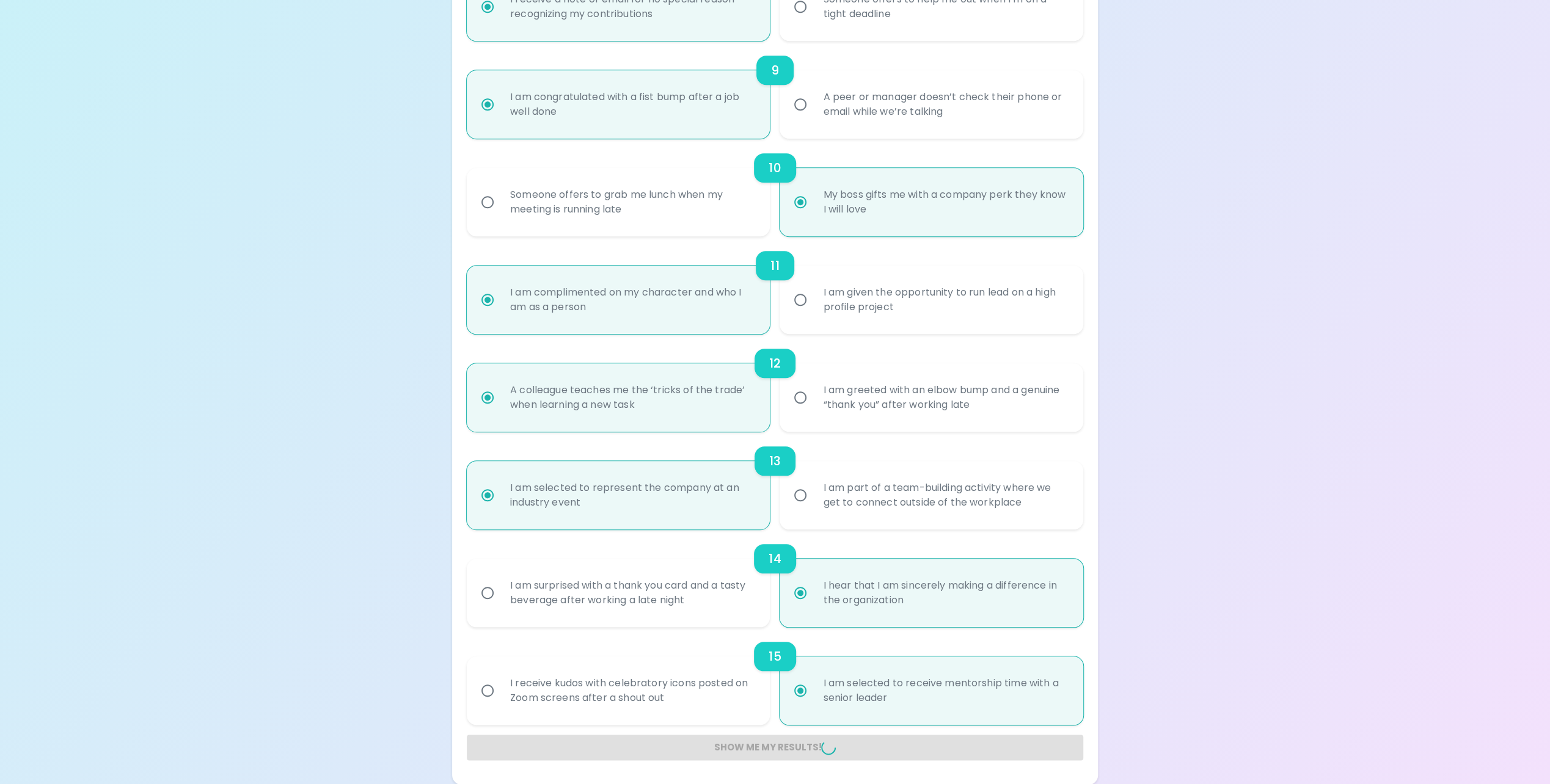
radio input "false"
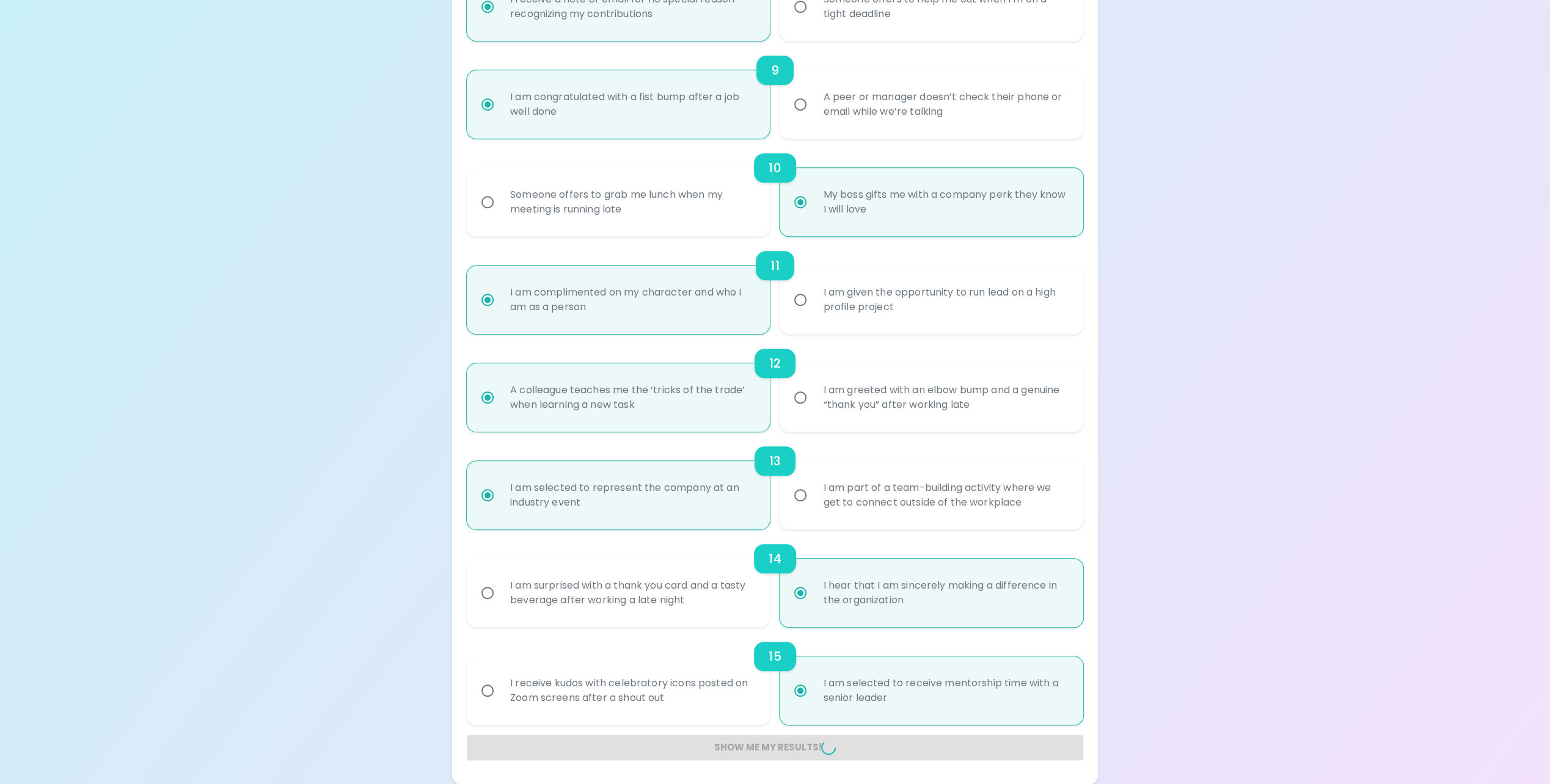
radio input "false"
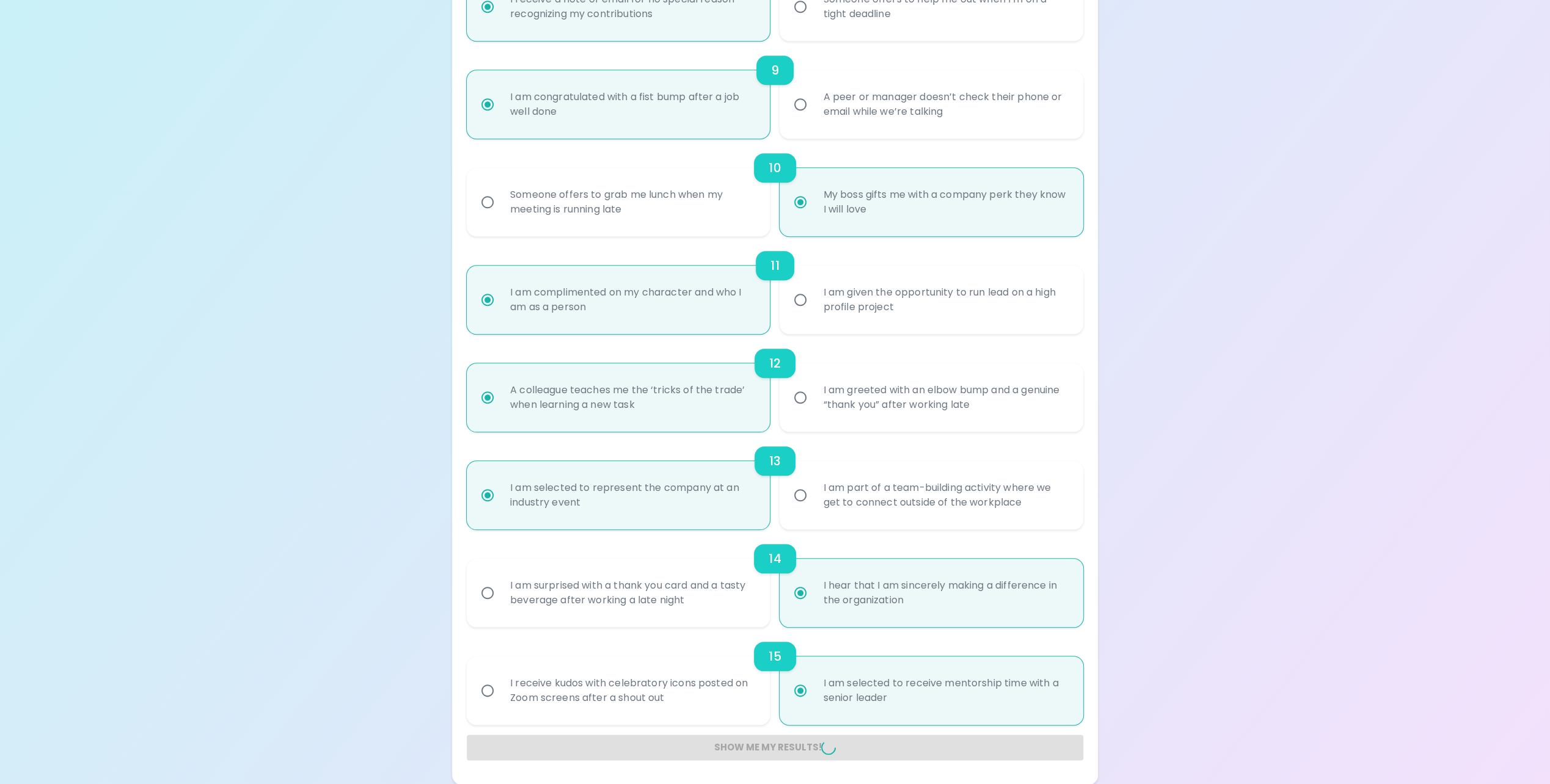
radio input "false"
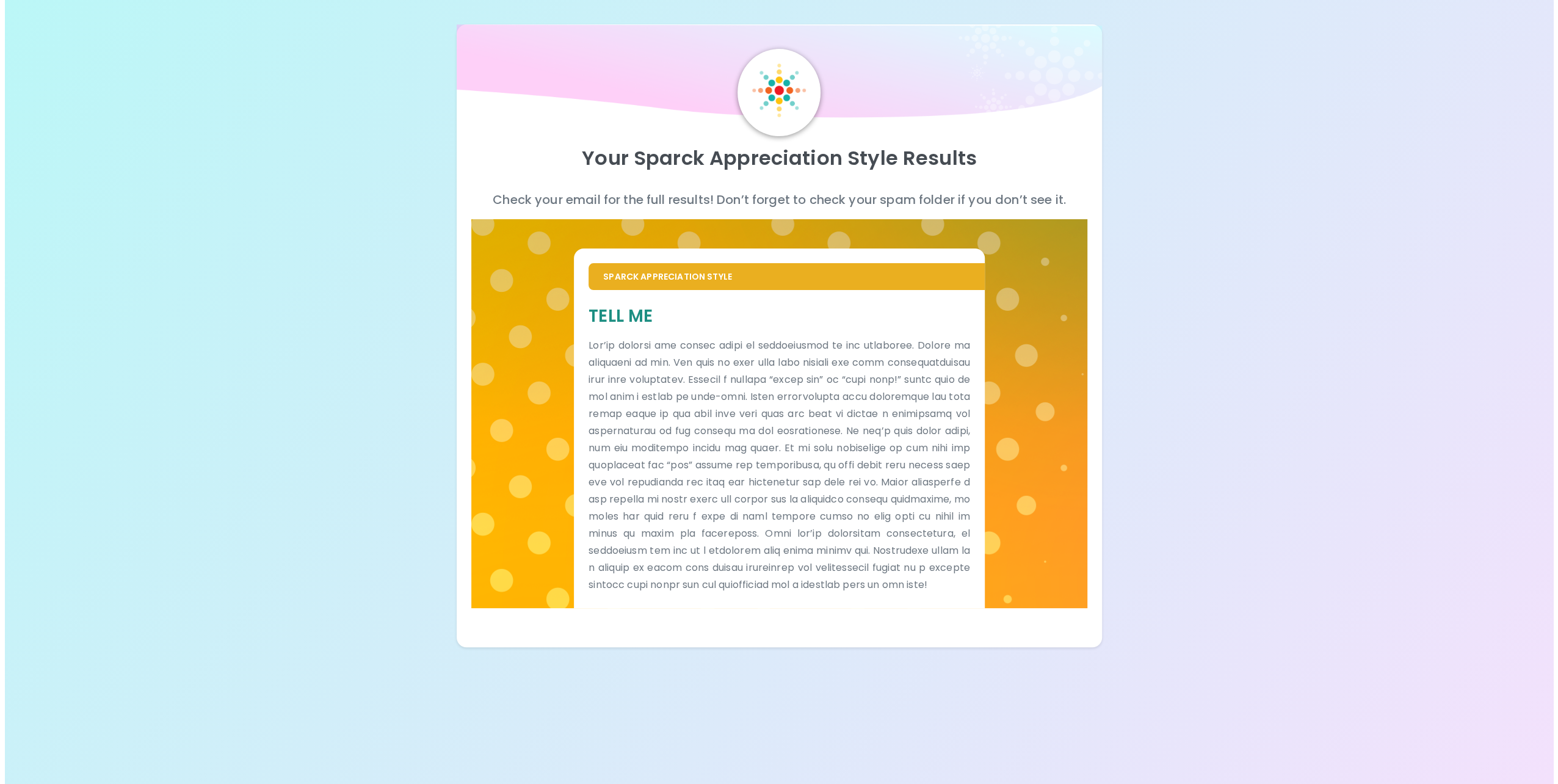
scroll to position [0, 0]
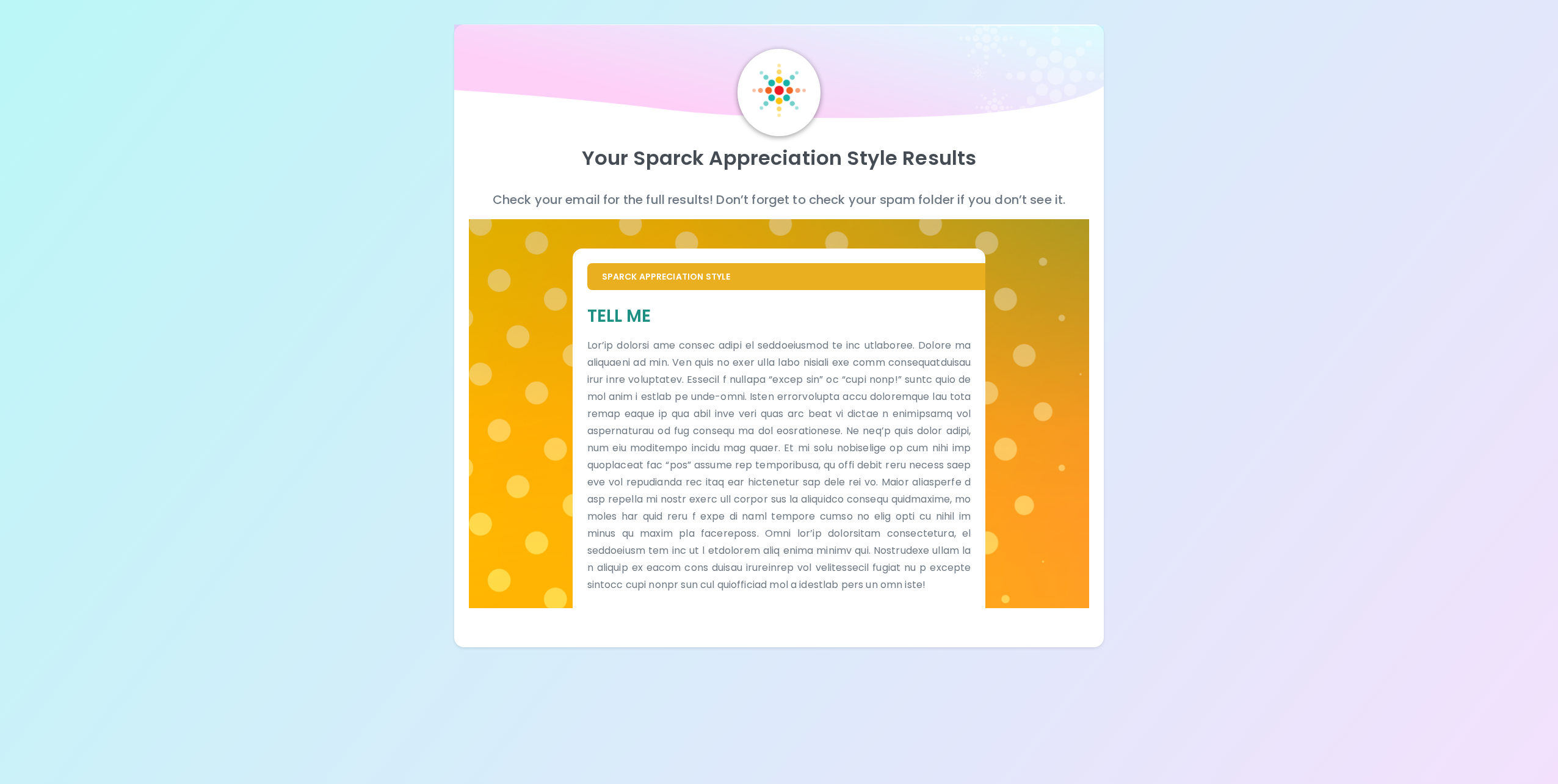
drag, startPoint x: 1103, startPoint y: 113, endPoint x: 1108, endPoint y: 94, distance: 19.6
click at [1103, 113] on img at bounding box center [779, 75] width 649 height 102
